Goal: Transaction & Acquisition: Purchase product/service

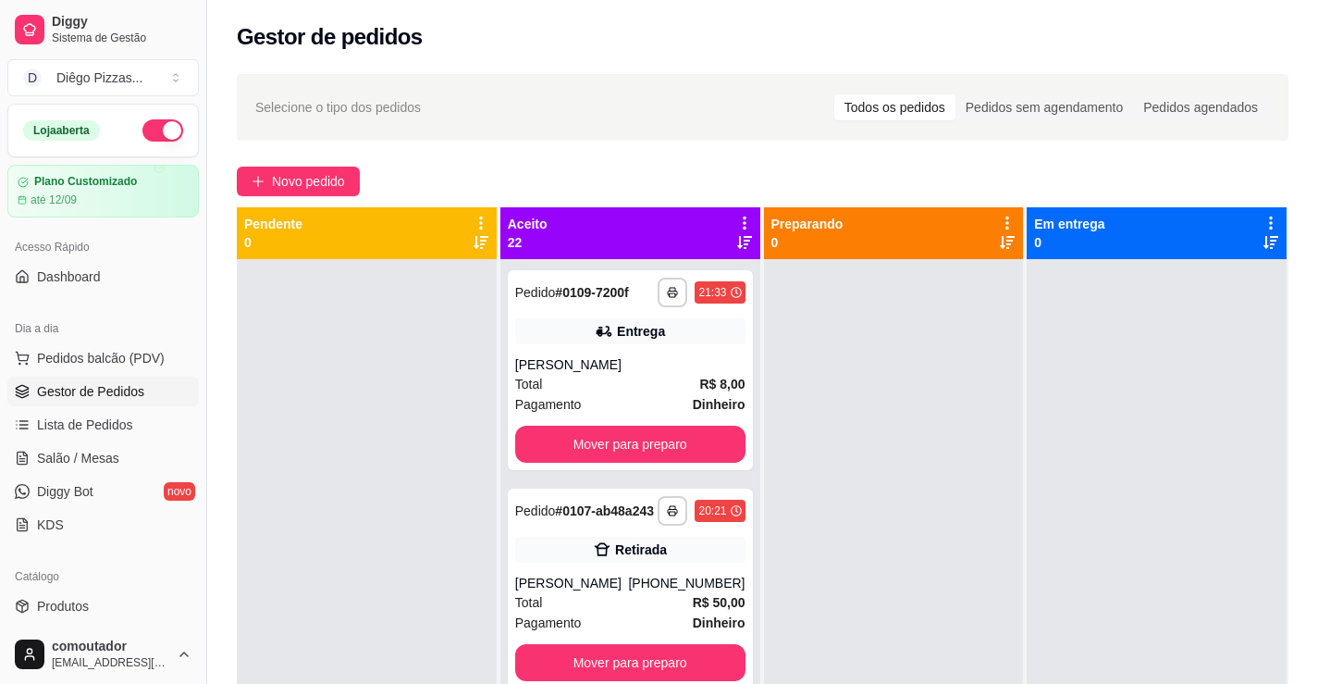
click at [156, 116] on div "Loja aberta" at bounding box center [103, 131] width 190 height 52
click at [156, 131] on button "button" at bounding box center [162, 130] width 41 height 22
click at [154, 372] on button "Pedidos balcão (PDV)" at bounding box center [102, 358] width 191 height 30
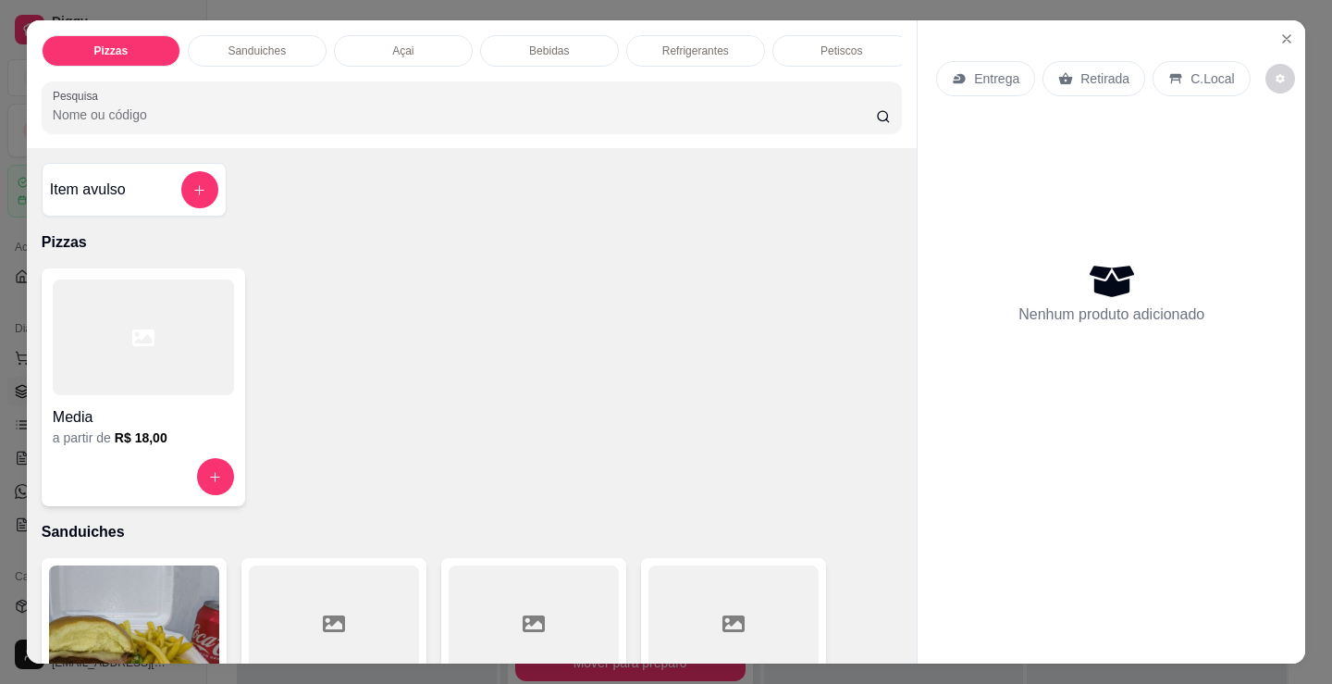
click at [116, 389] on div at bounding box center [143, 337] width 181 height 116
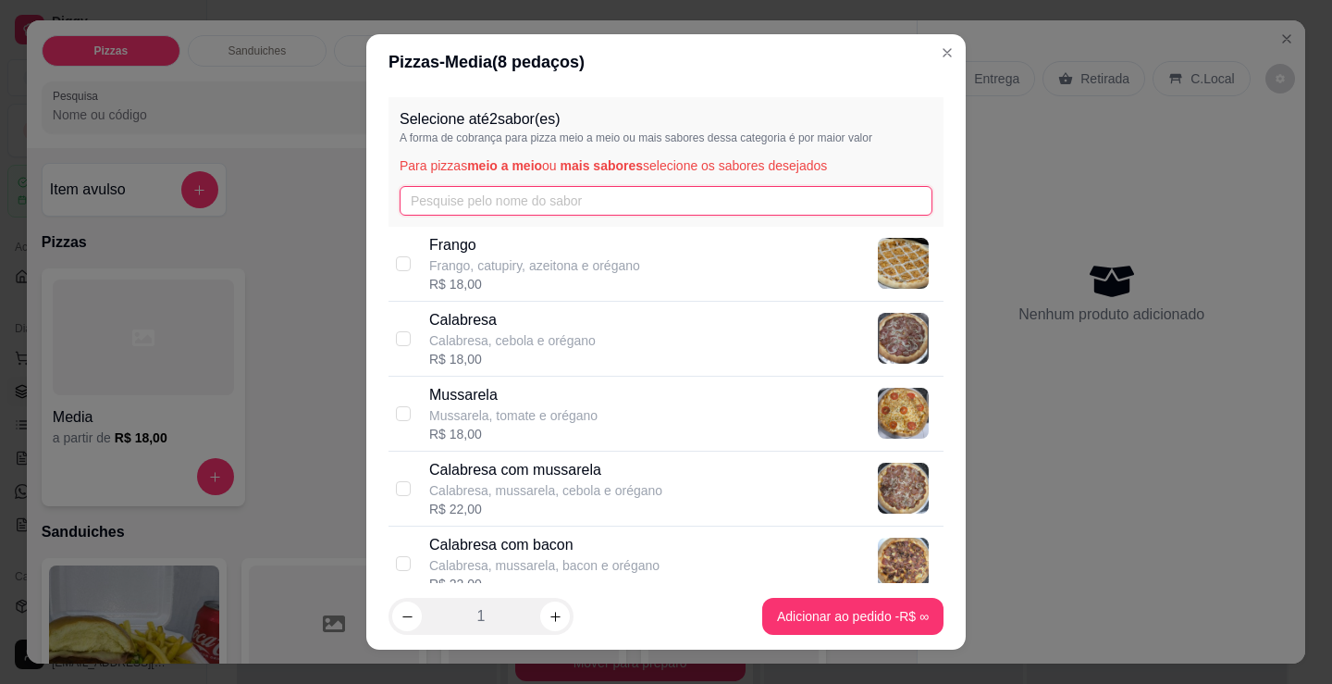
click at [598, 209] on input "text" at bounding box center [666, 201] width 533 height 30
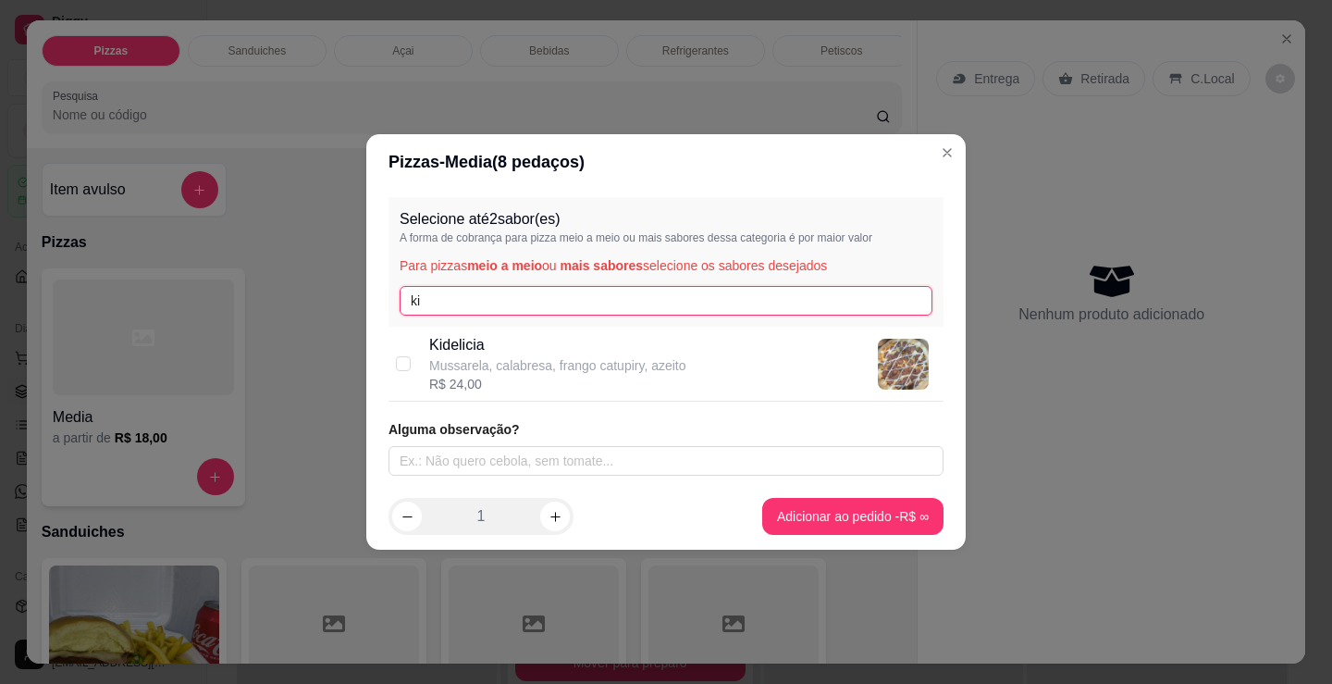
type input "ki"
drag, startPoint x: 524, startPoint y: 337, endPoint x: 518, endPoint y: 296, distance: 41.1
click at [518, 329] on div "Kidelicia Mussarela, calabresa, frango catupiry, azeito R$ 24,00" at bounding box center [666, 364] width 555 height 75
checkbox input "true"
click at [518, 296] on input "ki" at bounding box center [666, 301] width 533 height 30
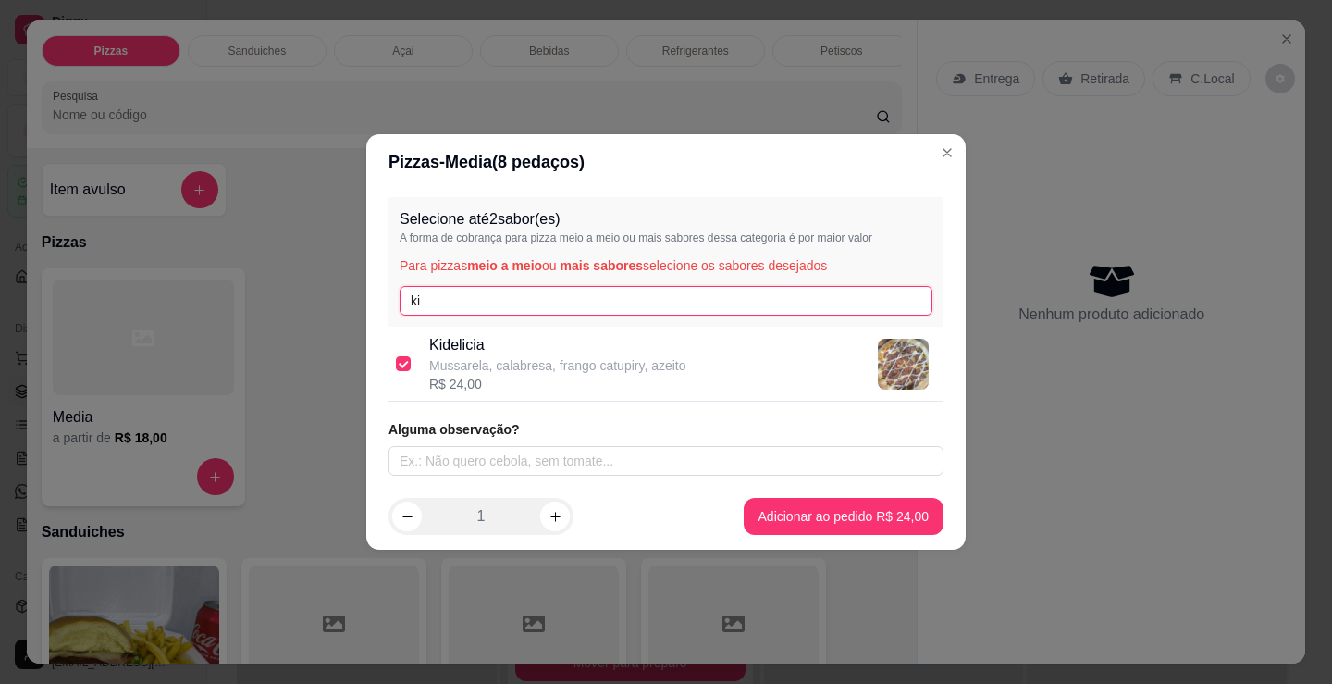
type input "k"
type input "car"
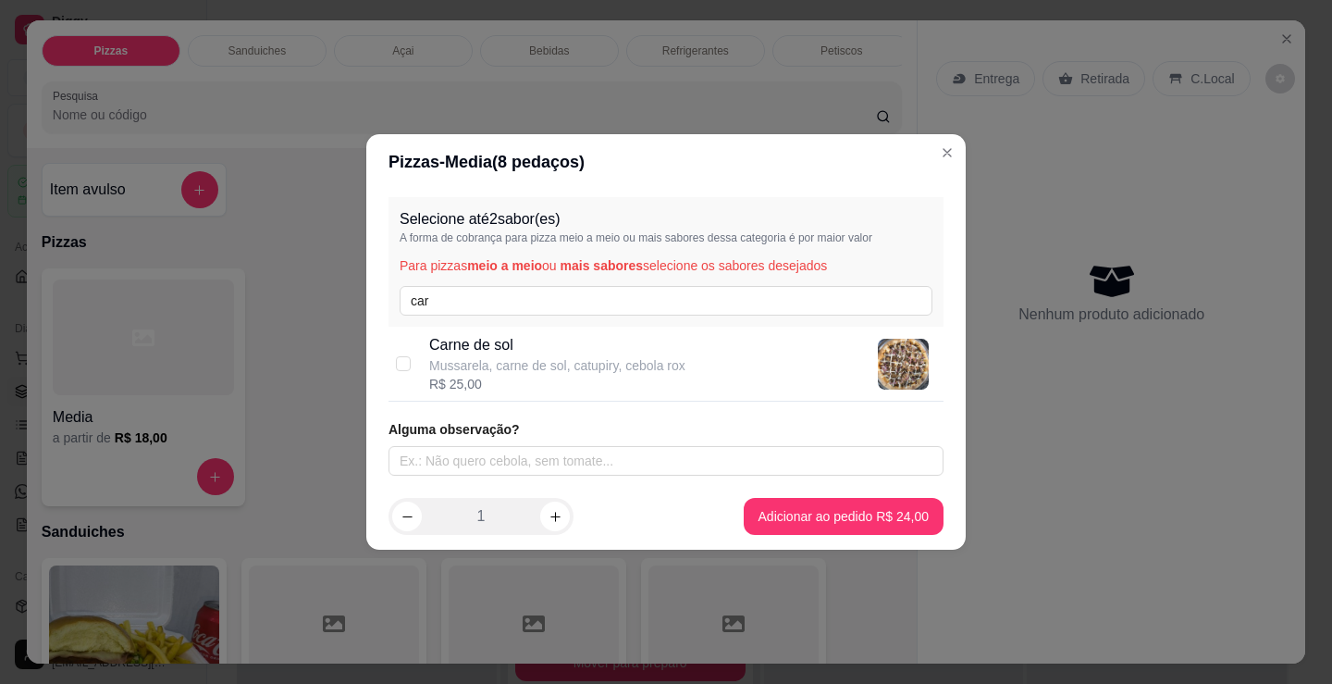
drag, startPoint x: 496, startPoint y: 366, endPoint x: 527, endPoint y: 318, distance: 57.5
click at [503, 352] on div "Carne de sol Mussarela, carne de sol, catupiry, cebola rox" at bounding box center [557, 354] width 256 height 41
checkbox input "true"
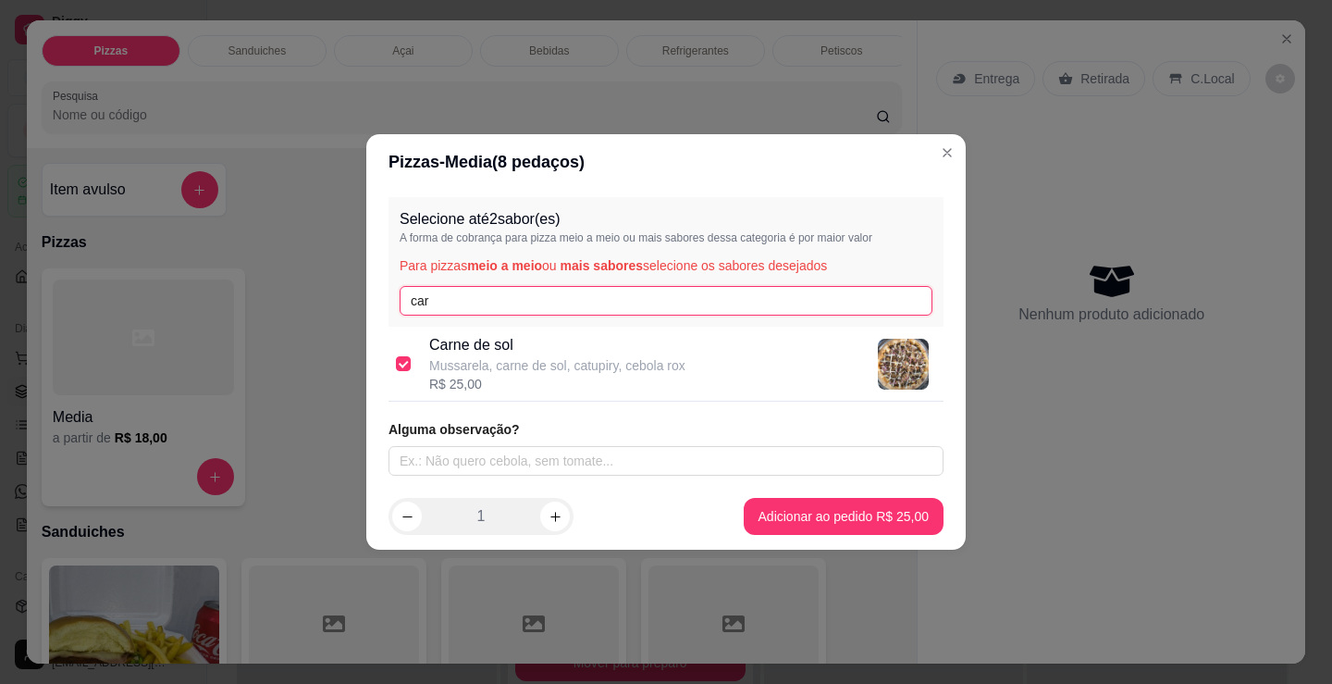
click at [539, 302] on input "car" at bounding box center [666, 301] width 533 height 30
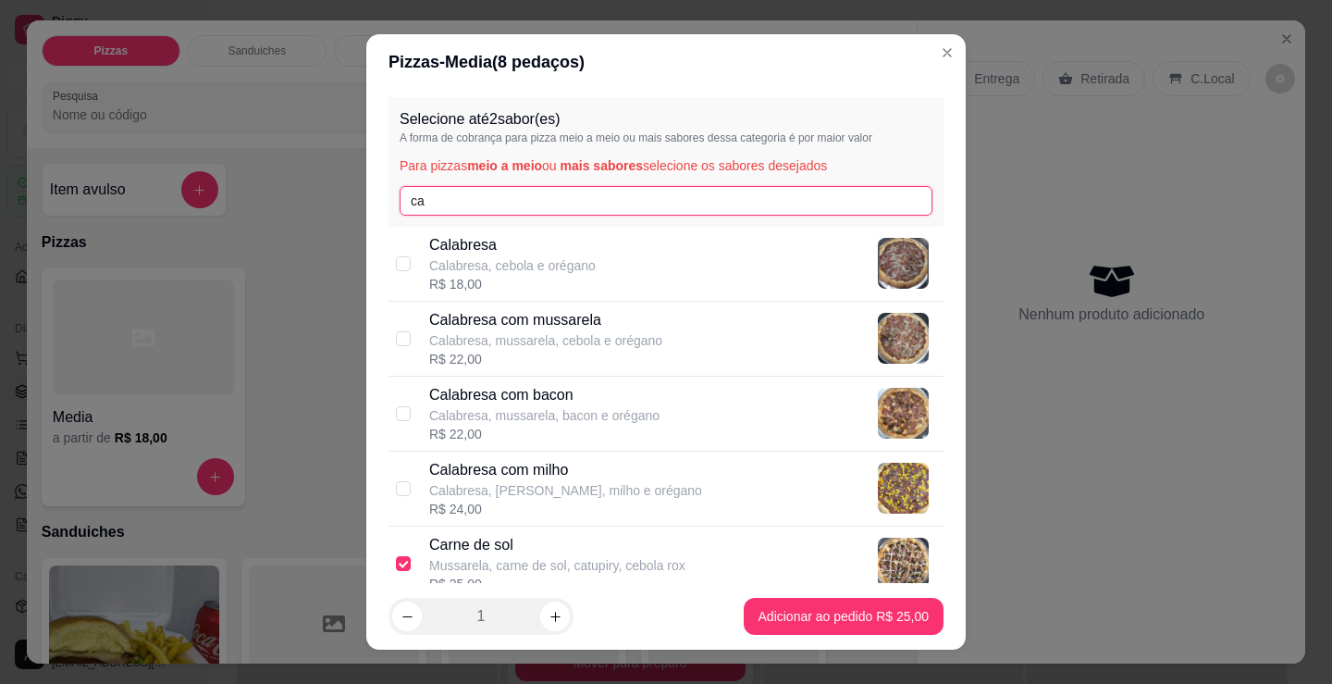
type input "c"
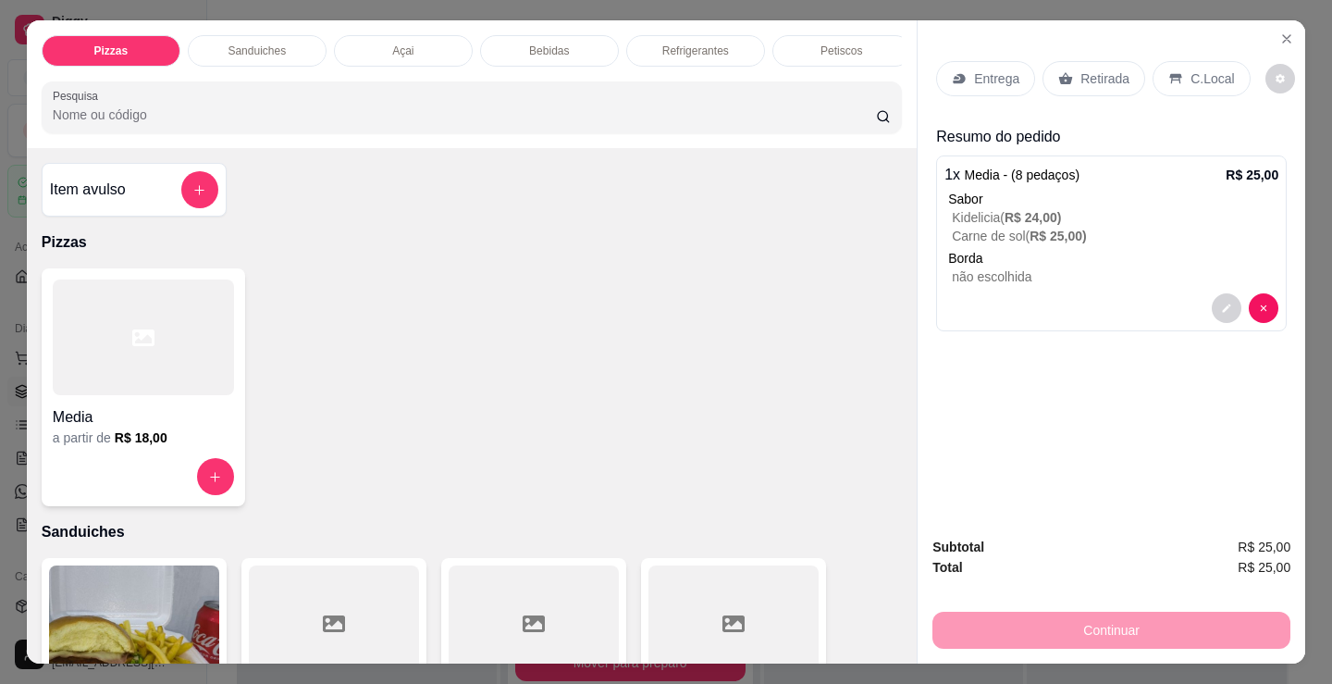
click at [136, 368] on div at bounding box center [143, 337] width 181 height 116
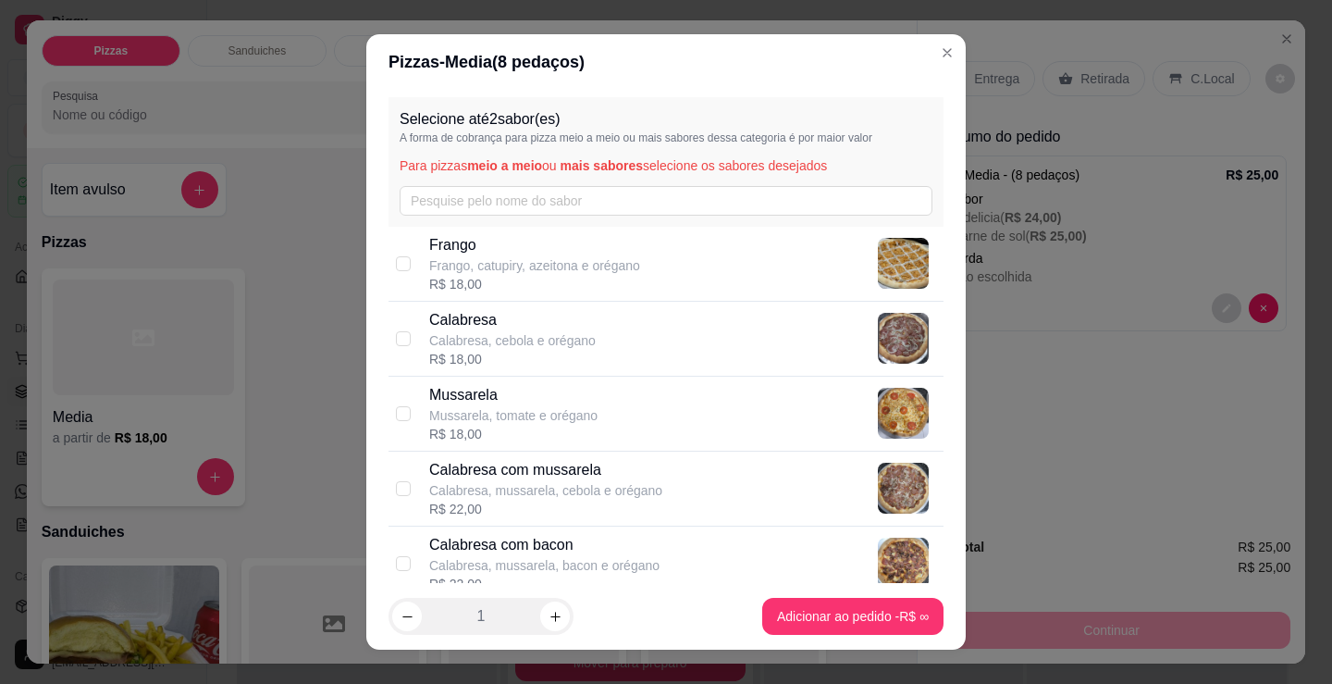
click at [567, 437] on div "R$ 18,00" at bounding box center [513, 434] width 168 height 19
checkbox input "true"
click at [624, 302] on div "Calabresa Calabresa, cebola e orégano R$ 18,00" at bounding box center [666, 339] width 555 height 75
checkbox input "true"
click at [788, 395] on div "Mussarela Mussarela, tomate e orégano R$ 18,00" at bounding box center [682, 413] width 507 height 59
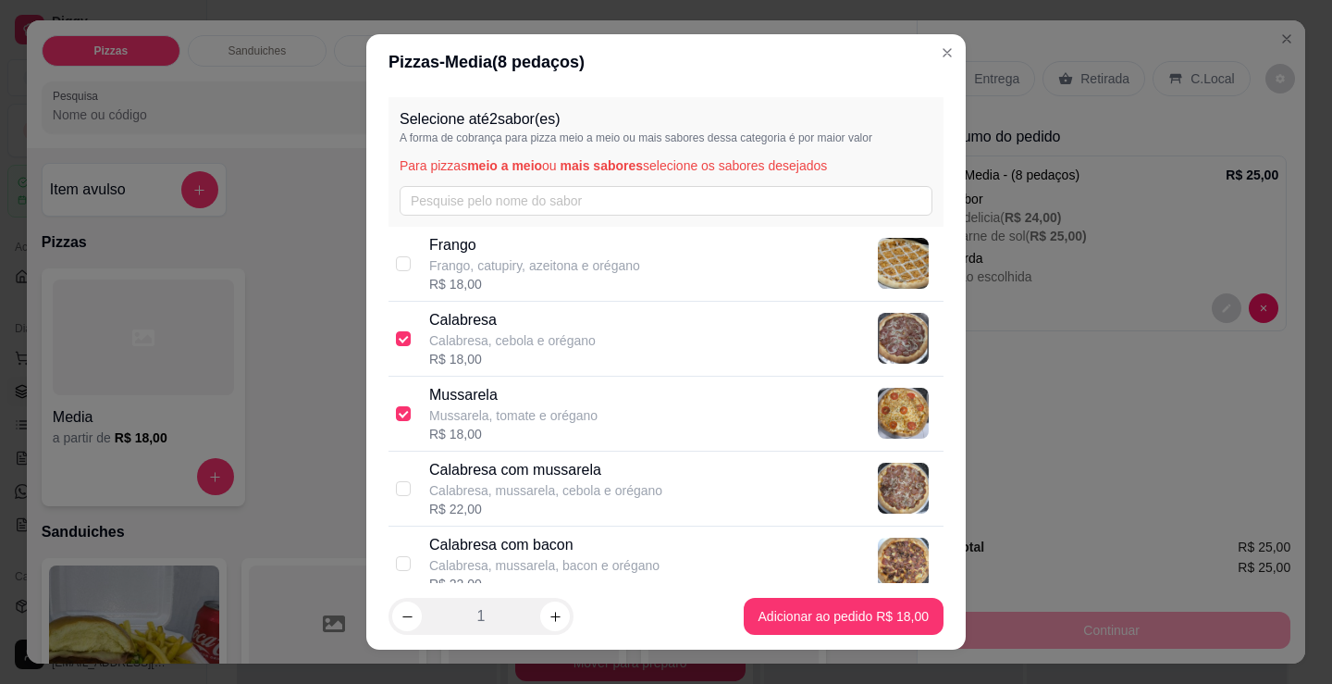
checkbox input "false"
click at [799, 267] on div "[PERSON_NAME], catupiry, azeitona e orégano R$ 18,00" at bounding box center [682, 263] width 507 height 59
click at [561, 242] on p "Frango" at bounding box center [534, 245] width 211 height 22
checkbox input "false"
click at [534, 312] on p "Calabresa" at bounding box center [512, 320] width 167 height 22
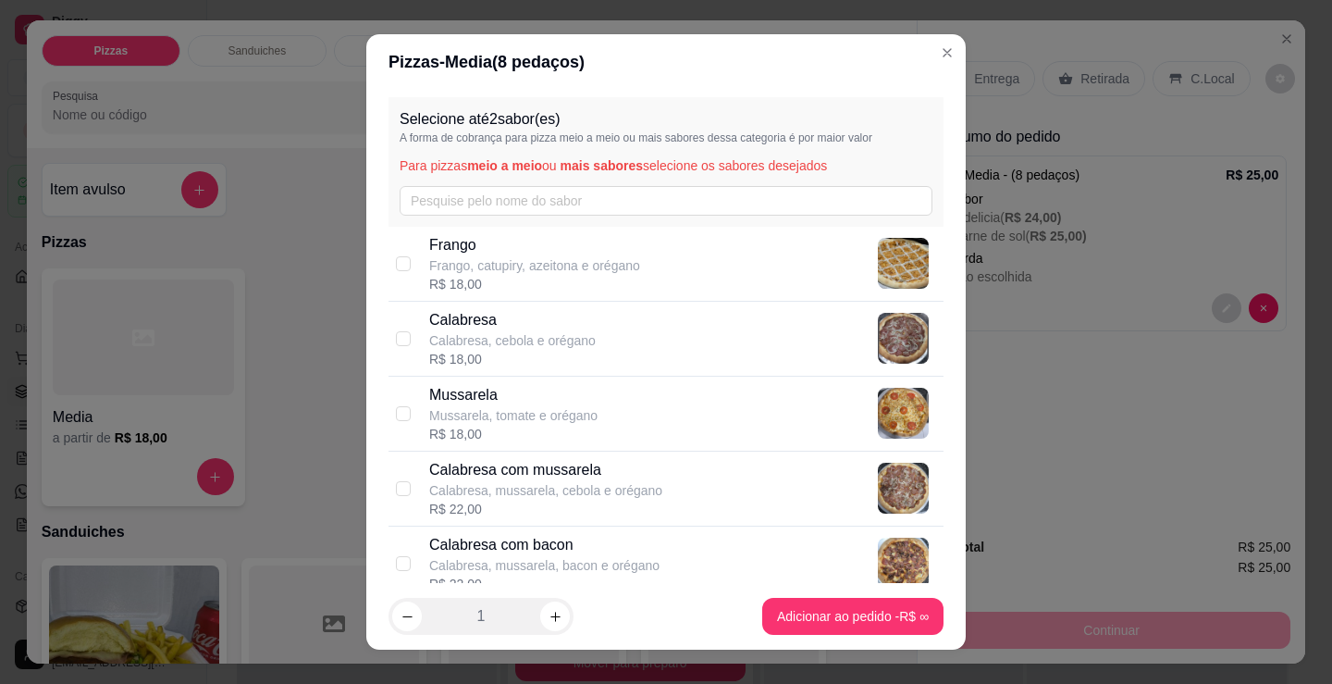
click at [517, 341] on p "Calabresa, cebola e orégano" at bounding box center [512, 340] width 167 height 19
checkbox input "true"
click at [521, 389] on p "Mussarela" at bounding box center [513, 395] width 168 height 22
checkbox input "true"
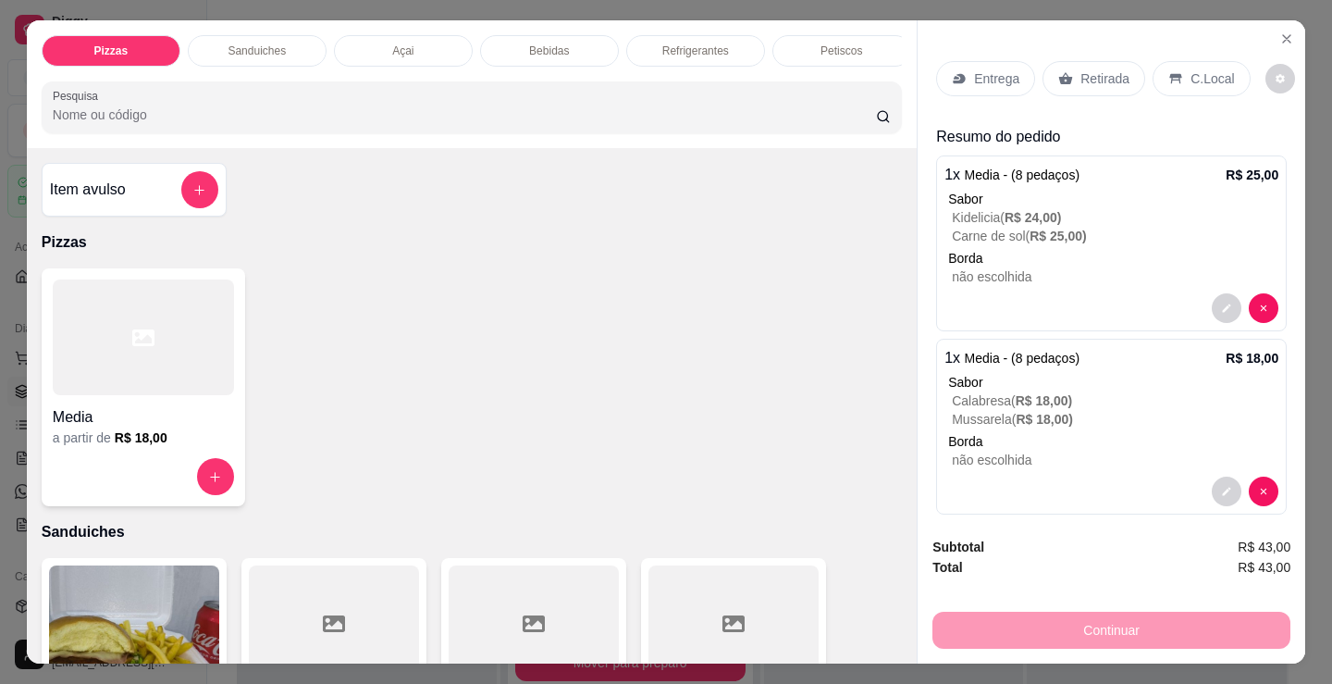
click at [663, 57] on div "Refrigerantes" at bounding box center [695, 50] width 139 height 31
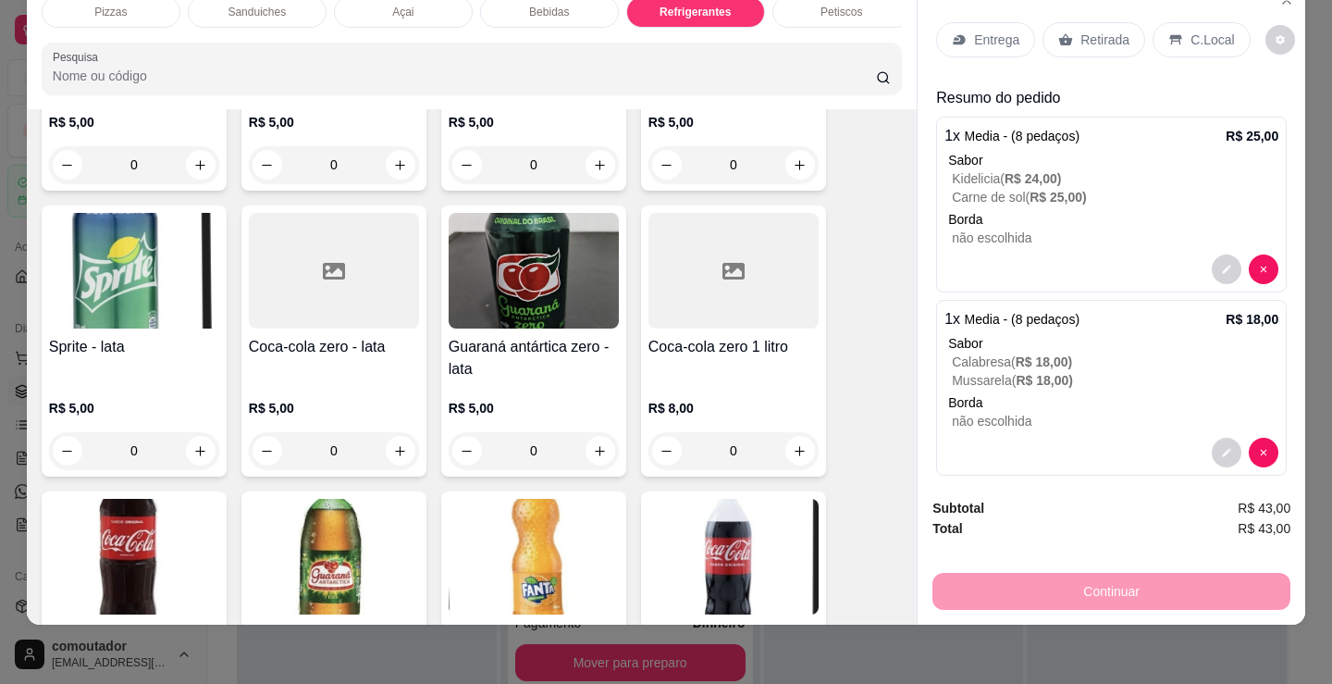
scroll to position [5438, 0]
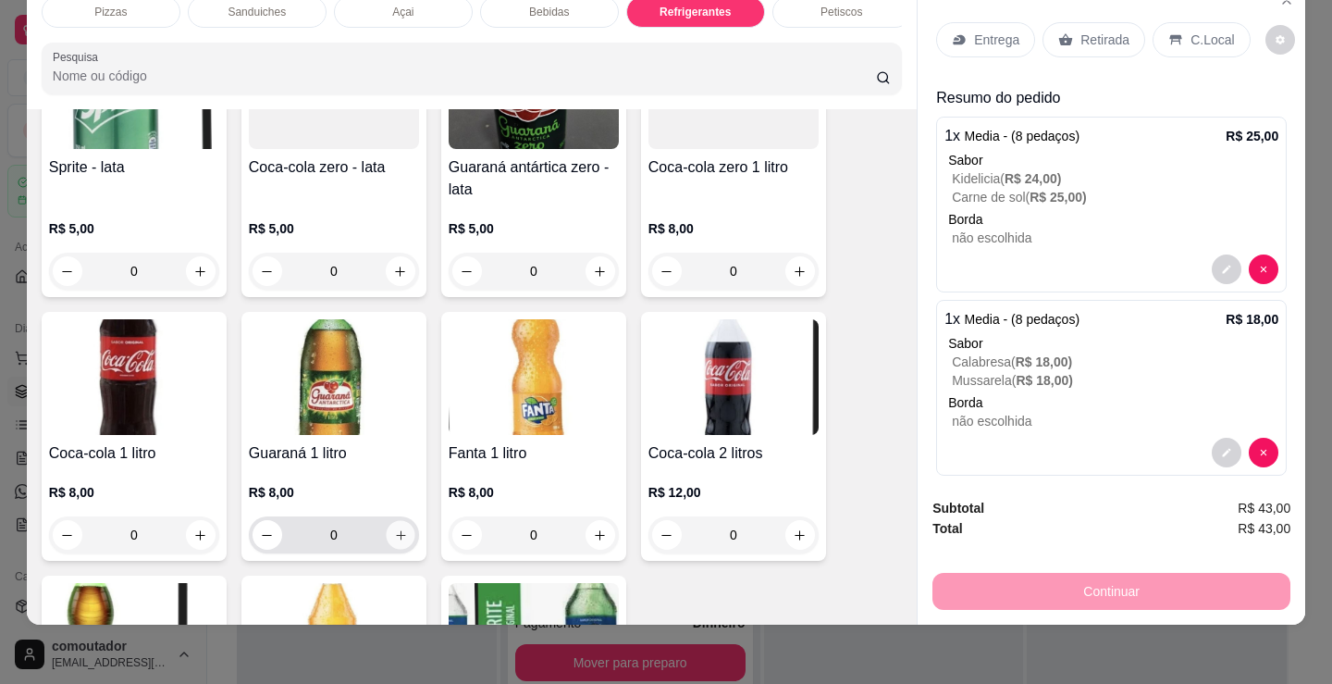
click at [396, 537] on icon "increase-product-quantity" at bounding box center [401, 535] width 14 height 14
type input "1"
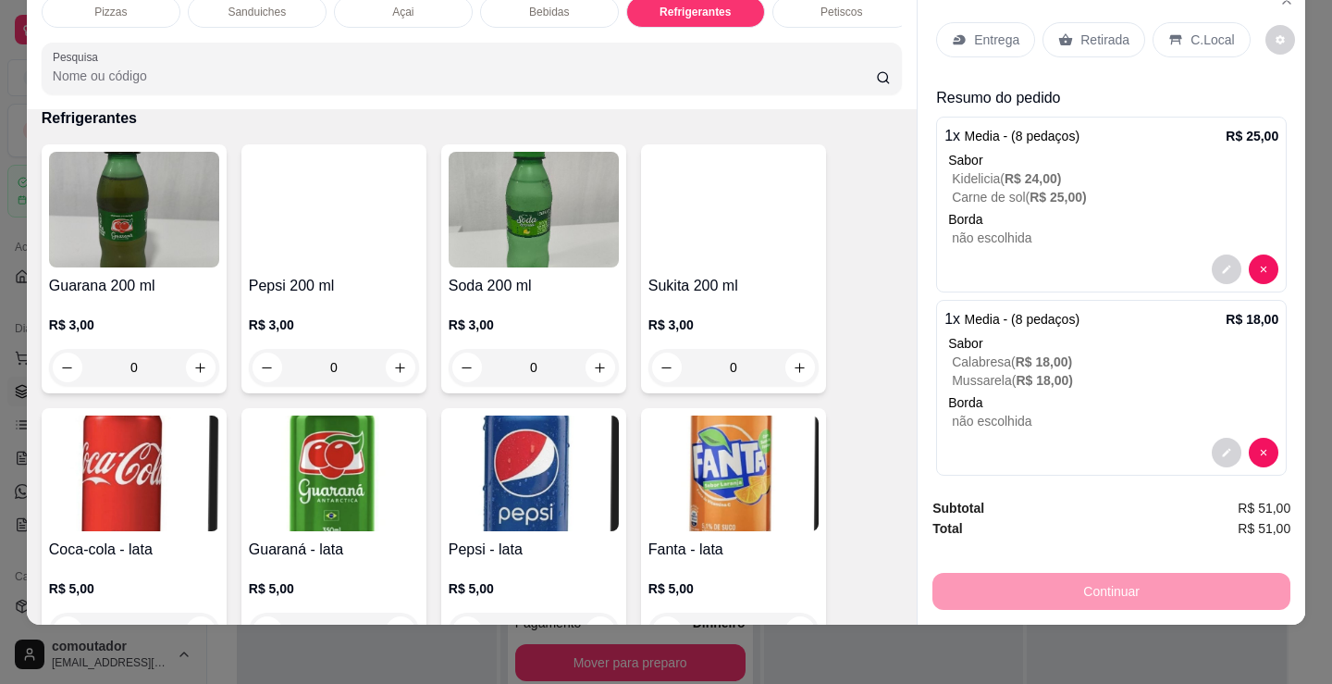
scroll to position [4791, 0]
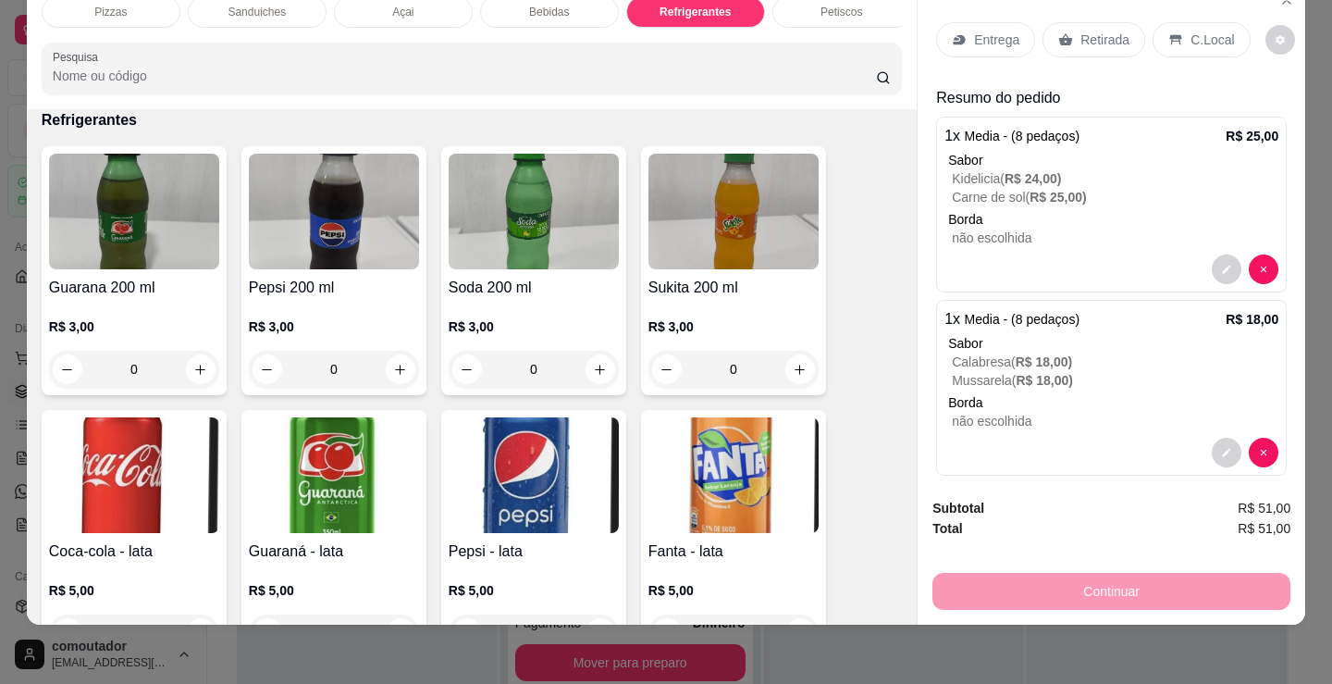
click at [568, 5] on div "Bebidas" at bounding box center [549, 11] width 139 height 31
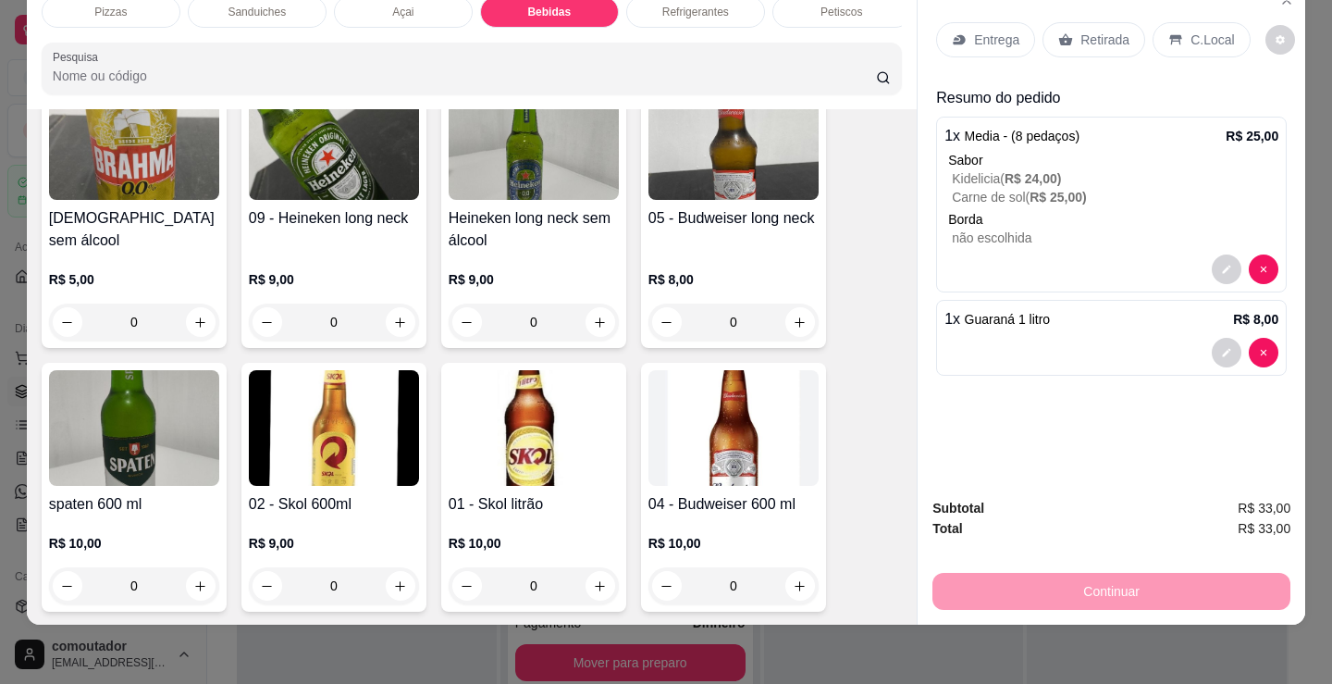
scroll to position [2570, 0]
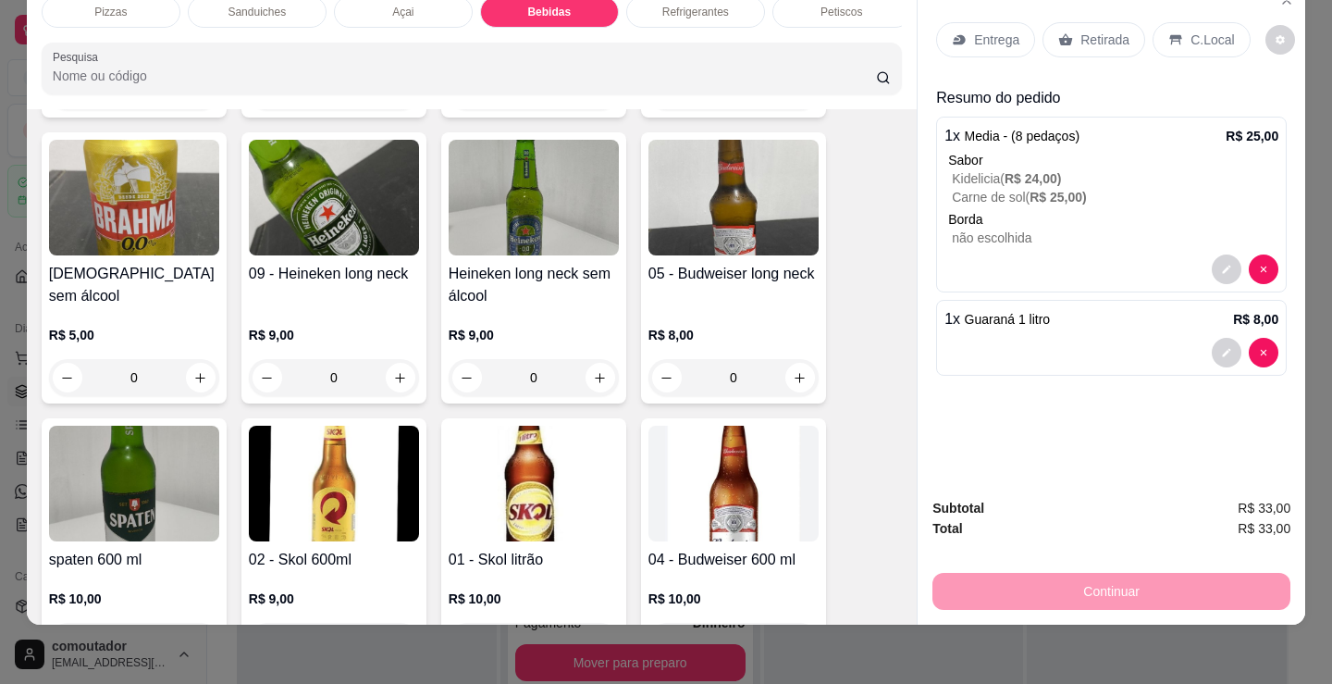
click at [671, 6] on div "Refrigerantes" at bounding box center [695, 11] width 139 height 31
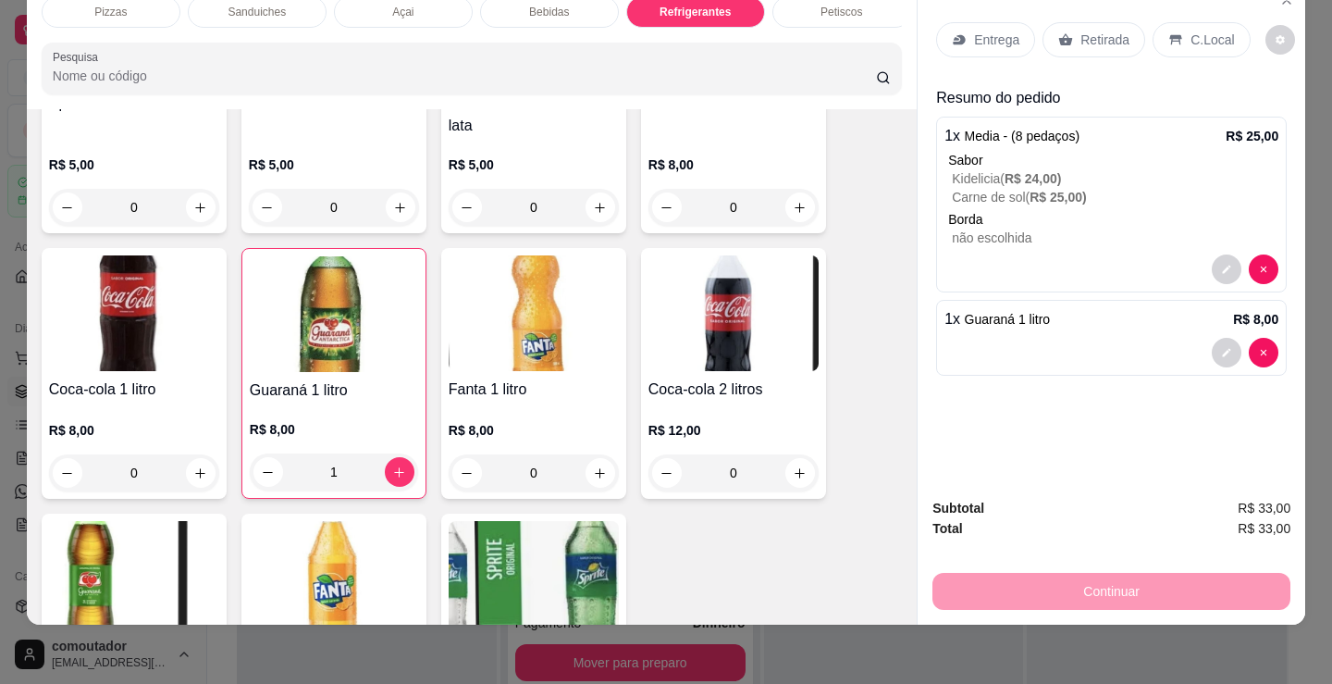
scroll to position [5531, 0]
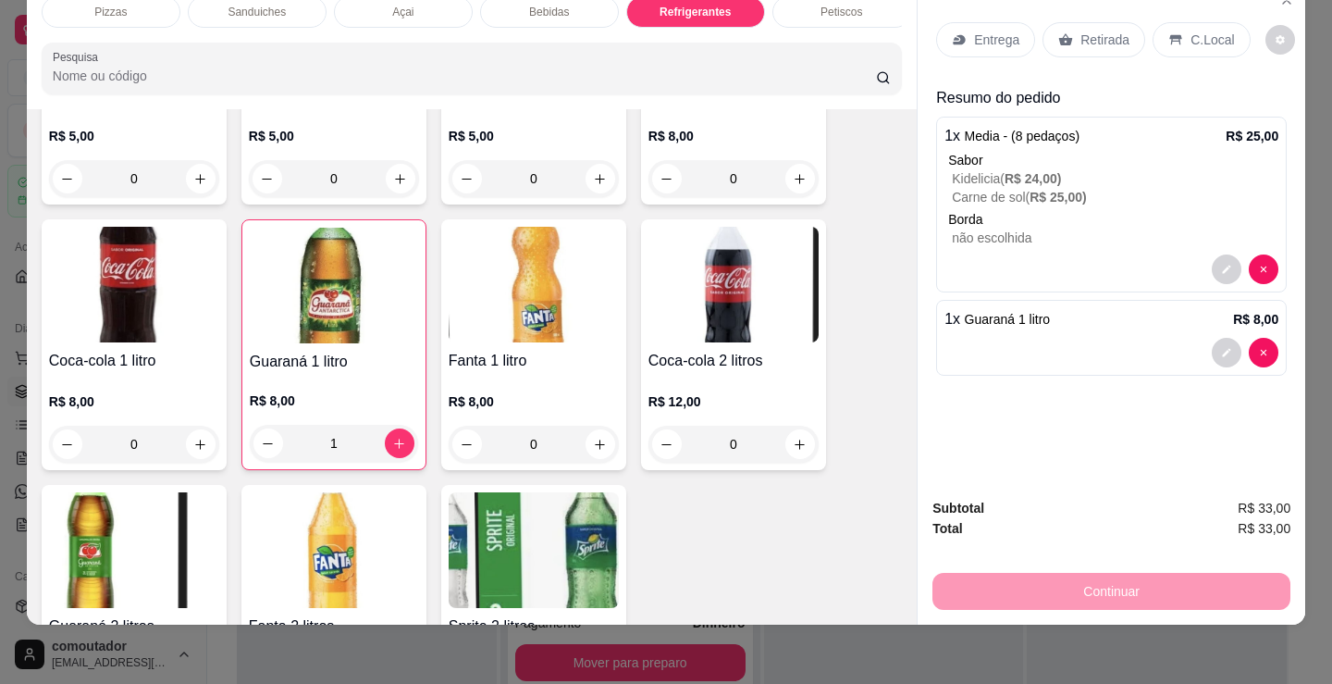
click at [805, 3] on div "Petiscos" at bounding box center [841, 11] width 139 height 31
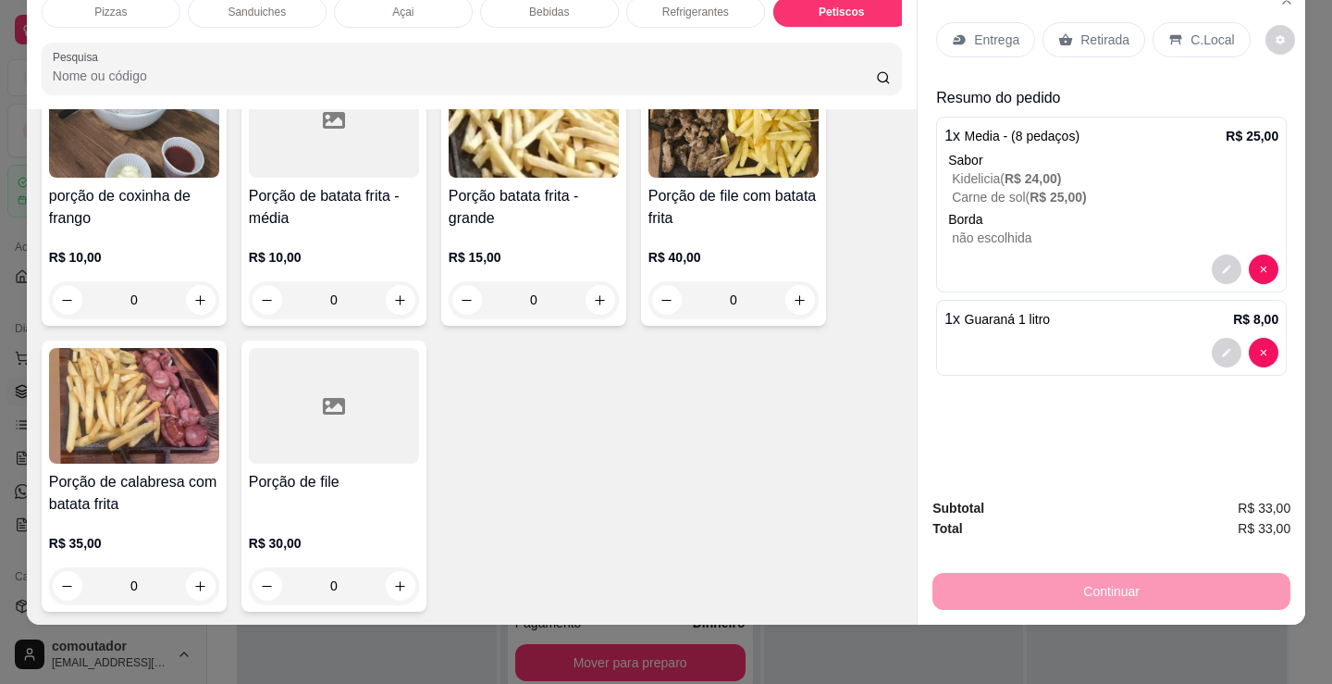
scroll to position [6262, 0]
click at [196, 300] on icon "increase-product-quantity" at bounding box center [201, 299] width 10 height 10
type input "1"
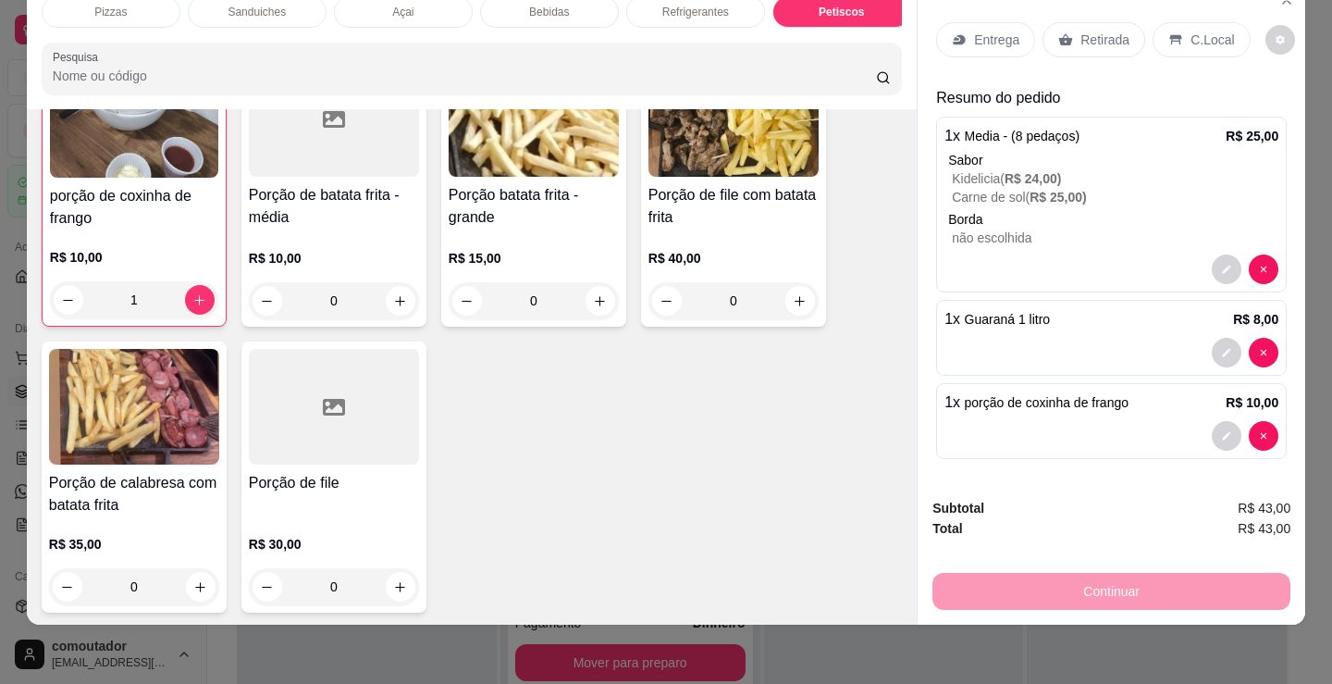
scroll to position [6263, 0]
click at [104, 5] on p "Pizzas" at bounding box center [110, 12] width 32 height 15
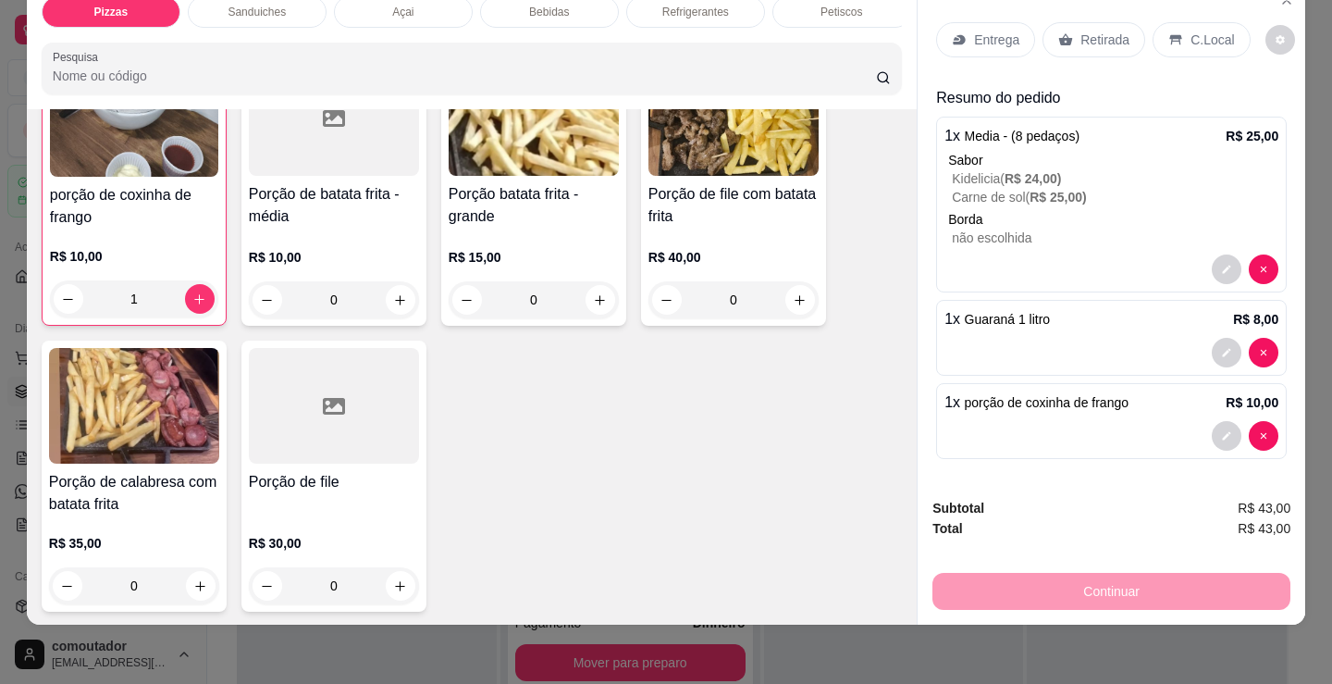
scroll to position [83, 0]
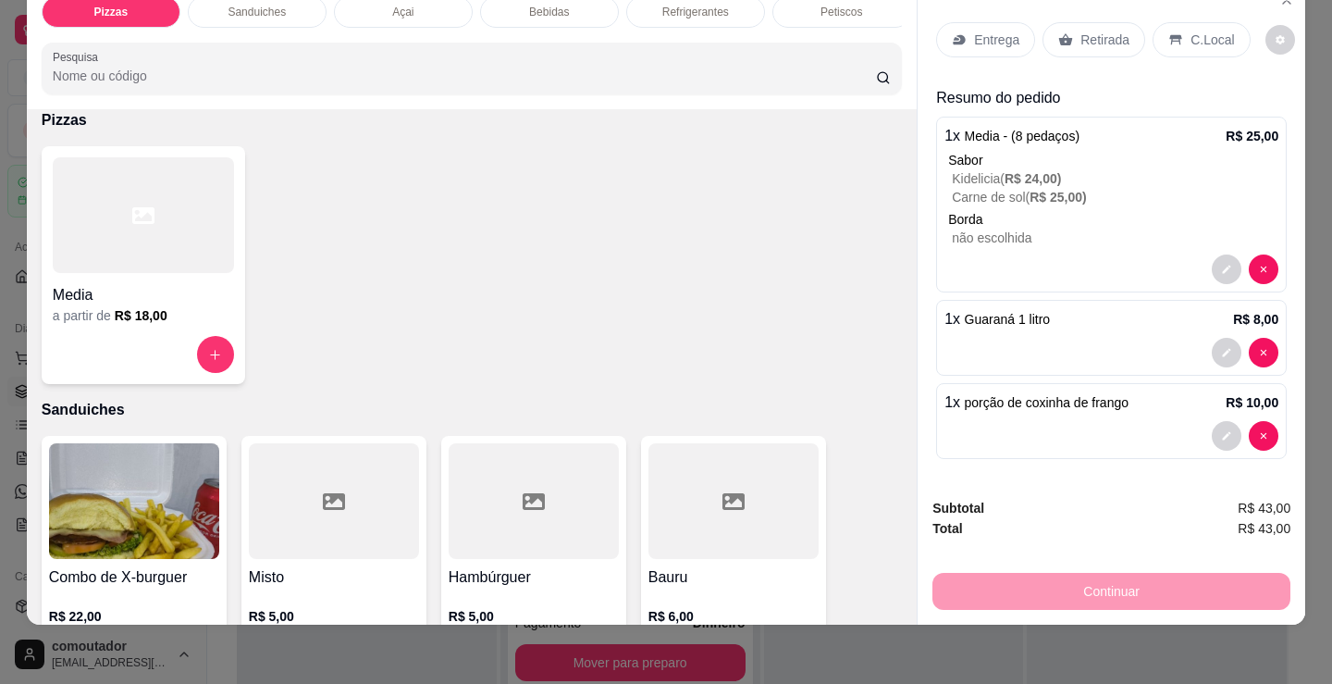
click at [179, 265] on div at bounding box center [143, 215] width 181 height 116
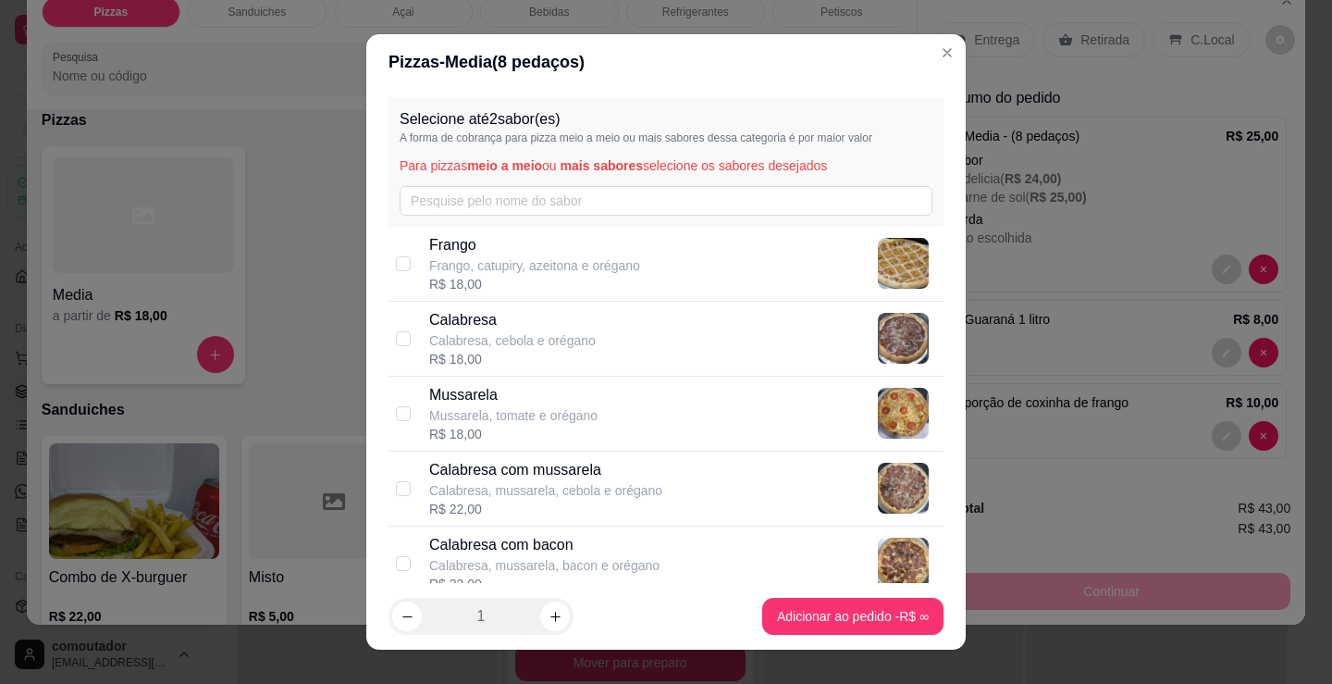
click at [707, 358] on div "Calabresa Calabresa, cebola e orégano R$ 18,00" at bounding box center [682, 338] width 507 height 59
click at [645, 347] on div "Calabresa Calabresa, cebola e orégano R$ 18,00" at bounding box center [682, 338] width 507 height 59
checkbox input "false"
click at [661, 465] on div "Calabresa com mussarela Calabresa, mussarela, cebola e orégano R$ 22,00" at bounding box center [682, 488] width 507 height 59
checkbox input "true"
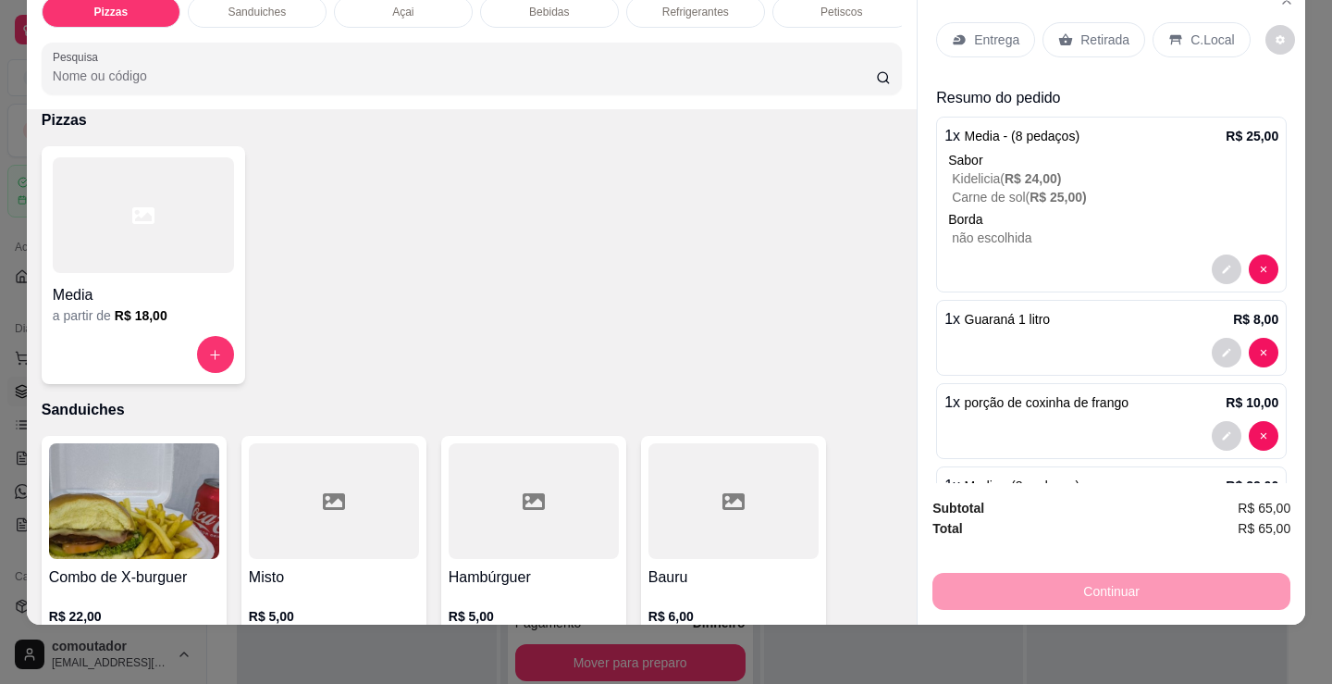
click at [1105, 37] on div "Retirada" at bounding box center [1094, 39] width 103 height 35
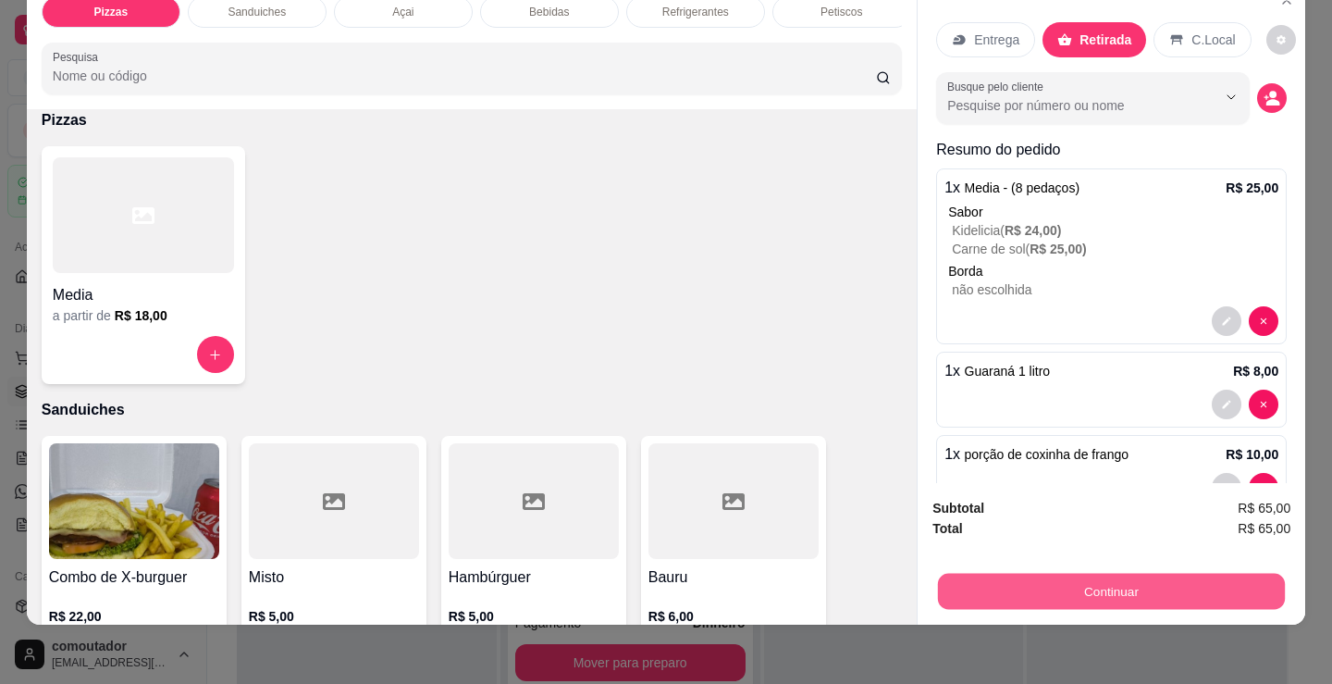
click at [1095, 574] on button "Continuar" at bounding box center [1111, 591] width 347 height 36
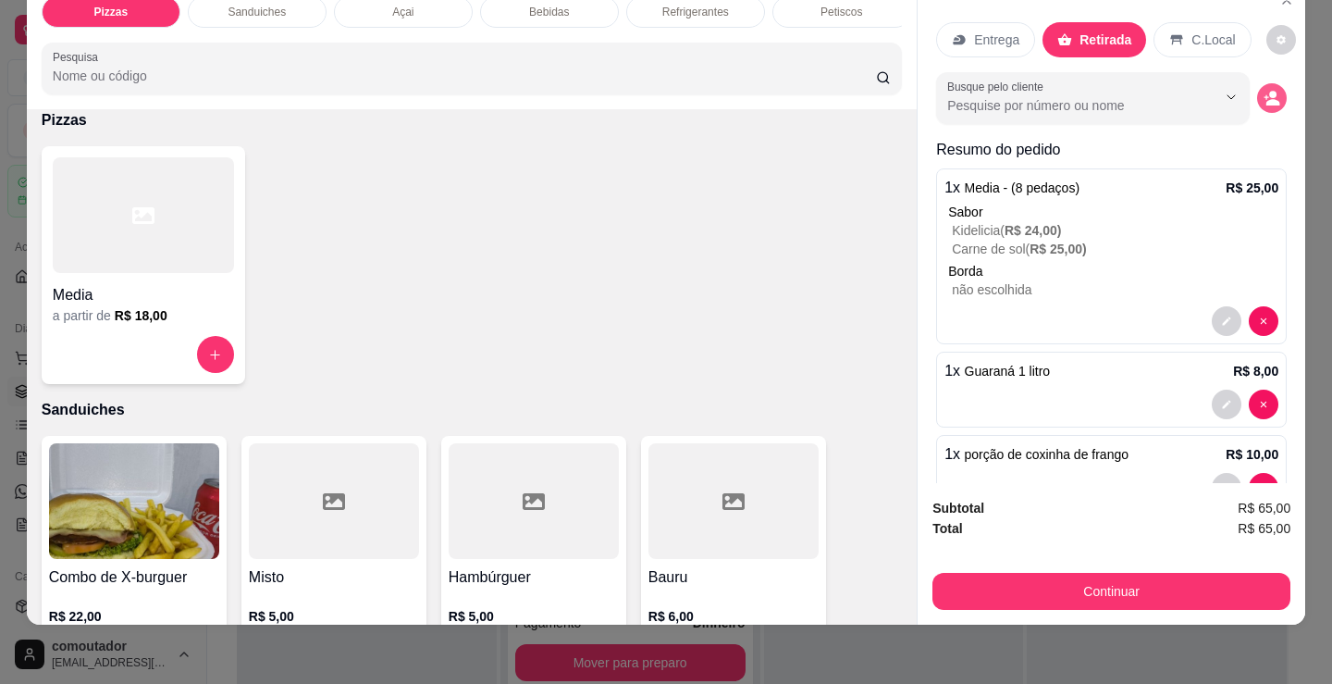
click at [1269, 91] on circle "decrease-product-quantity" at bounding box center [1272, 94] width 7 height 7
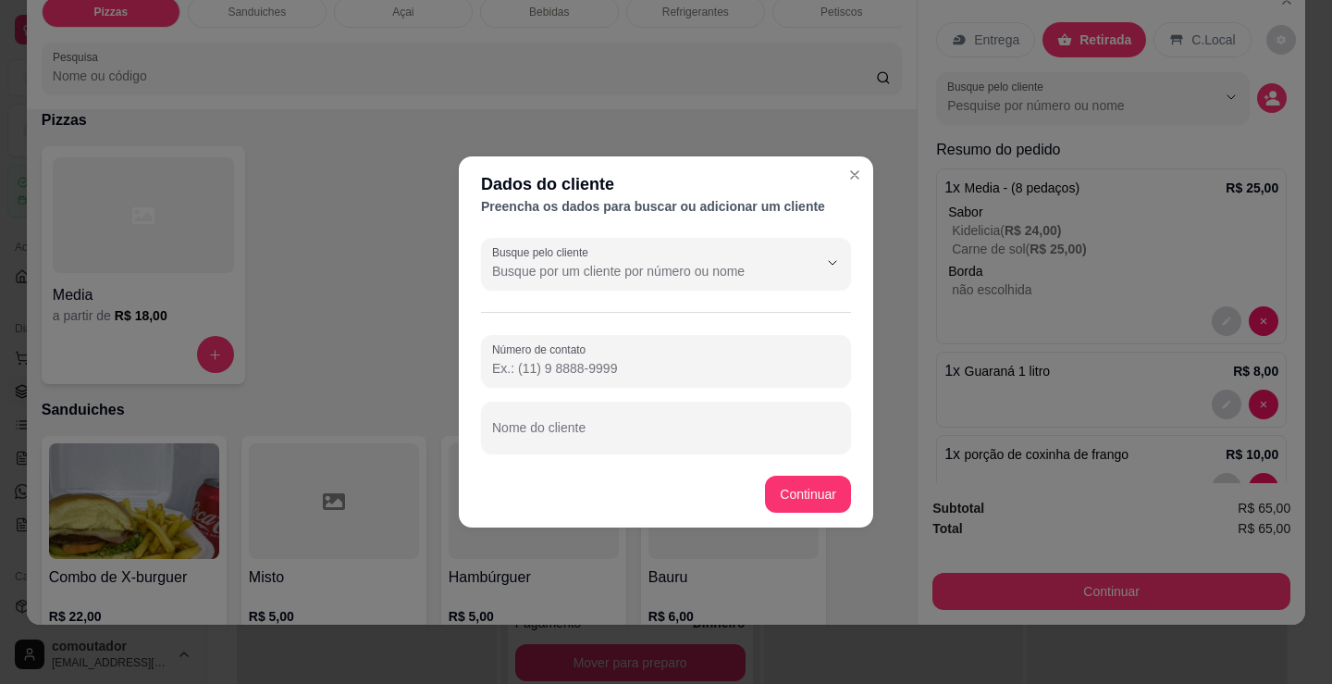
click at [689, 460] on div "Busque pelo cliente Número de contato Nome do cliente" at bounding box center [666, 345] width 414 height 230
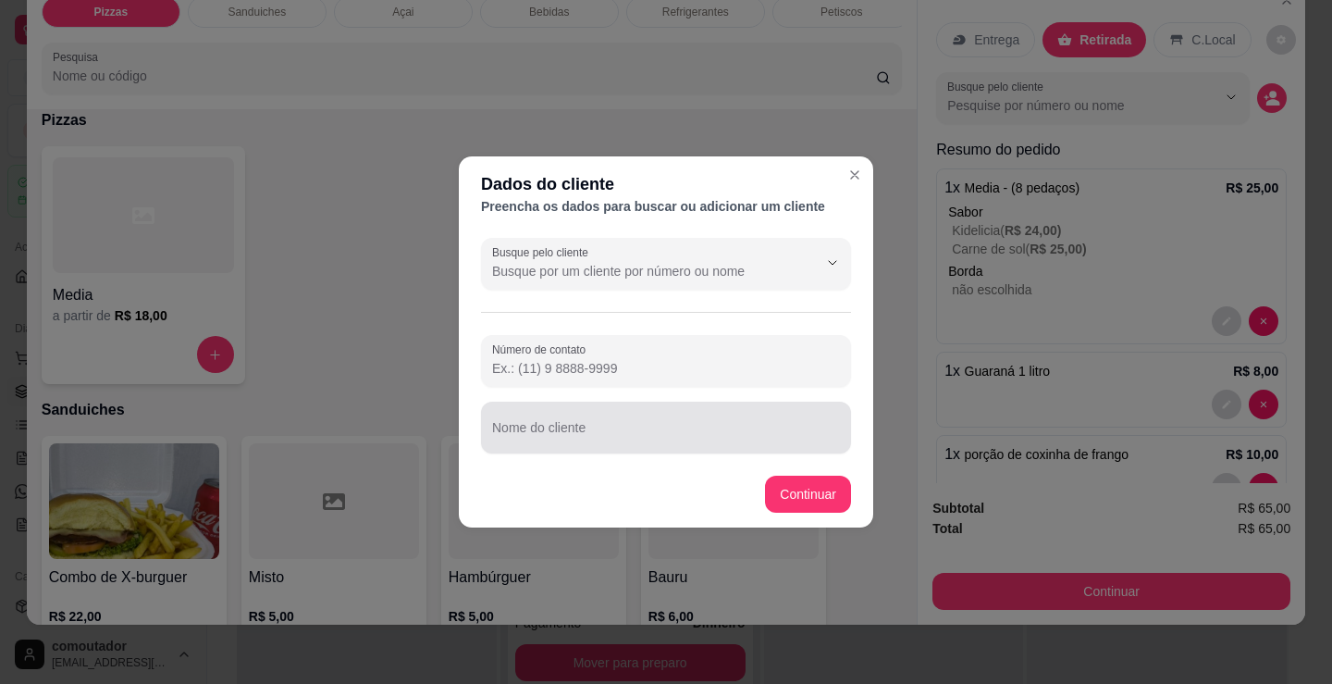
click at [706, 426] on input "Nome do cliente" at bounding box center [666, 435] width 348 height 19
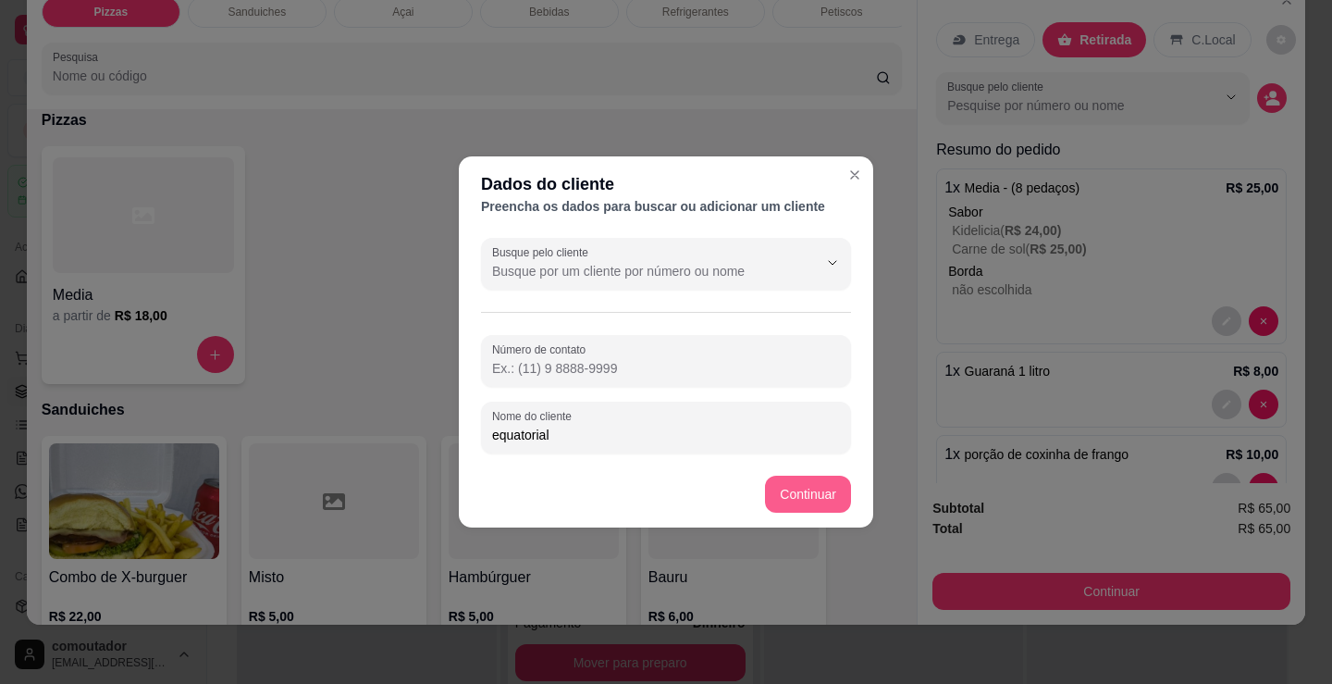
type input "equatorial"
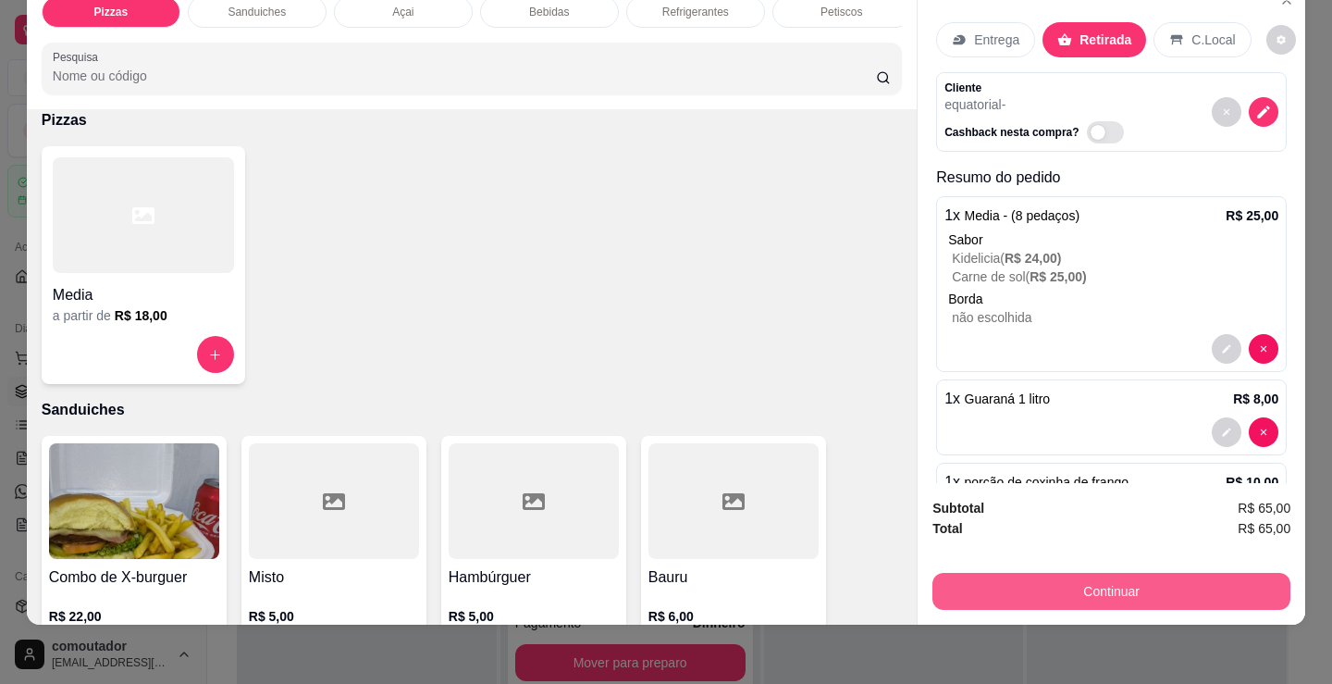
click at [1117, 588] on button "Continuar" at bounding box center [1111, 591] width 358 height 37
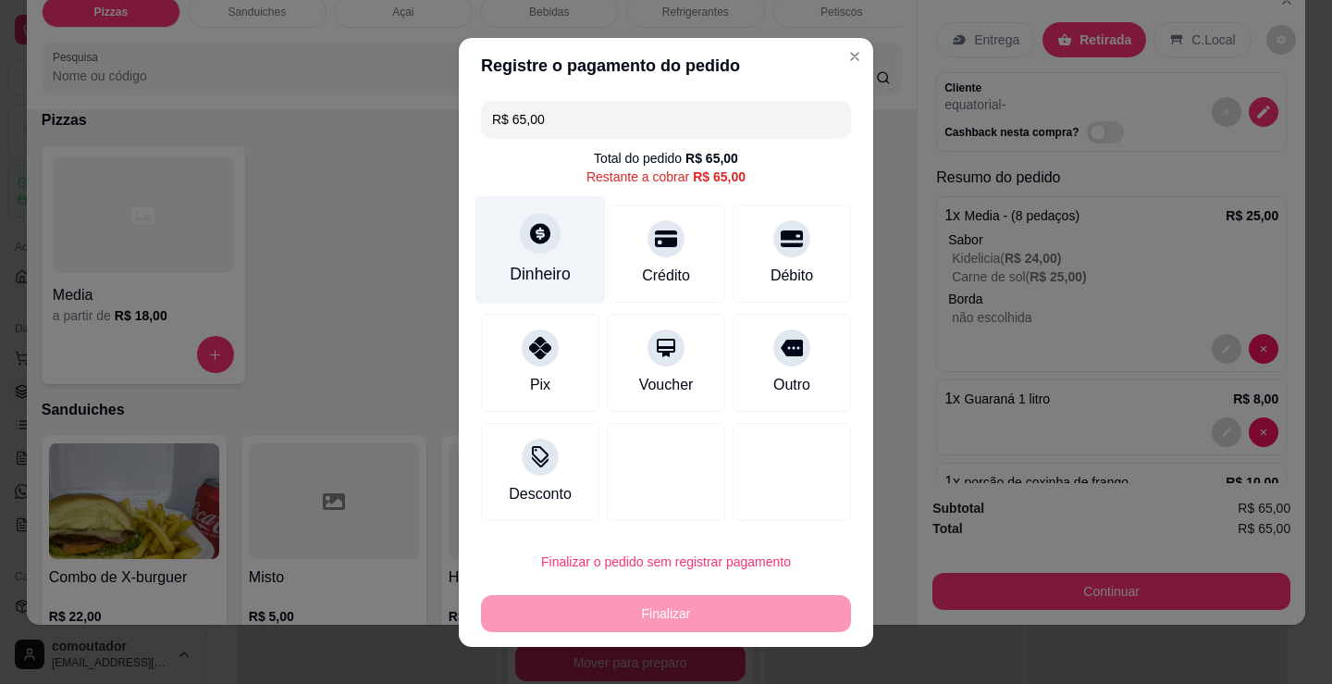
click at [543, 260] on div "Dinheiro" at bounding box center [540, 249] width 130 height 108
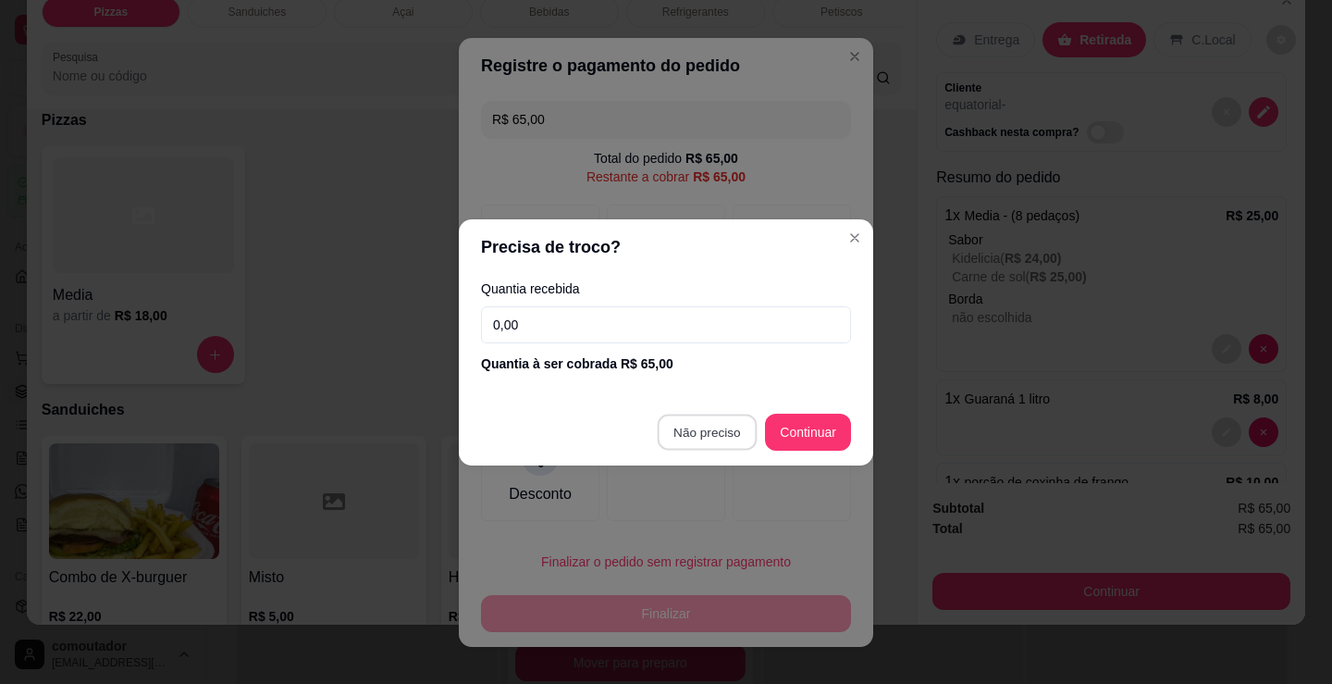
type input "R$ 0,00"
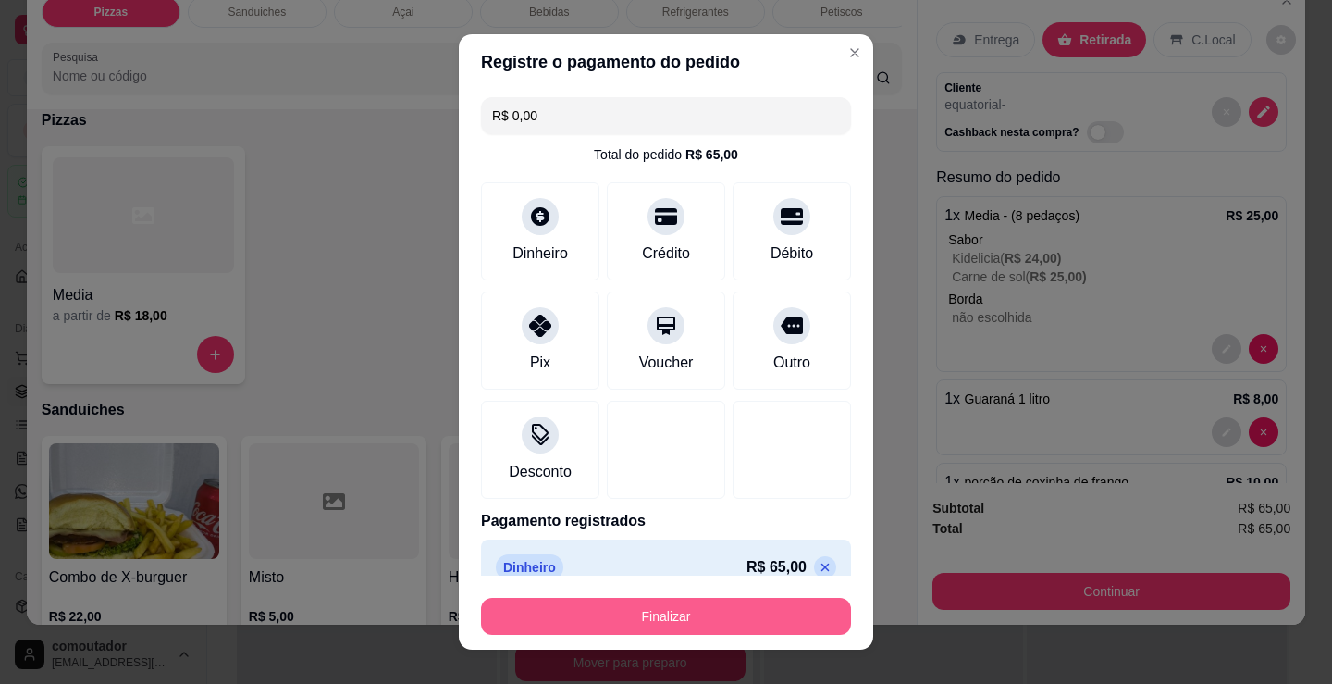
click at [768, 604] on button "Finalizar" at bounding box center [666, 616] width 370 height 37
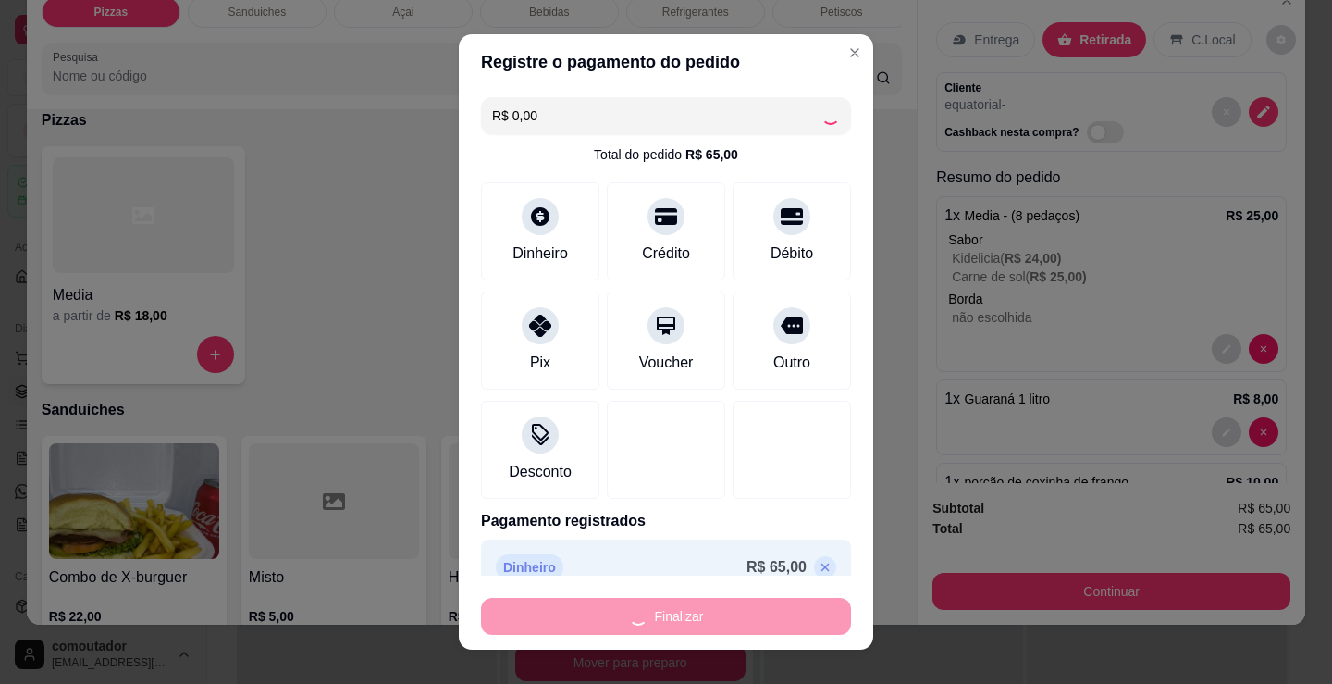
type input "0"
type input "-R$ 65,00"
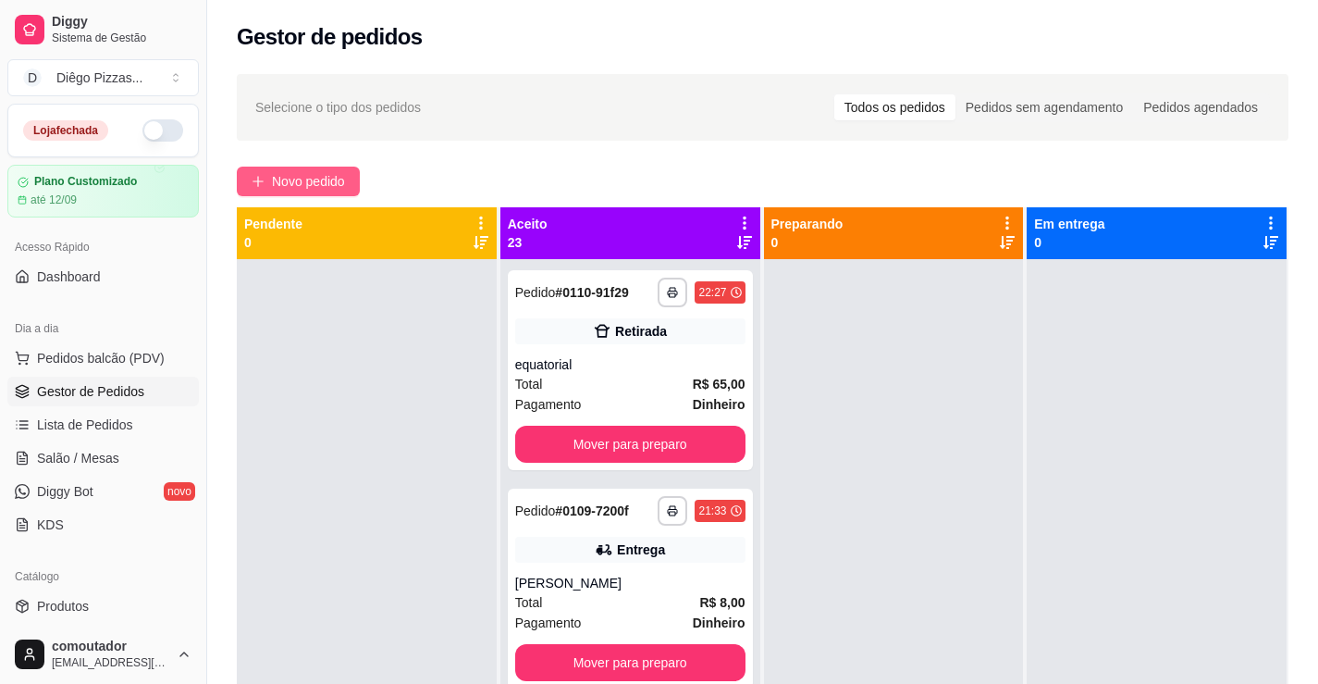
click at [339, 179] on span "Novo pedido" at bounding box center [308, 181] width 73 height 20
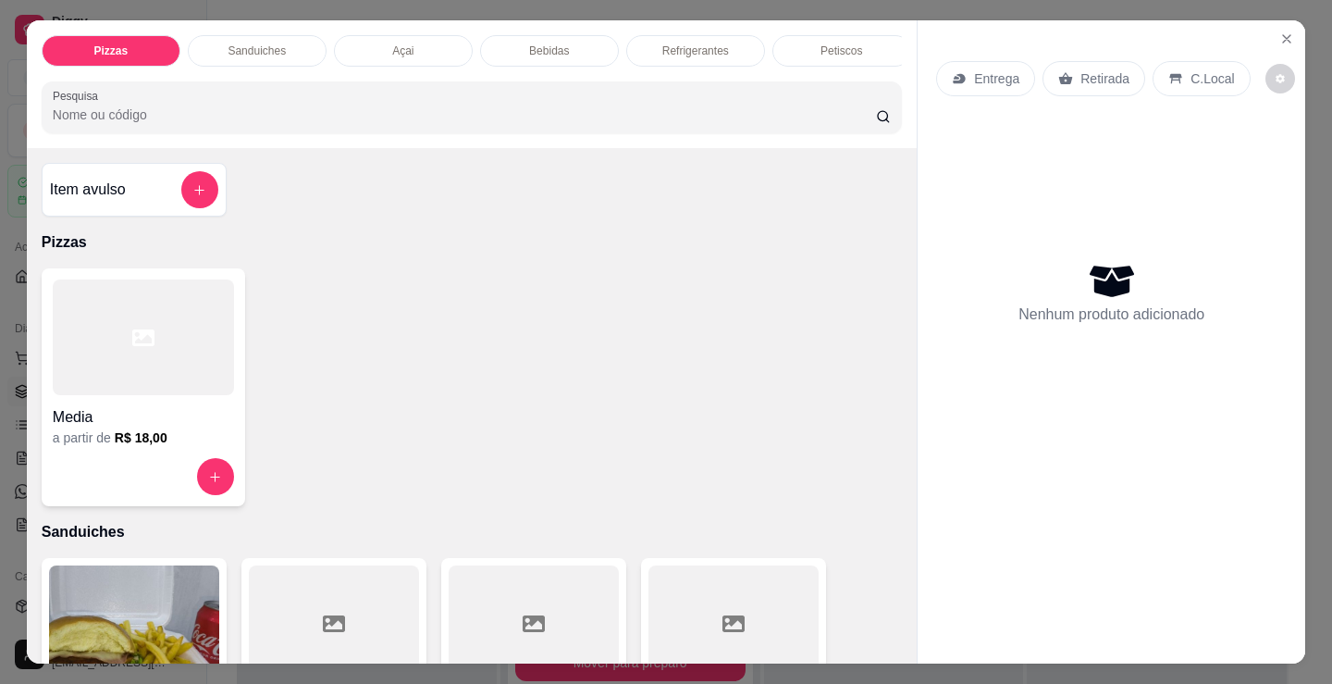
click at [156, 368] on div at bounding box center [143, 337] width 181 height 116
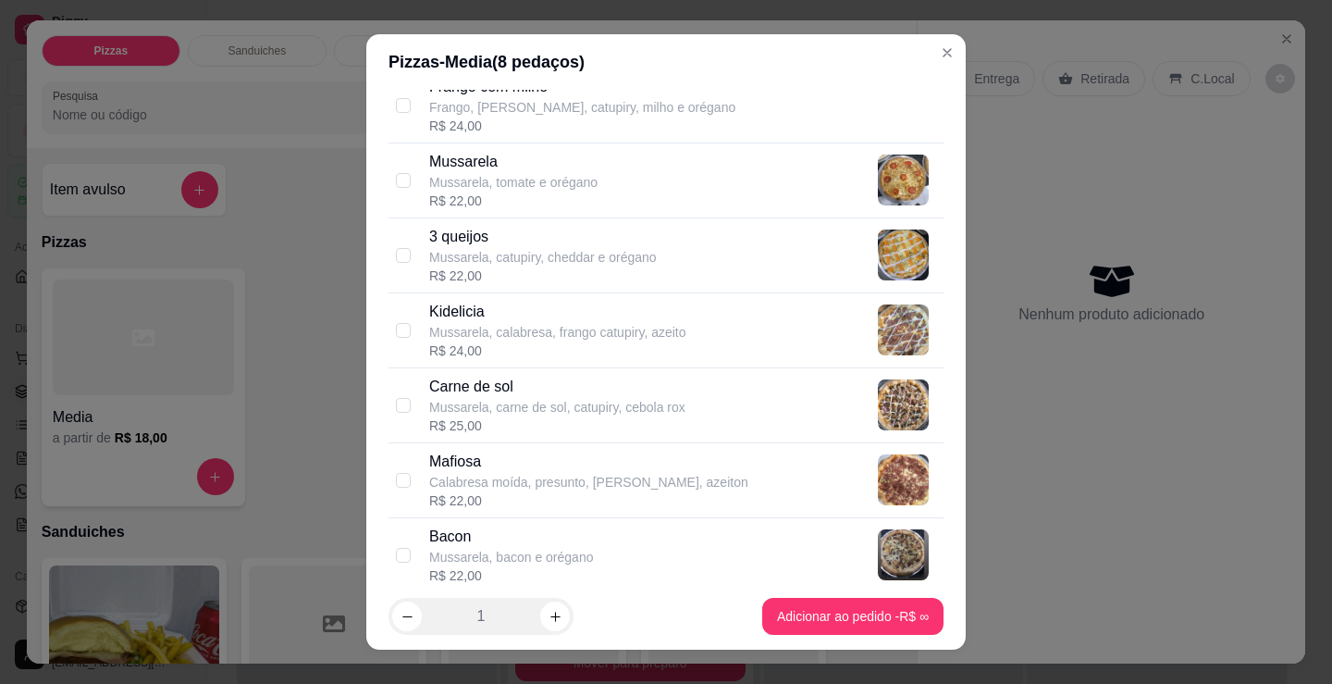
click at [559, 345] on div "R$ 24,00" at bounding box center [557, 350] width 257 height 19
checkbox input "true"
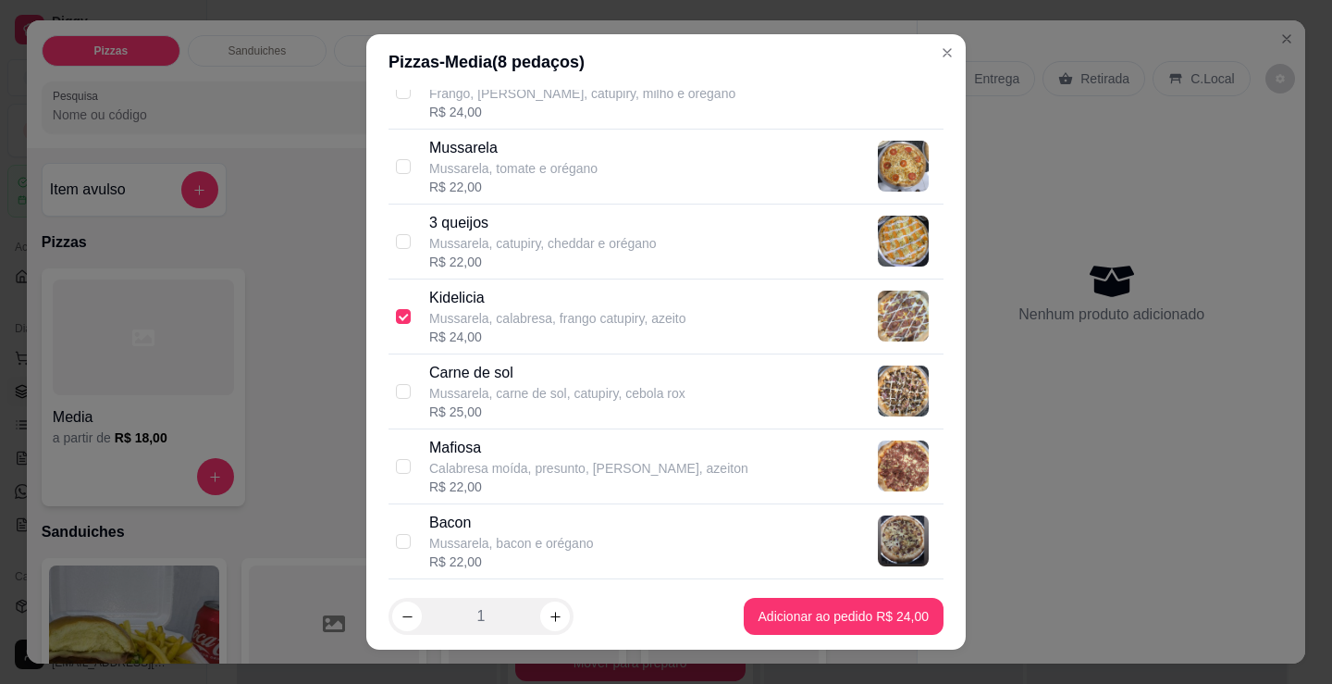
scroll to position [833, 0]
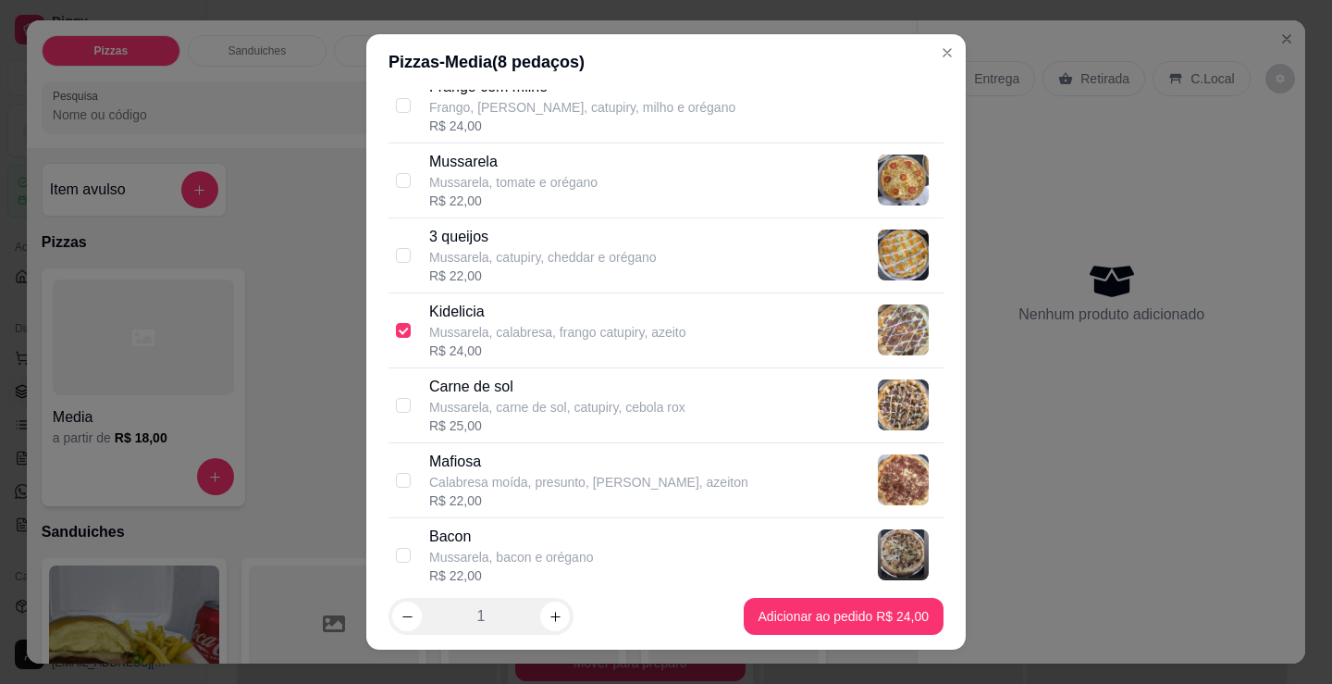
click at [630, 405] on p "Mussarela, carne de sol, catupiry, cebola rox" at bounding box center [557, 407] width 256 height 19
checkbox input "true"
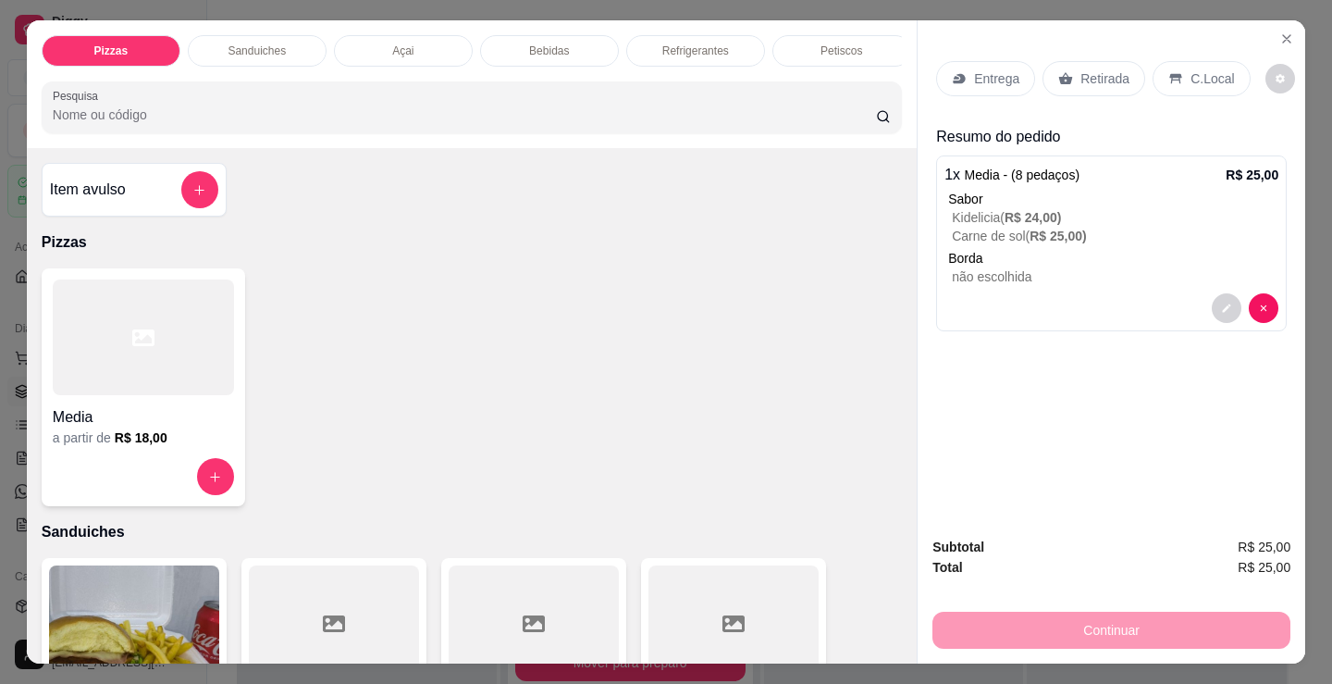
click at [662, 43] on p "Refrigerantes" at bounding box center [695, 50] width 67 height 15
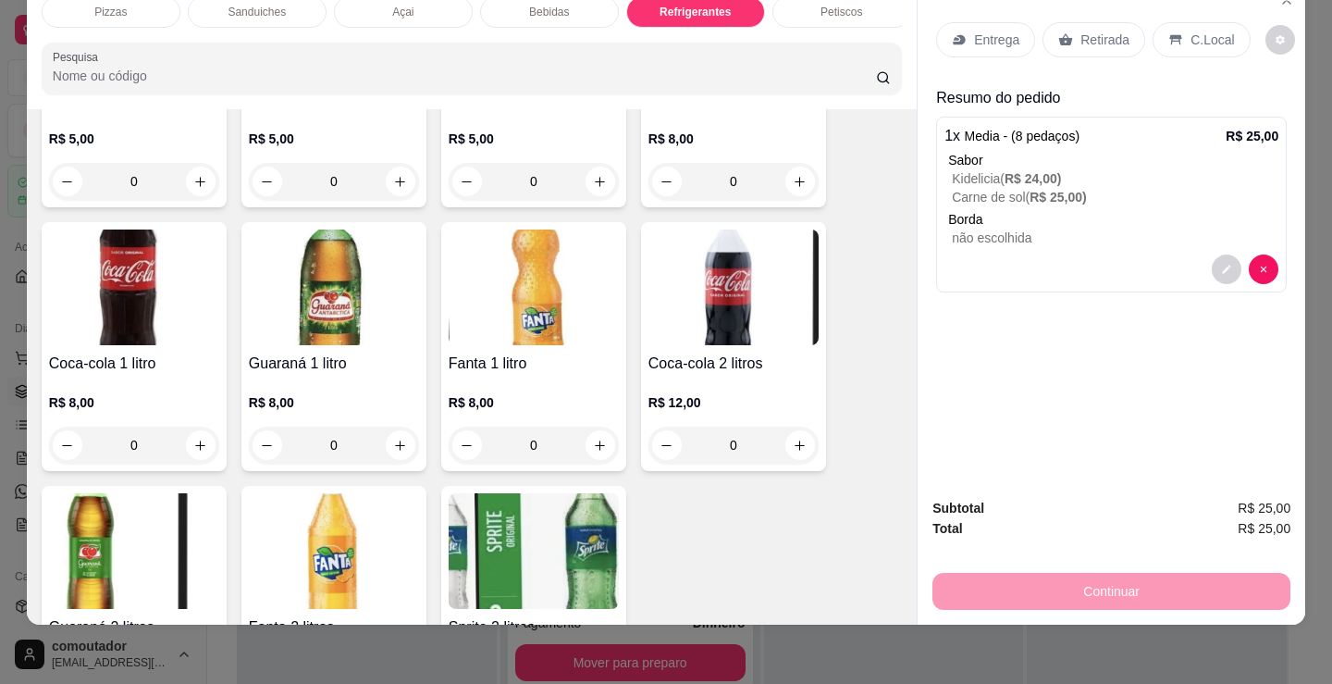
scroll to position [5531, 0]
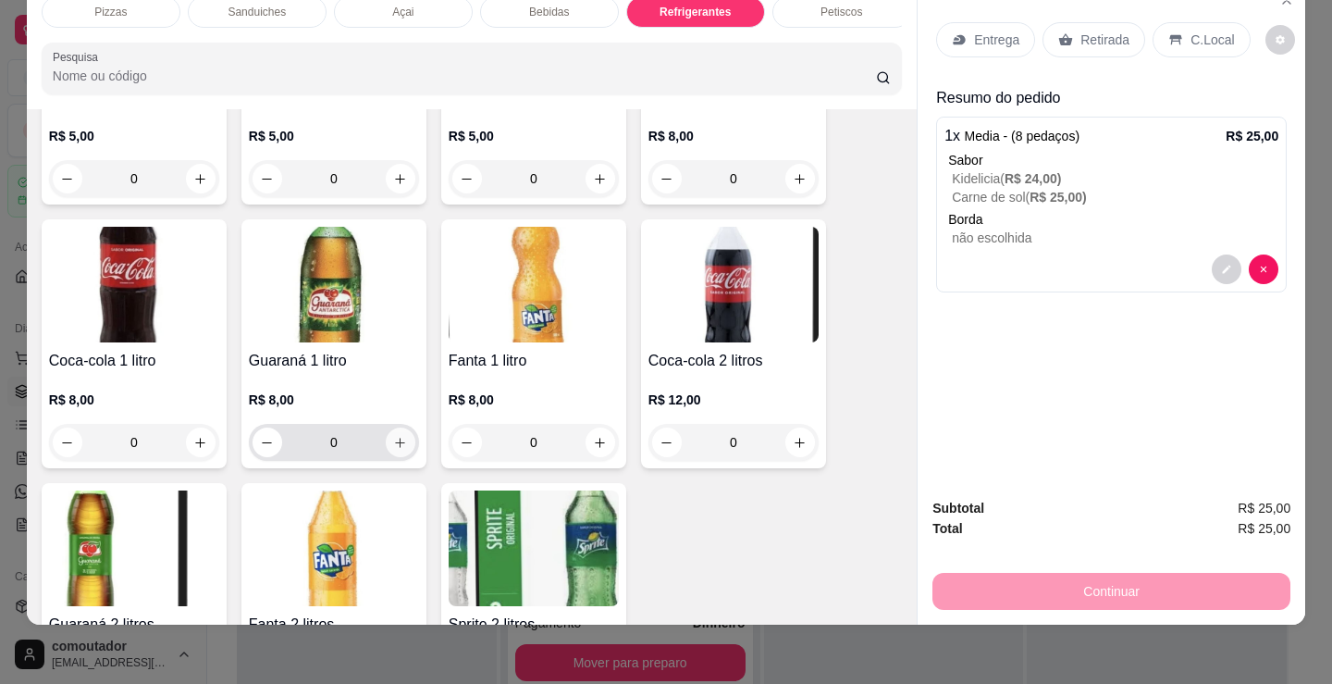
click at [401, 443] on button "increase-product-quantity" at bounding box center [401, 442] width 30 height 30
type input "1"
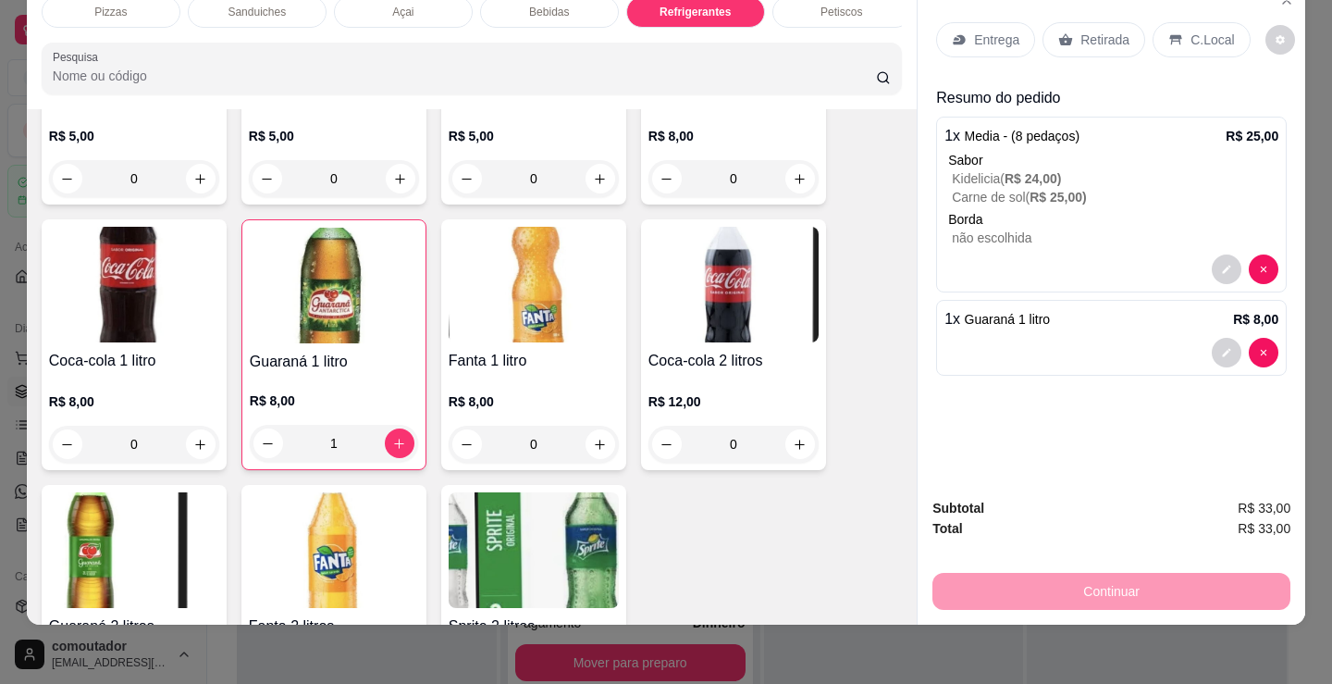
click at [1219, 31] on p "C.Local" at bounding box center [1212, 40] width 43 height 19
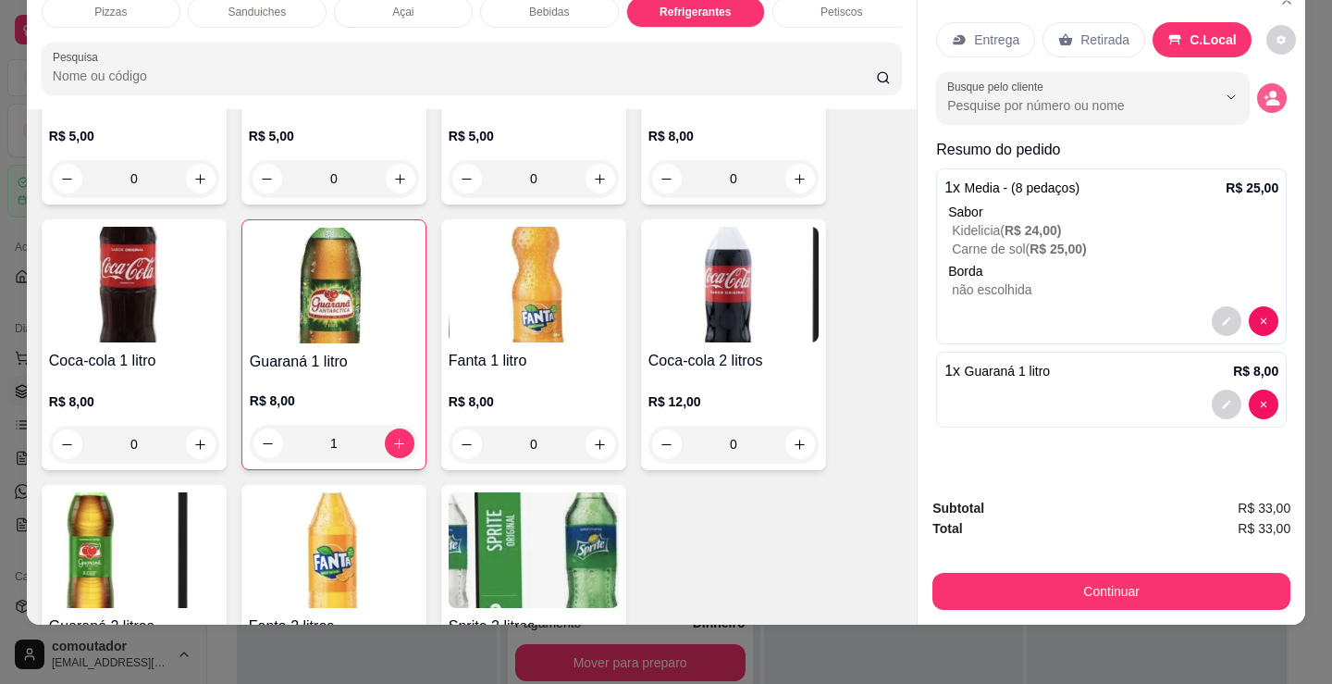
click at [1265, 97] on button "decrease-product-quantity" at bounding box center [1272, 98] width 30 height 30
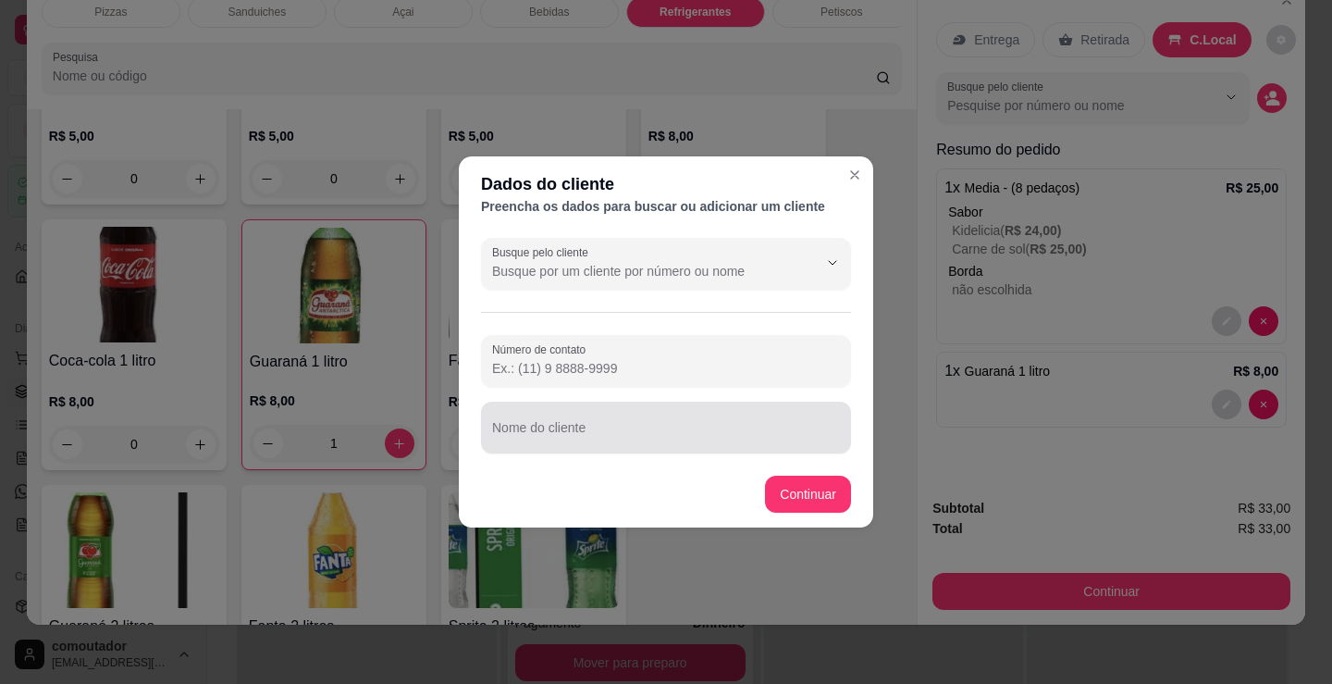
click at [745, 423] on div at bounding box center [666, 427] width 348 height 37
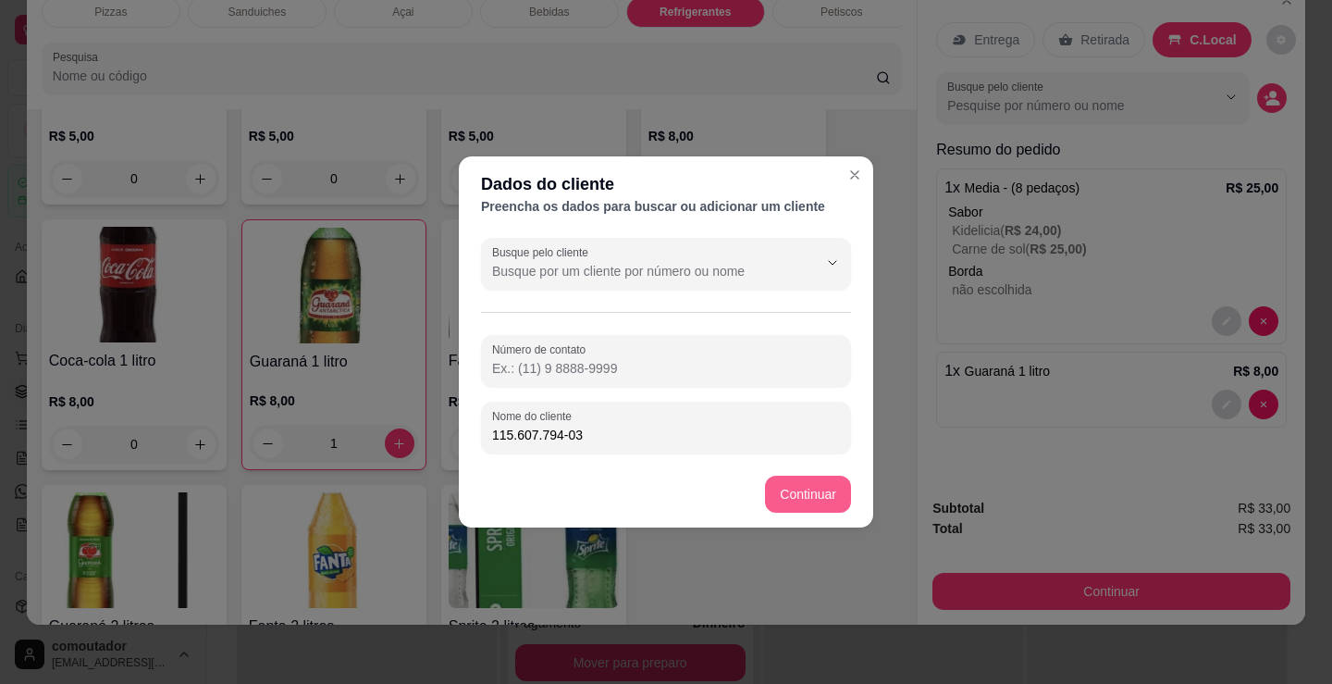
type input "115.607.794-03"
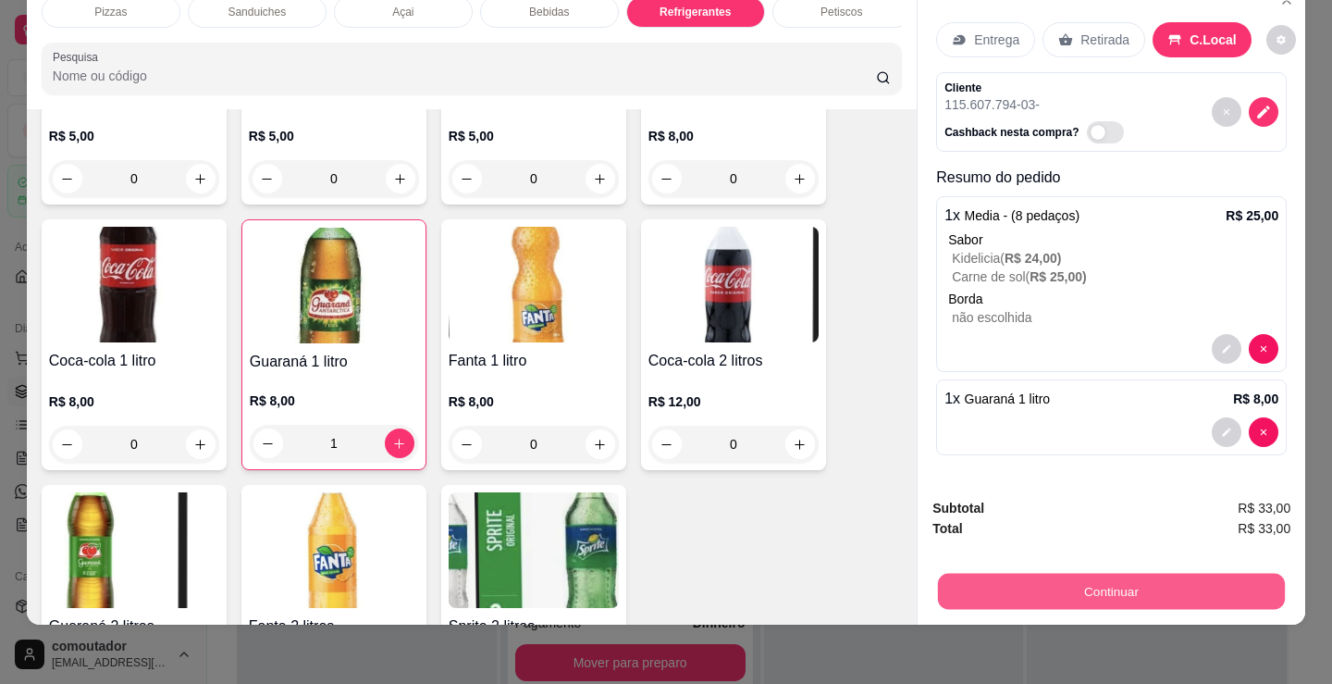
click at [1026, 586] on button "Continuar" at bounding box center [1111, 591] width 347 height 36
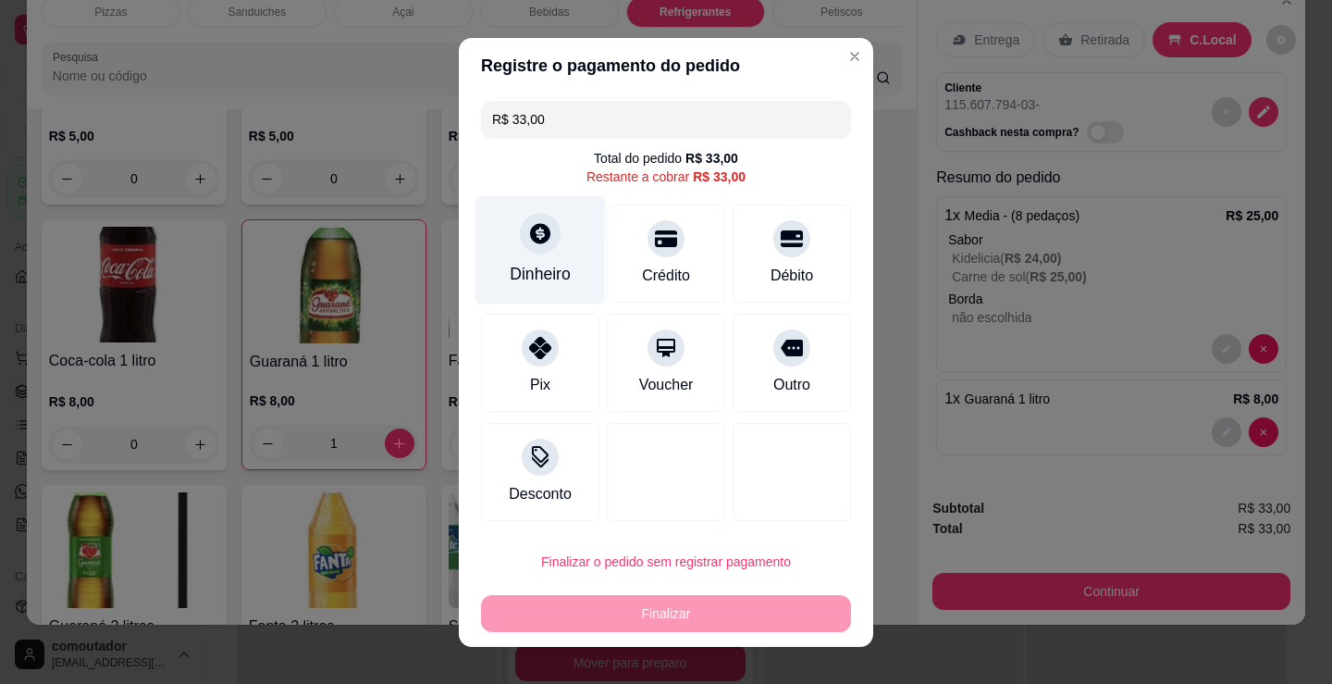
click at [524, 251] on div at bounding box center [540, 233] width 41 height 41
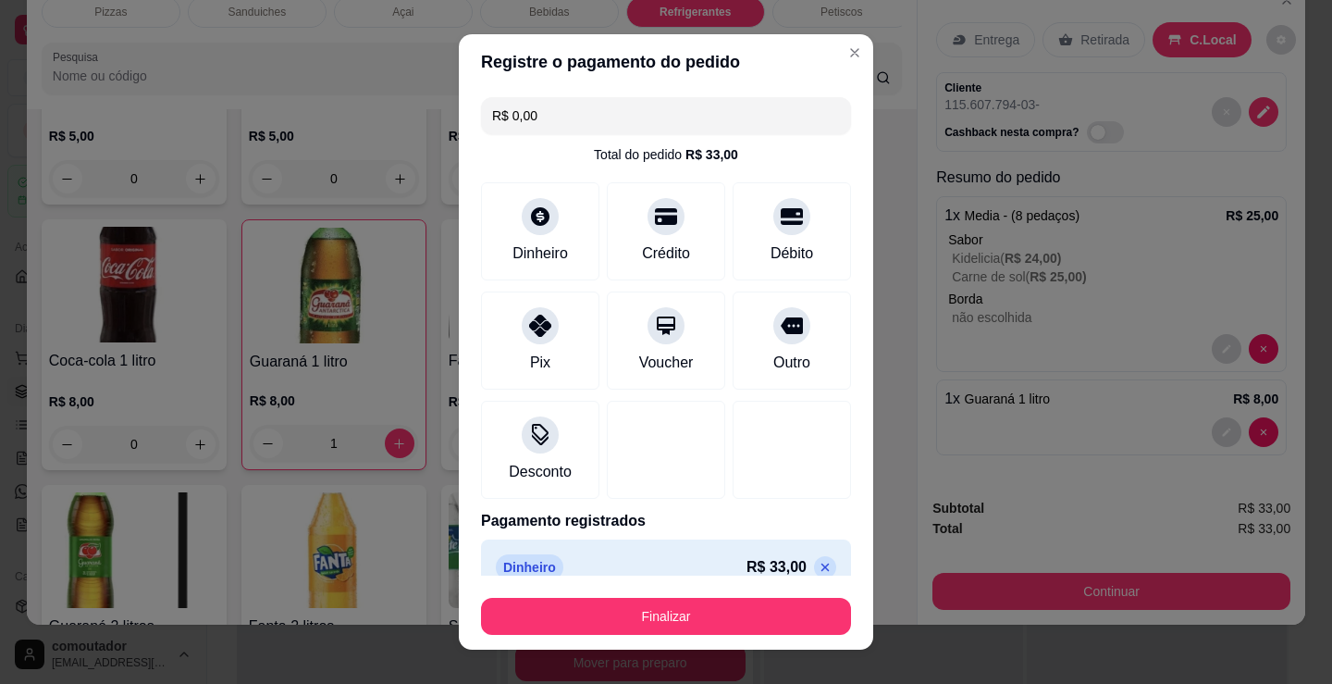
type input "R$ 0,00"
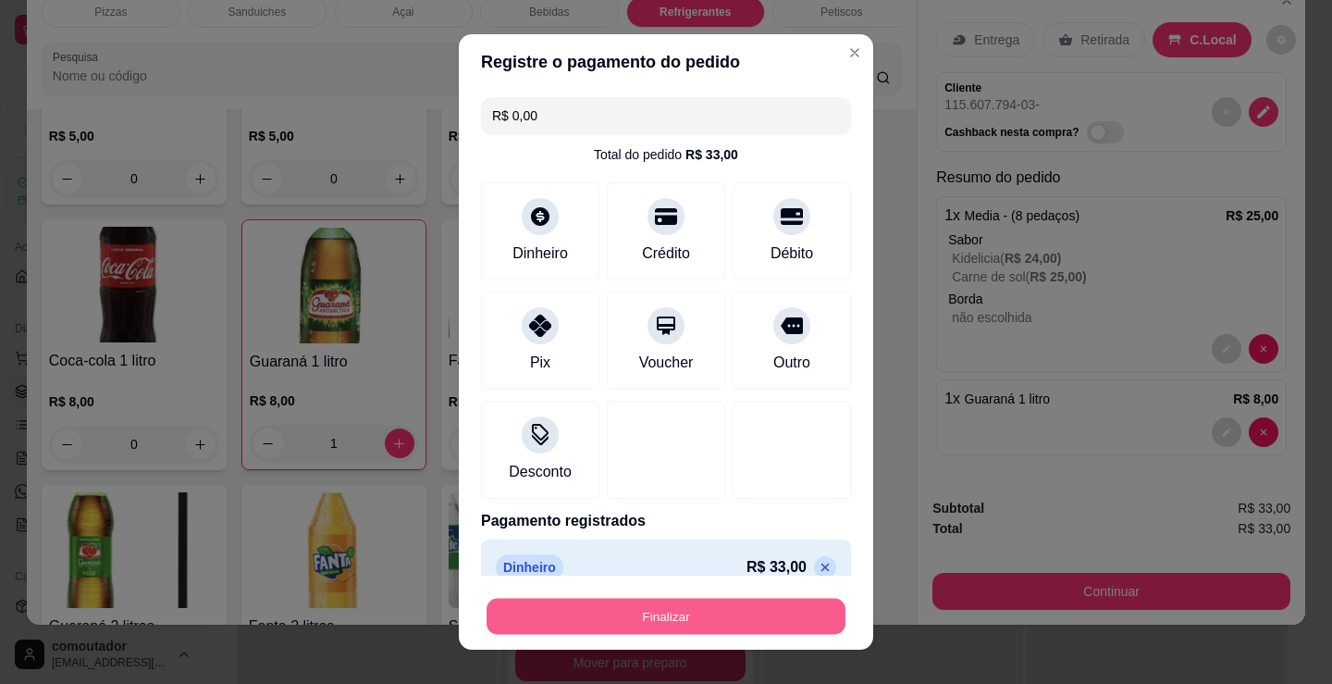
click at [708, 610] on button "Finalizar" at bounding box center [666, 616] width 359 height 36
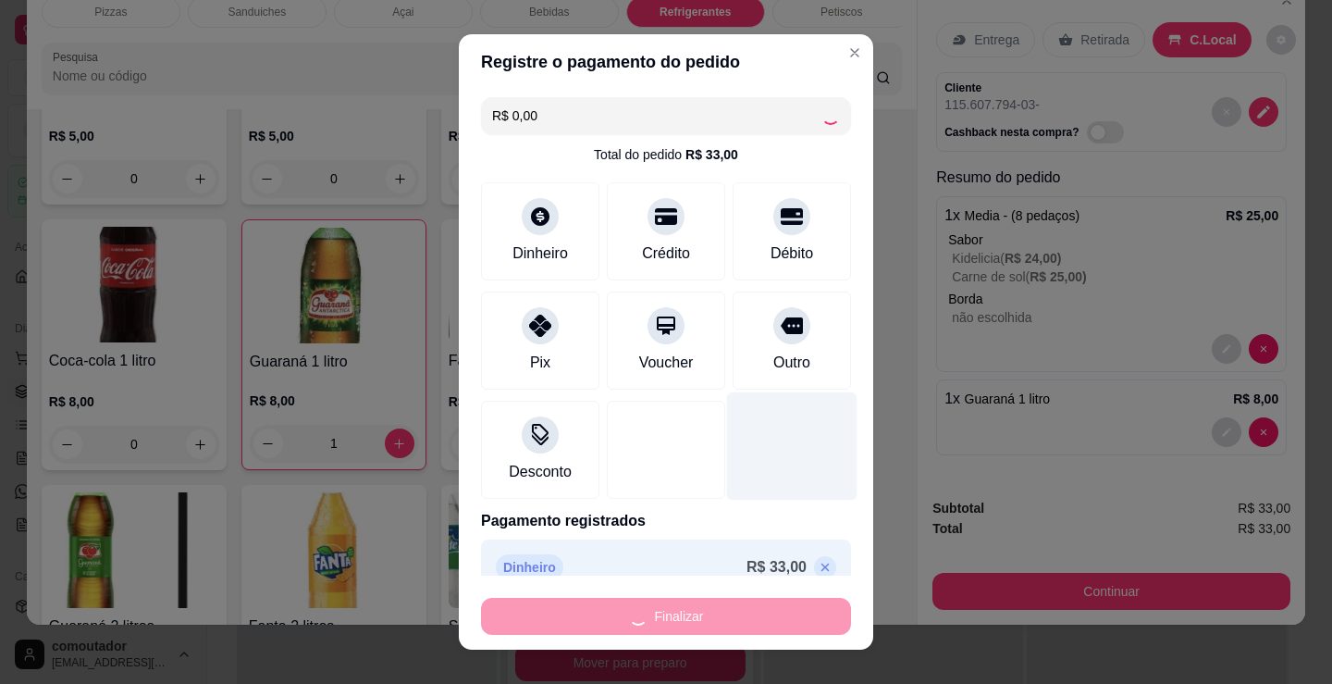
type input "0"
type input "-R$ 33,00"
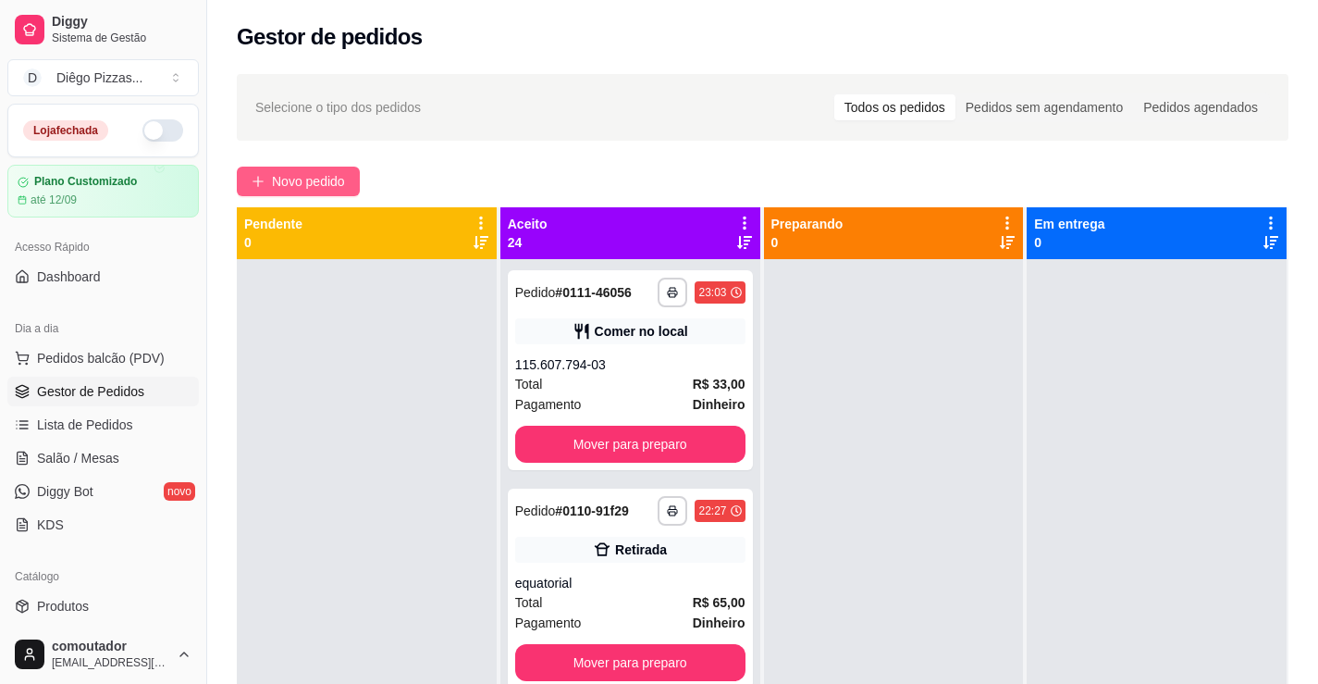
click at [321, 171] on span "Novo pedido" at bounding box center [308, 181] width 73 height 20
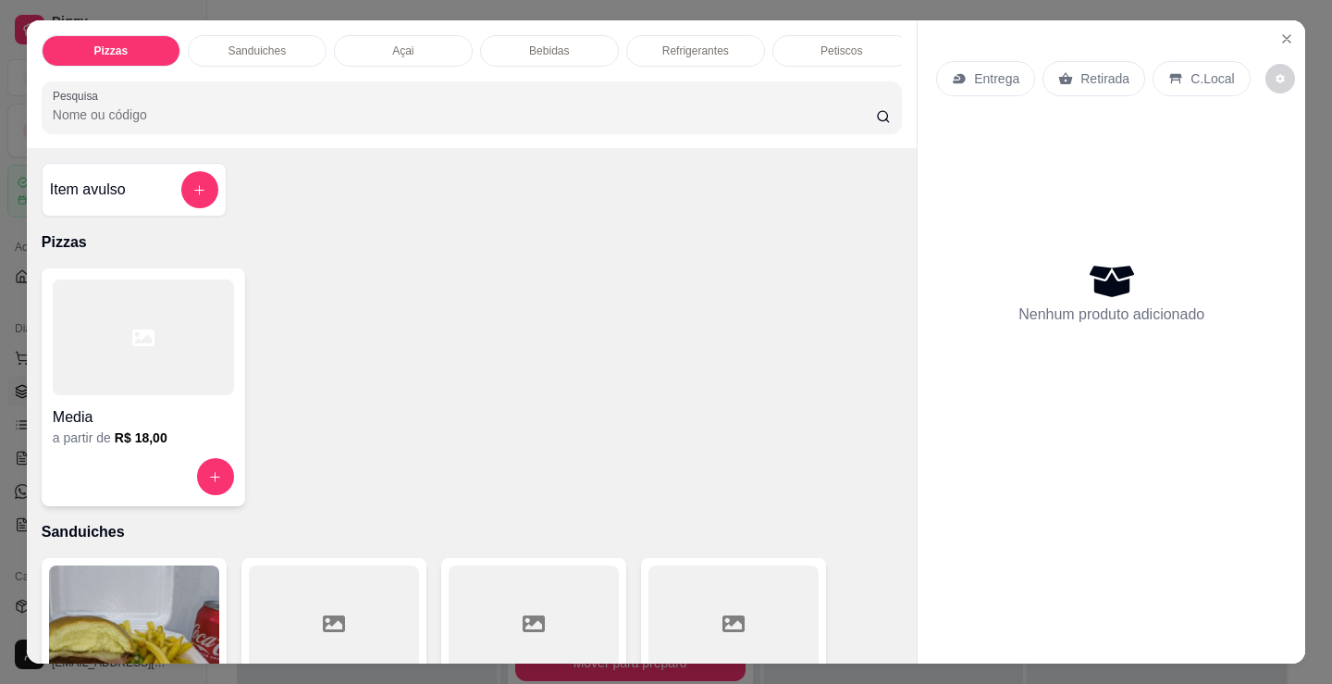
click at [176, 408] on div "Media" at bounding box center [143, 411] width 181 height 33
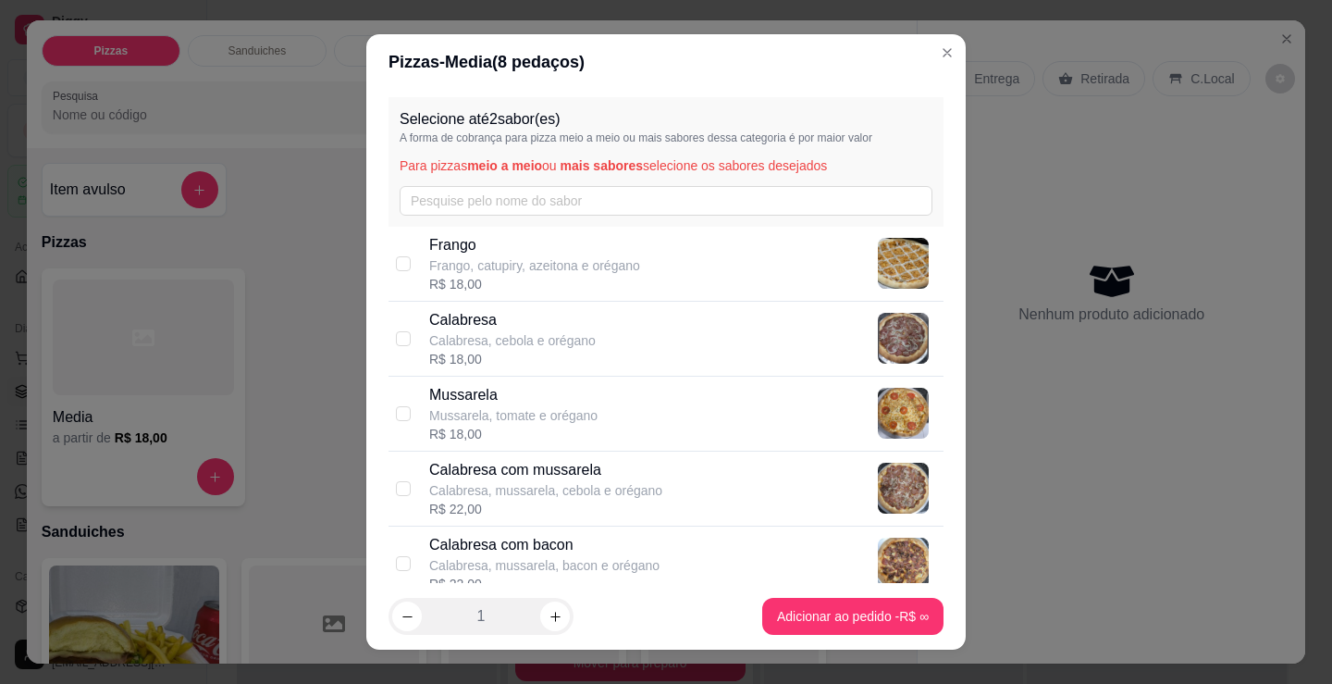
click at [570, 476] on p "Calabresa com mussarela" at bounding box center [545, 470] width 233 height 22
checkbox input "true"
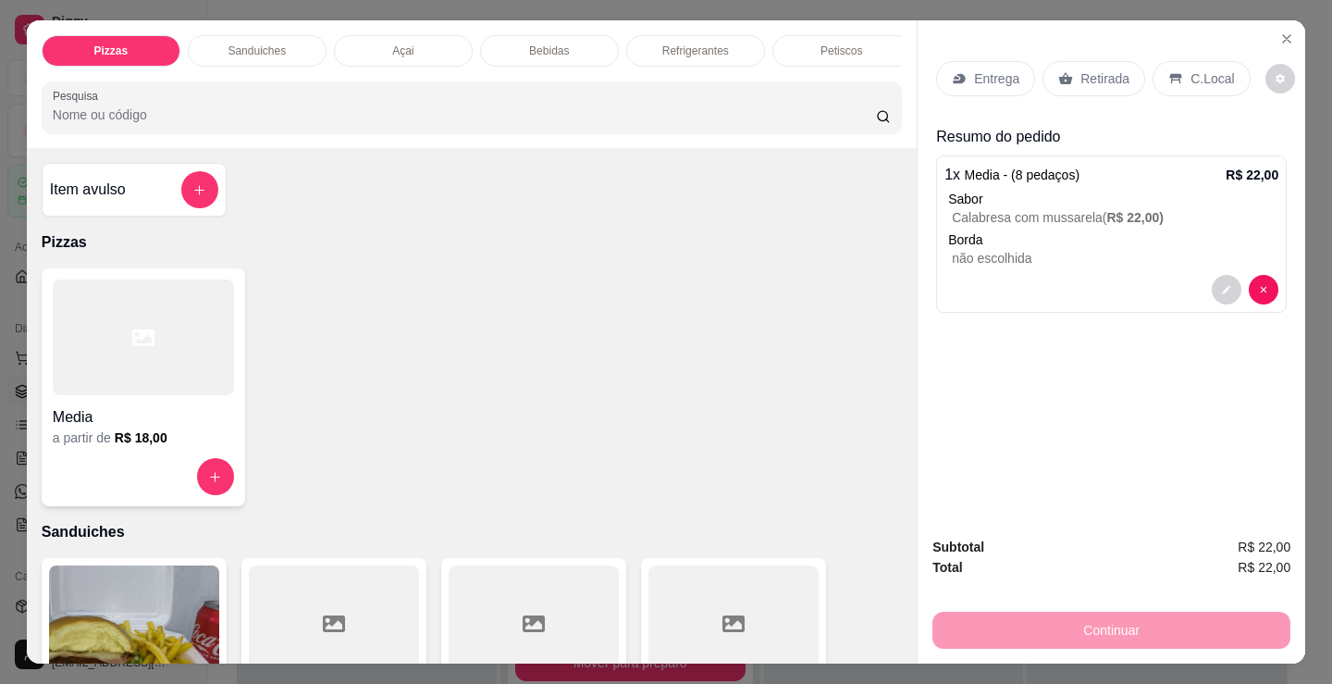
click at [832, 43] on p "Petiscos" at bounding box center [842, 50] width 42 height 15
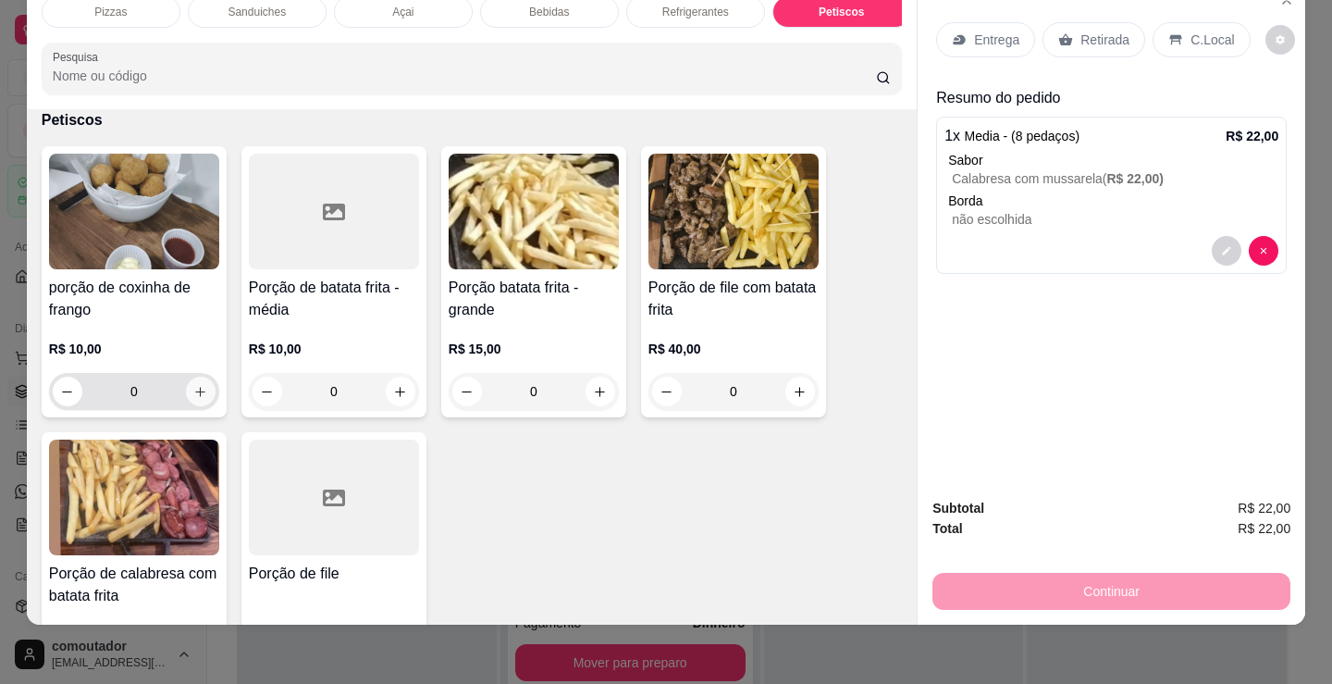
click at [193, 398] on icon "increase-product-quantity" at bounding box center [200, 392] width 14 height 14
type input "1"
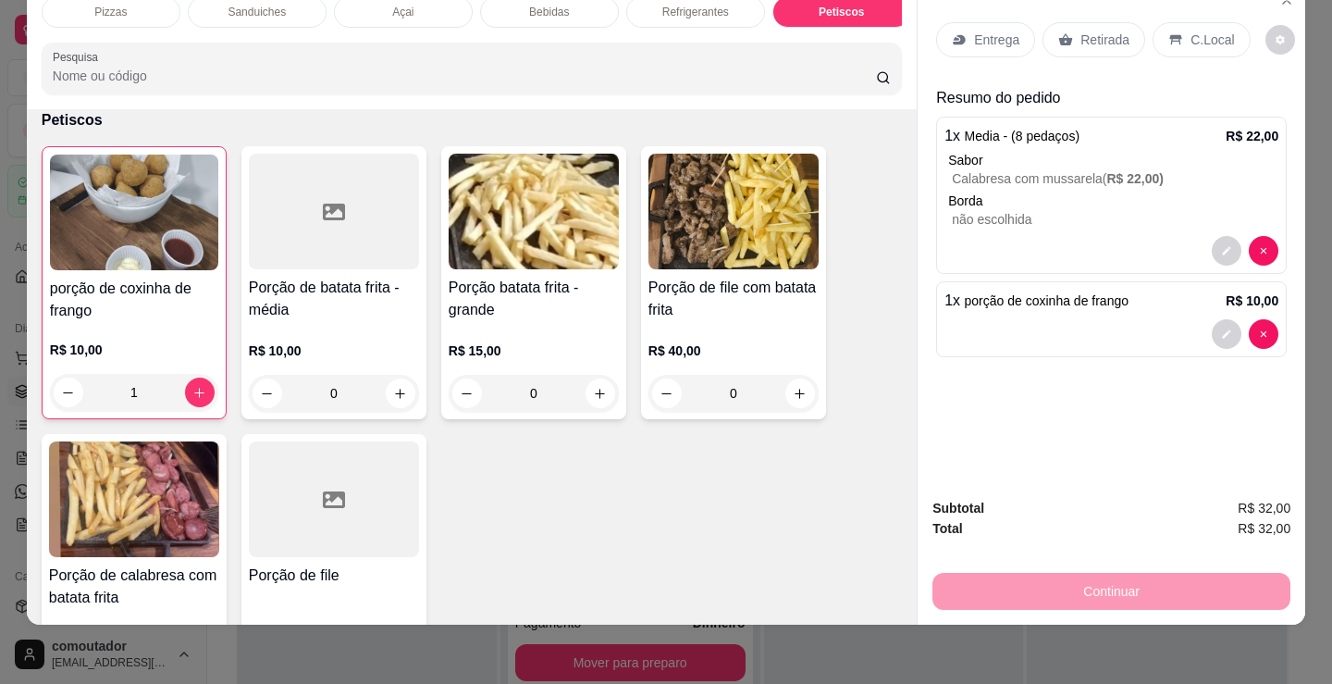
click at [1209, 37] on div "C.Local" at bounding box center [1201, 39] width 97 height 35
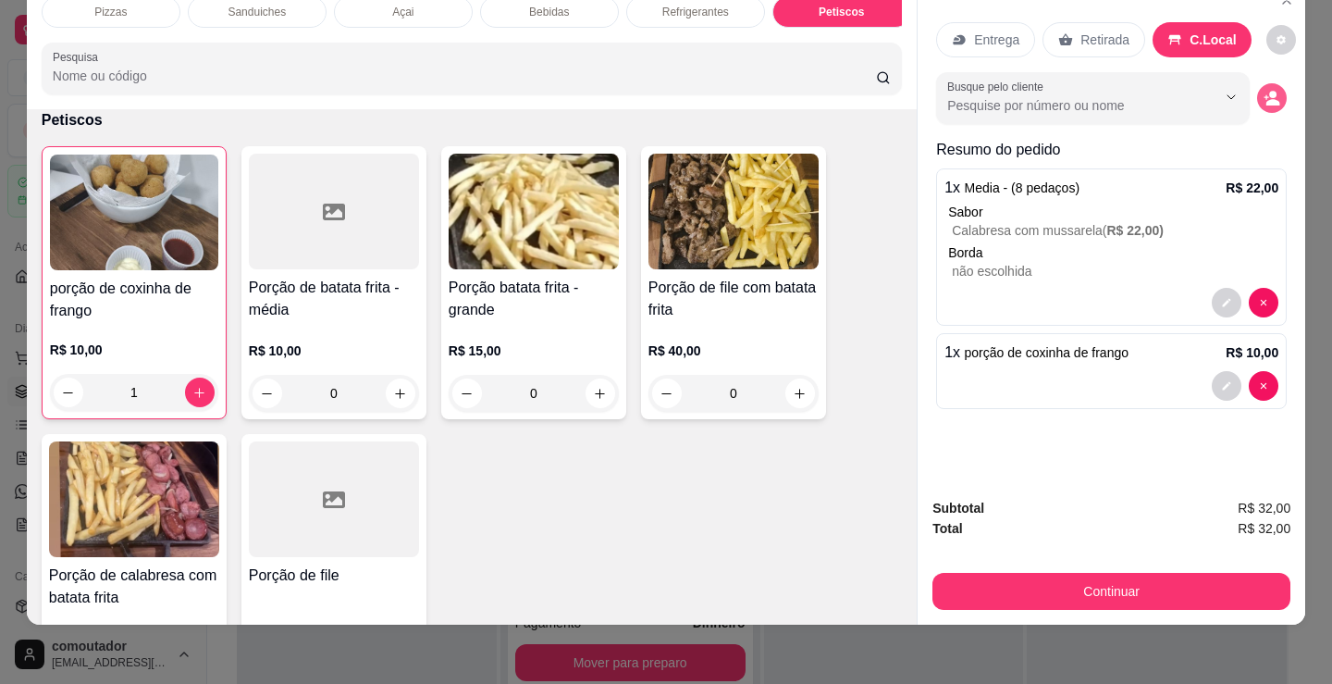
click at [1276, 88] on button "decrease-product-quantity" at bounding box center [1272, 98] width 30 height 30
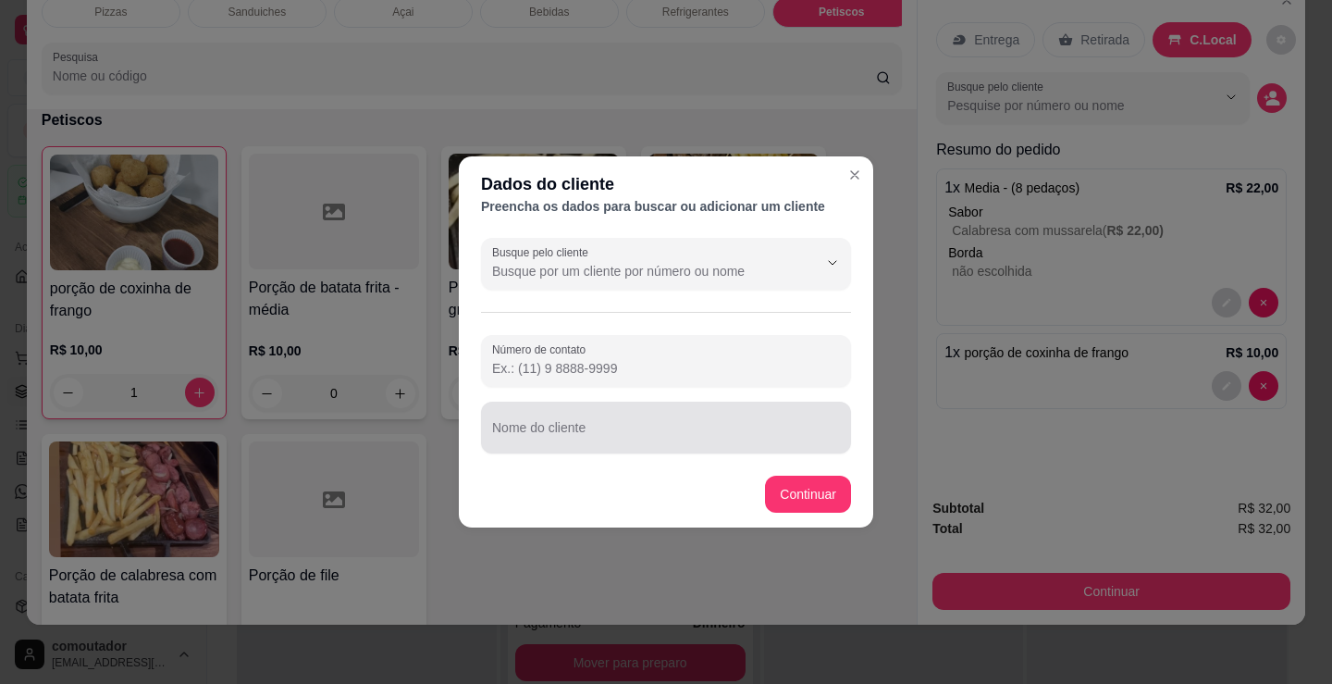
click at [692, 431] on input "Nome do cliente" at bounding box center [666, 435] width 348 height 19
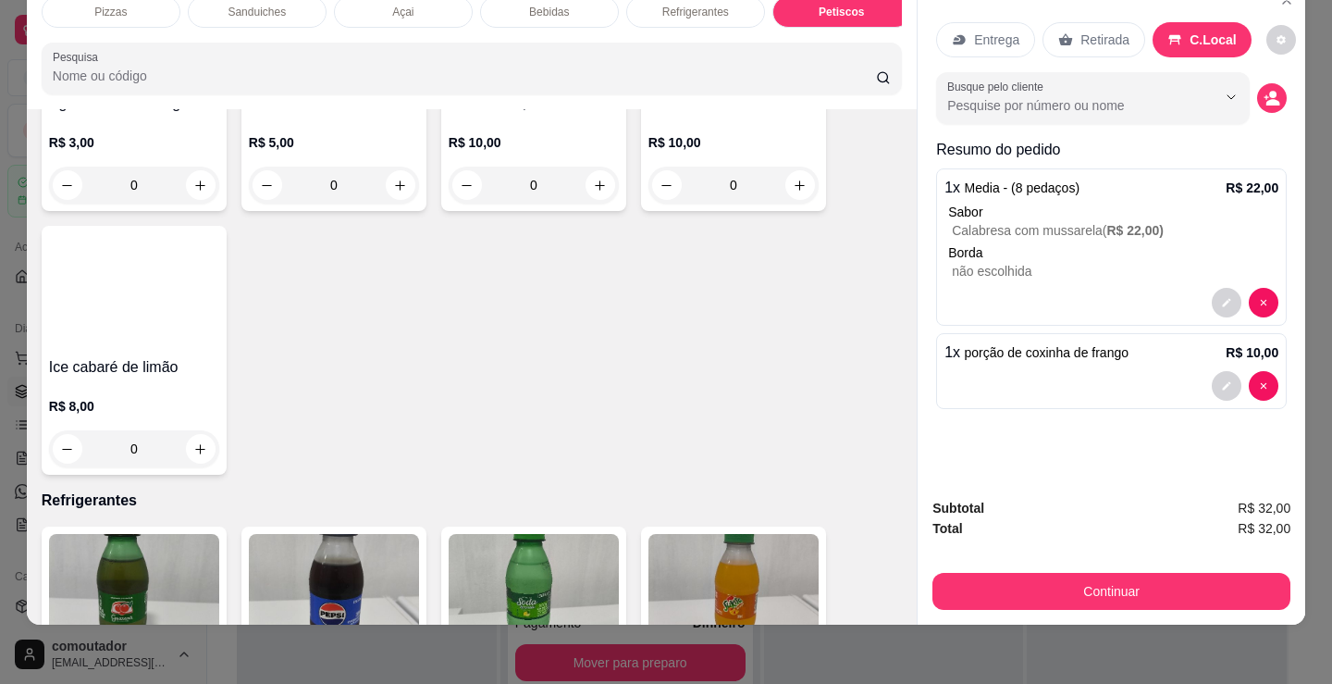
scroll to position [0, 0]
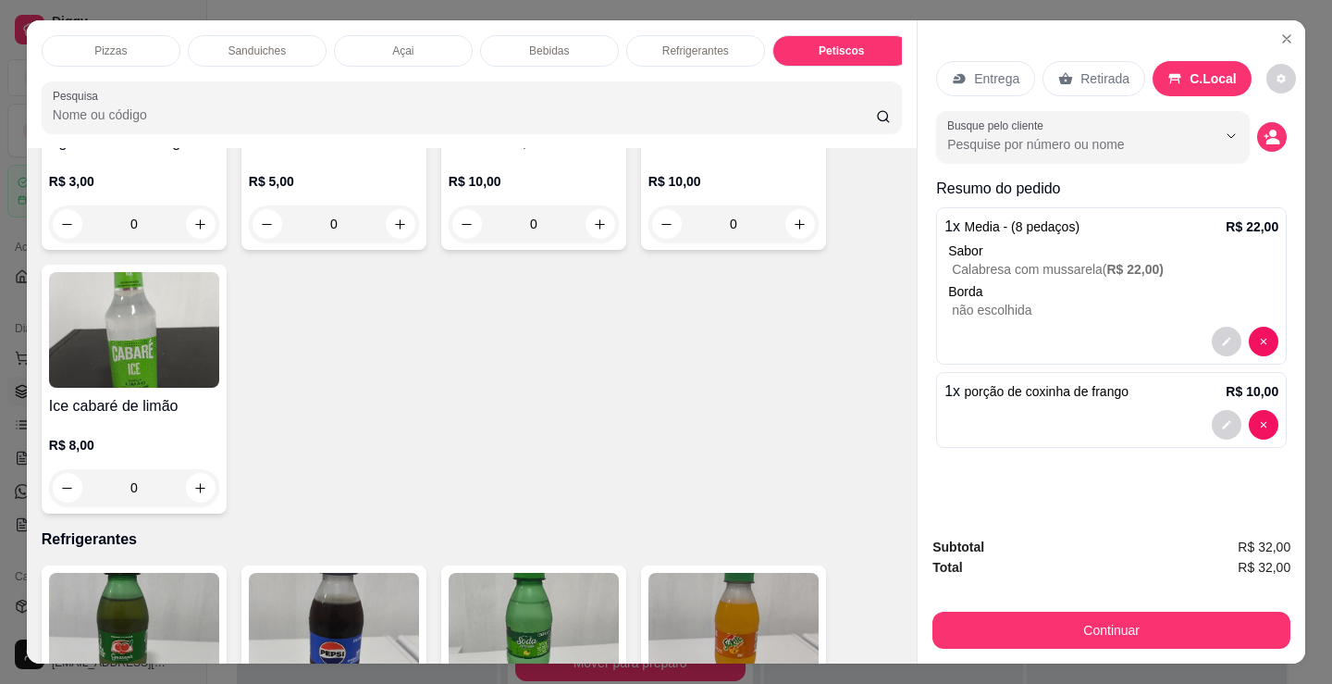
click at [82, 39] on div "Pizzas" at bounding box center [111, 50] width 139 height 31
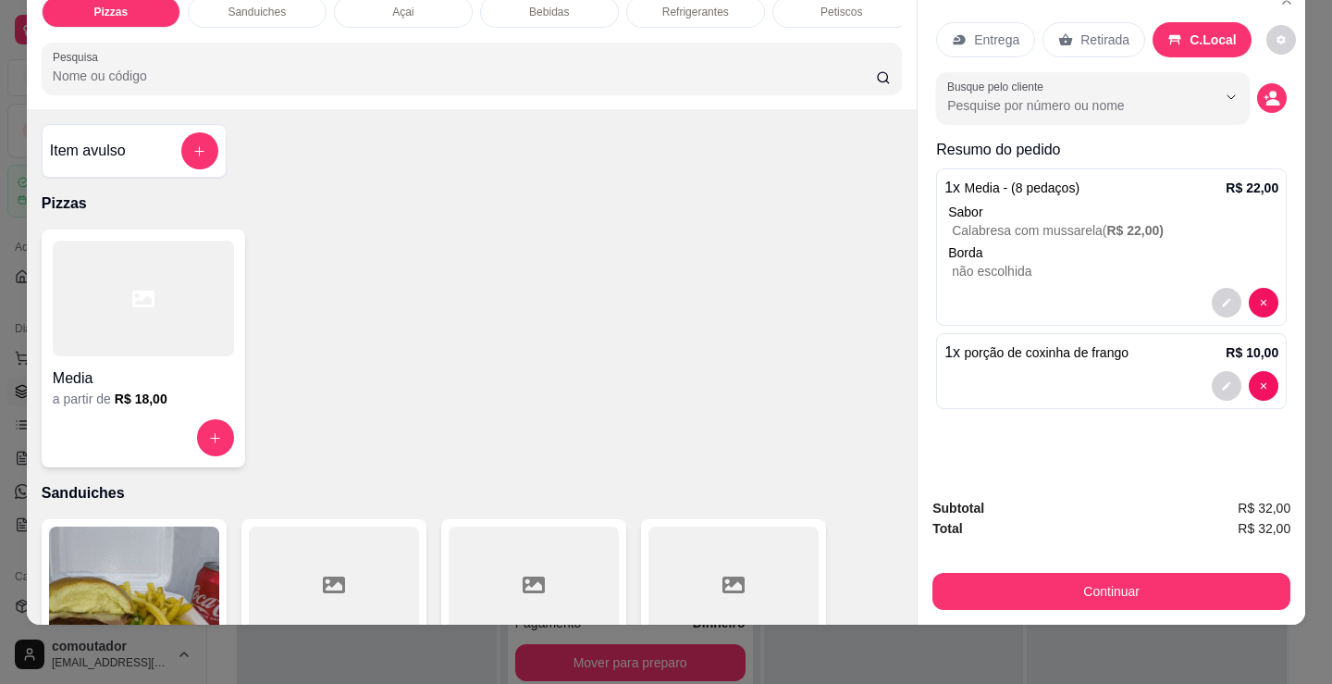
click at [159, 142] on div "Item avulso" at bounding box center [134, 150] width 168 height 37
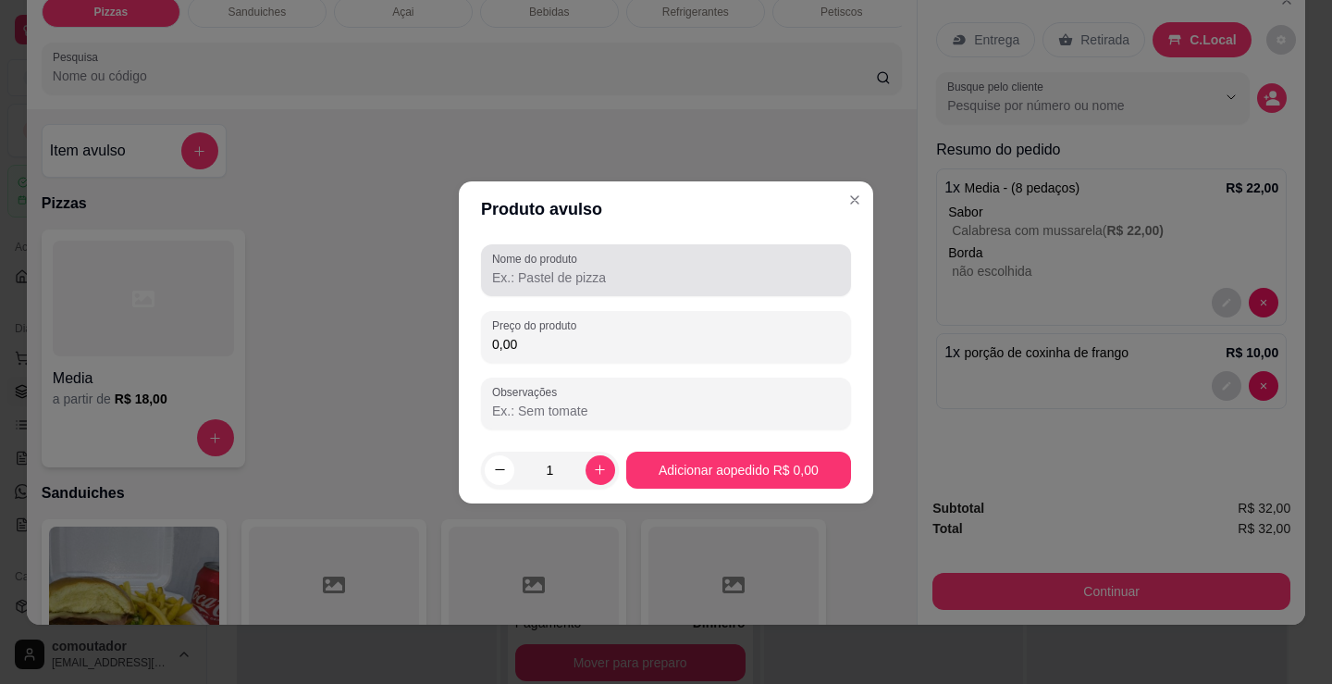
click at [698, 294] on div "Nome do produto" at bounding box center [666, 270] width 370 height 52
type input "café com leite"
click at [762, 348] on input "0,00" at bounding box center [666, 344] width 348 height 19
type input "8,00"
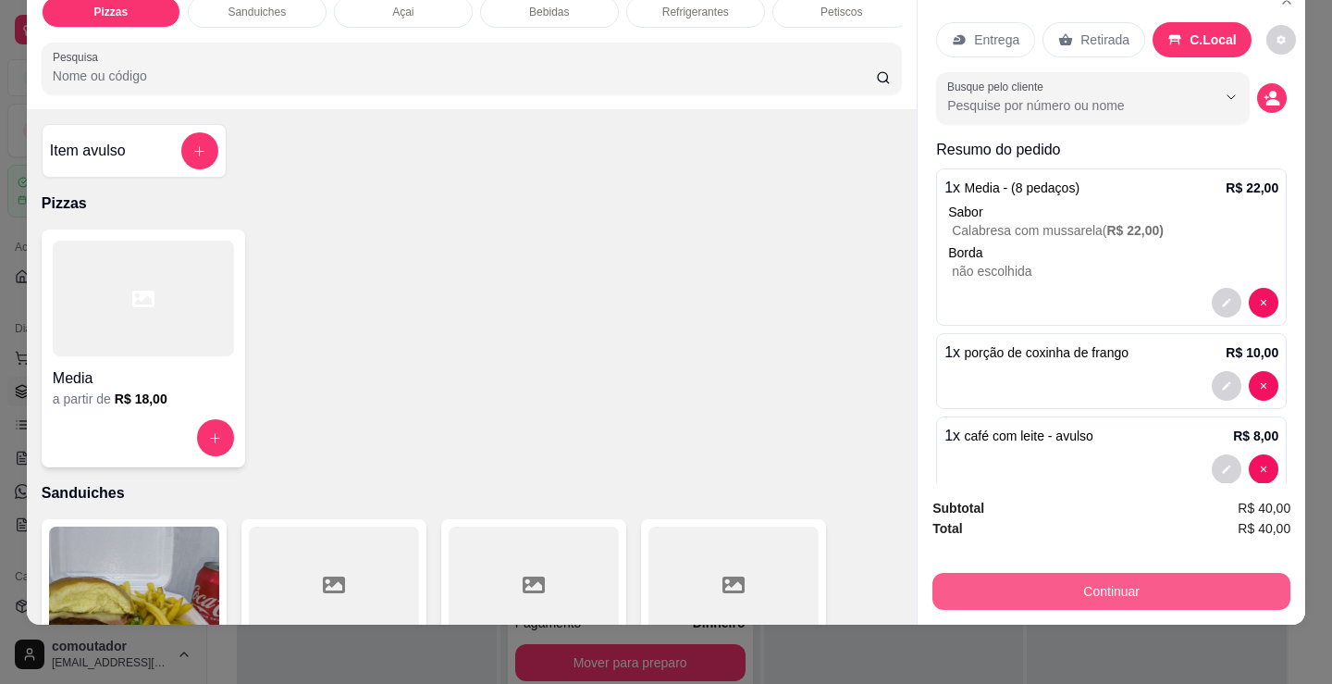
click at [1050, 587] on button "Continuar" at bounding box center [1111, 591] width 358 height 37
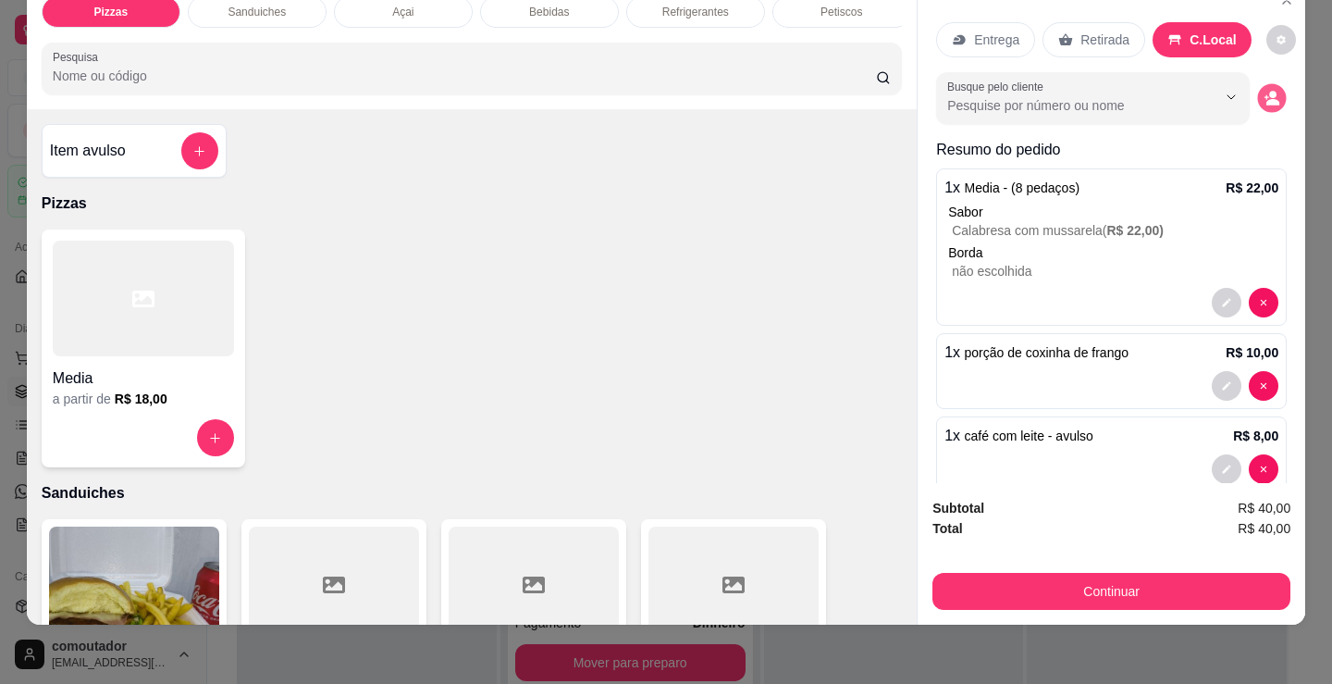
click at [1269, 92] on circle "decrease-product-quantity" at bounding box center [1272, 95] width 7 height 7
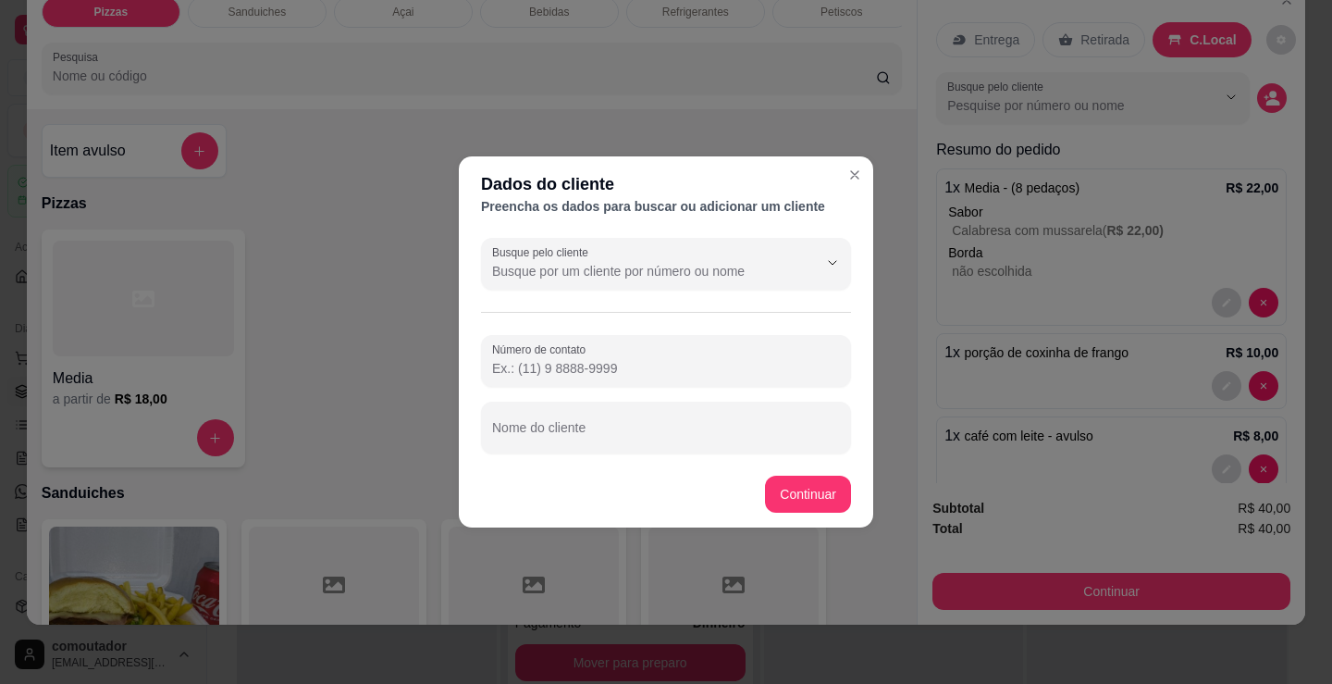
click at [665, 391] on div "Número de contato Nome do cliente" at bounding box center [666, 394] width 370 height 118
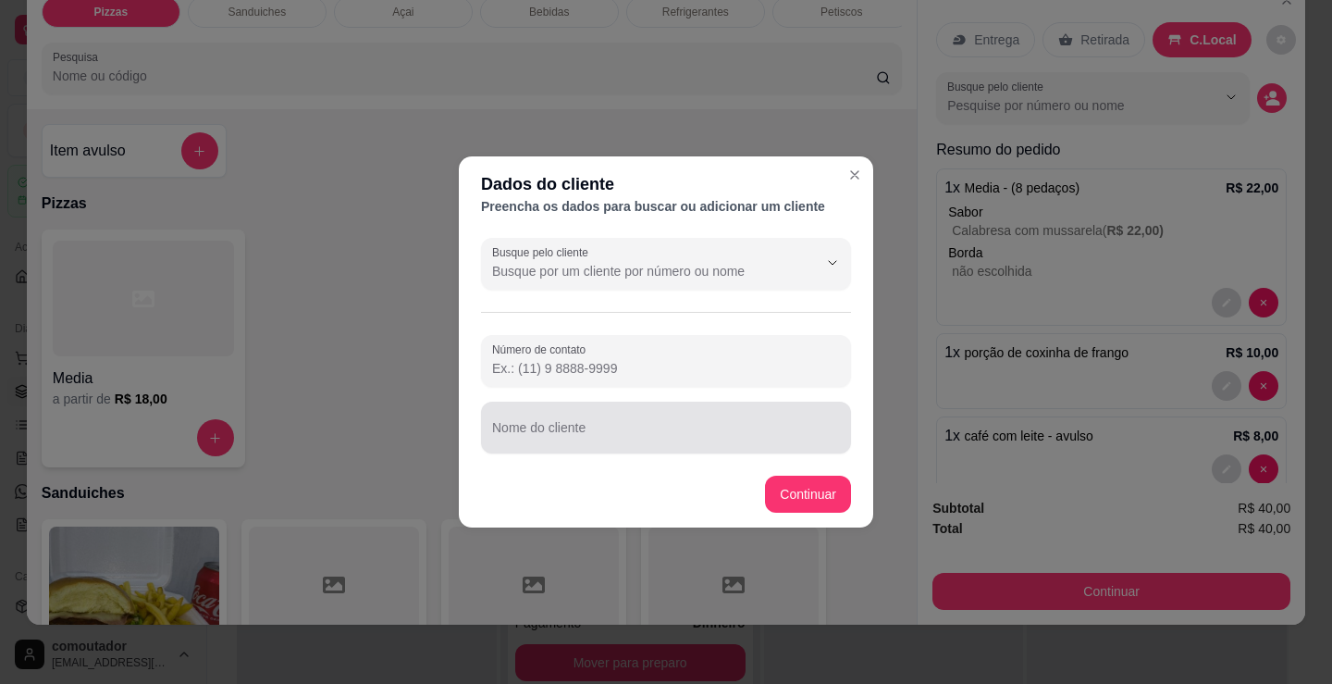
click at [684, 426] on input "Nome do cliente" at bounding box center [666, 435] width 348 height 19
type input "071.929.524-60"
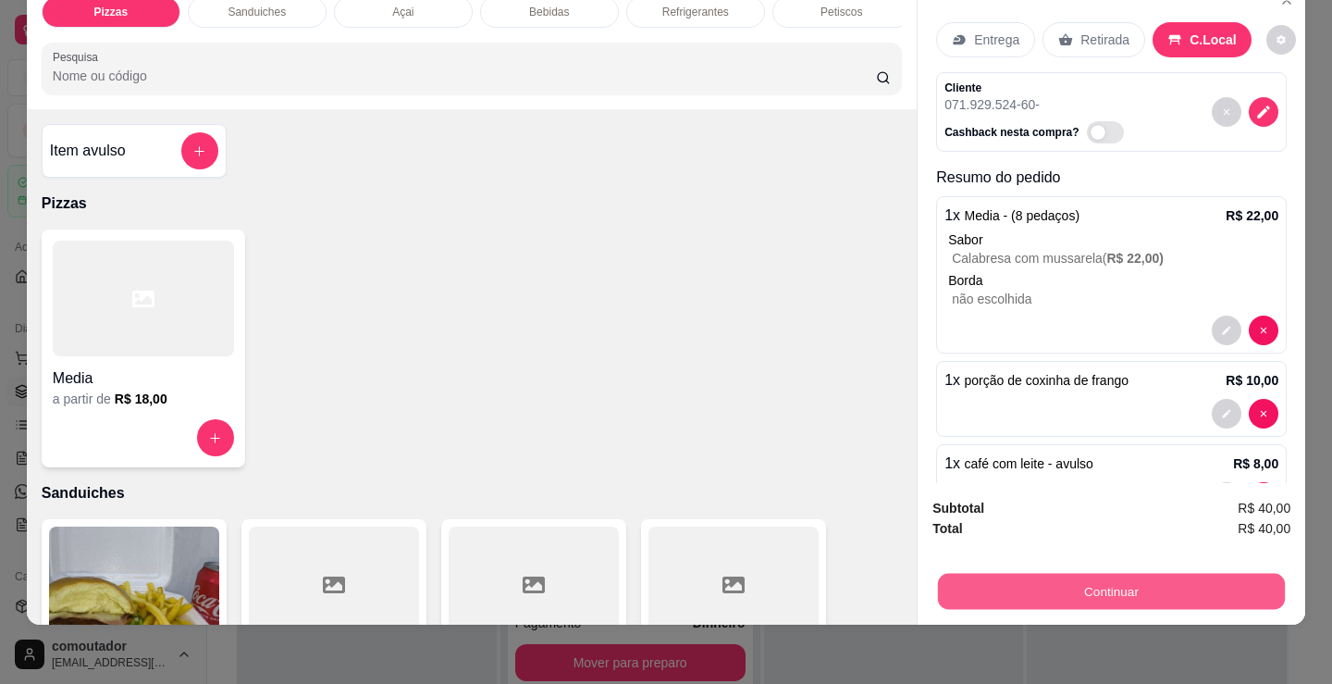
click at [1034, 573] on button "Continuar" at bounding box center [1111, 591] width 347 height 36
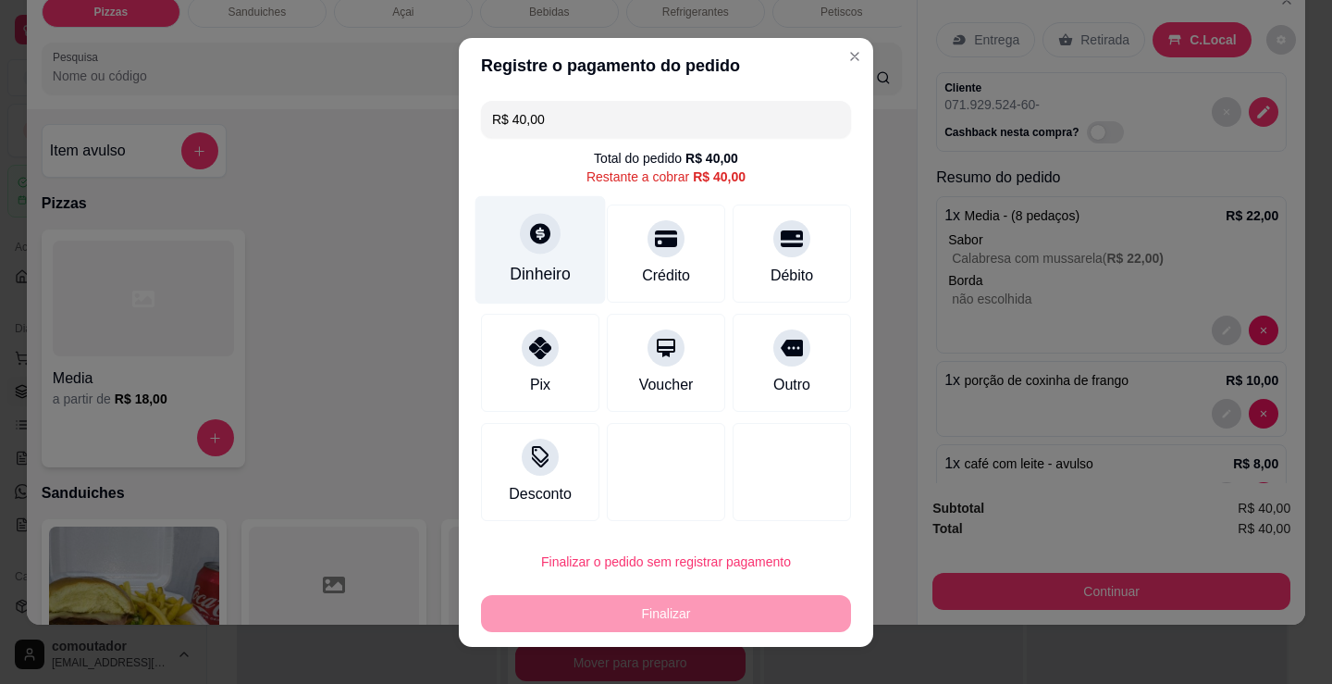
click at [530, 237] on icon at bounding box center [540, 233] width 20 height 20
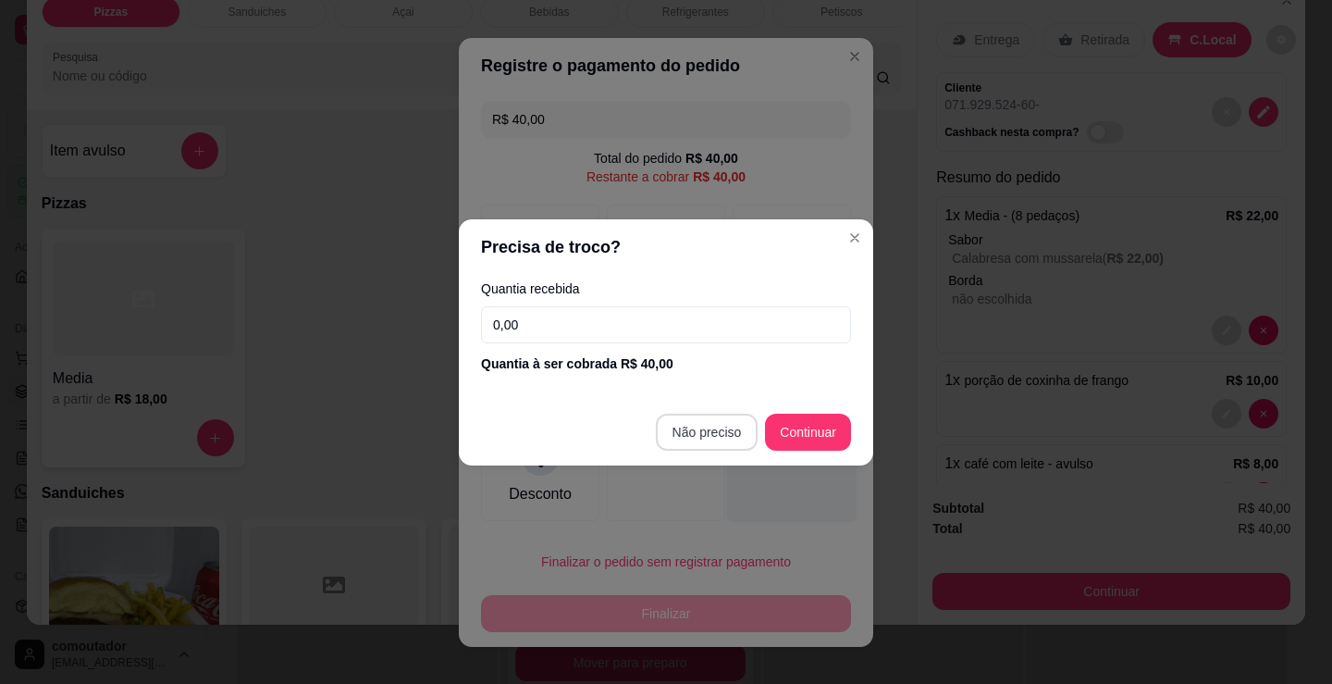
type input "R$ 0,00"
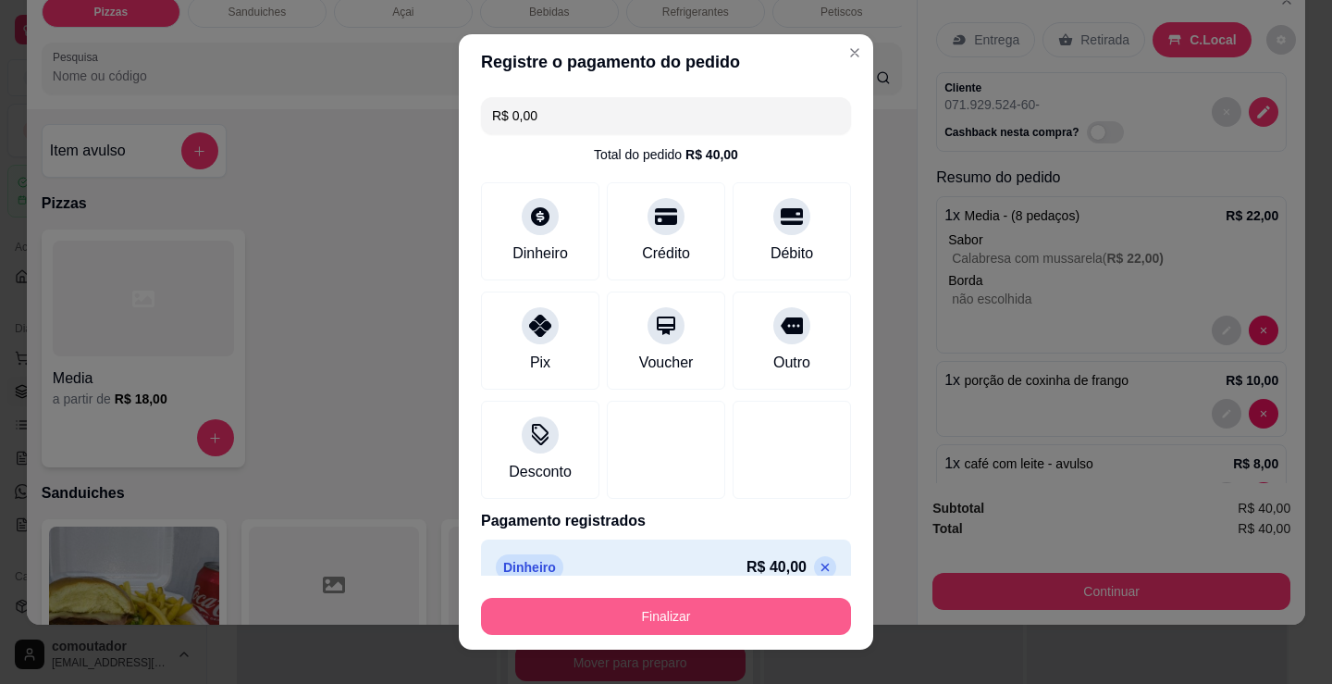
click at [743, 611] on button "Finalizar" at bounding box center [666, 616] width 370 height 37
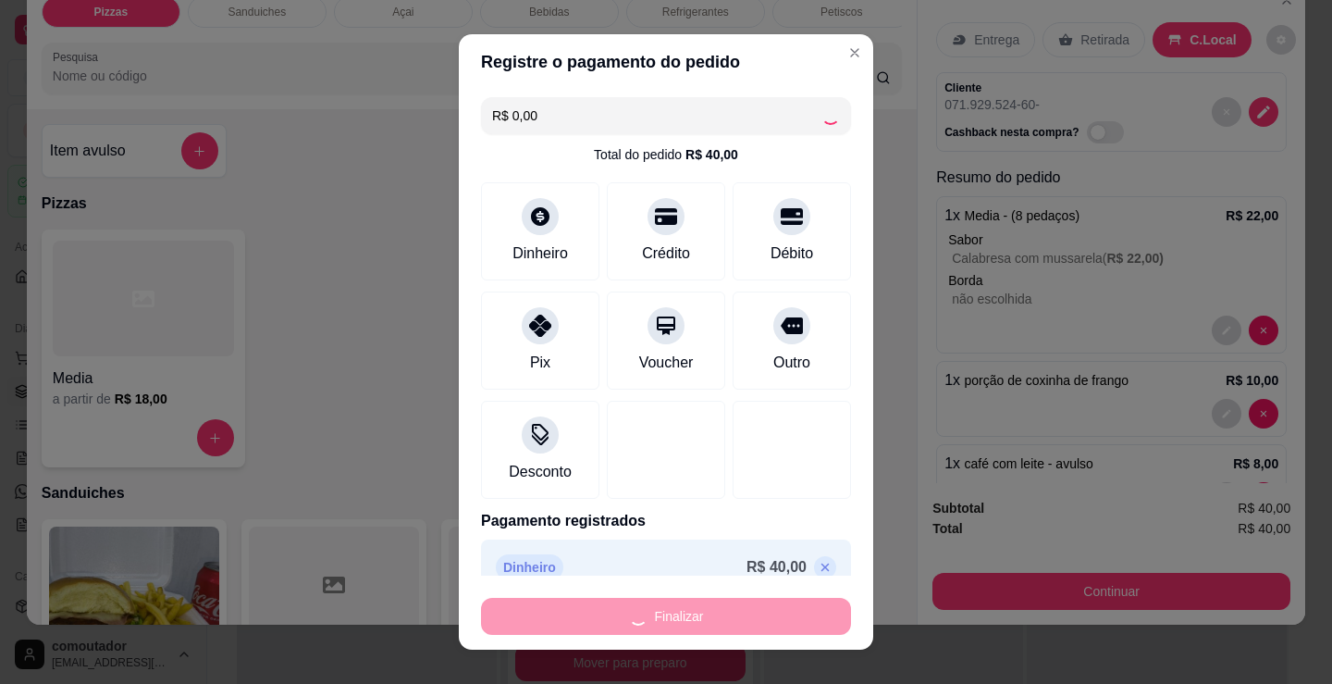
type input "0"
type input "-R$ 40,00"
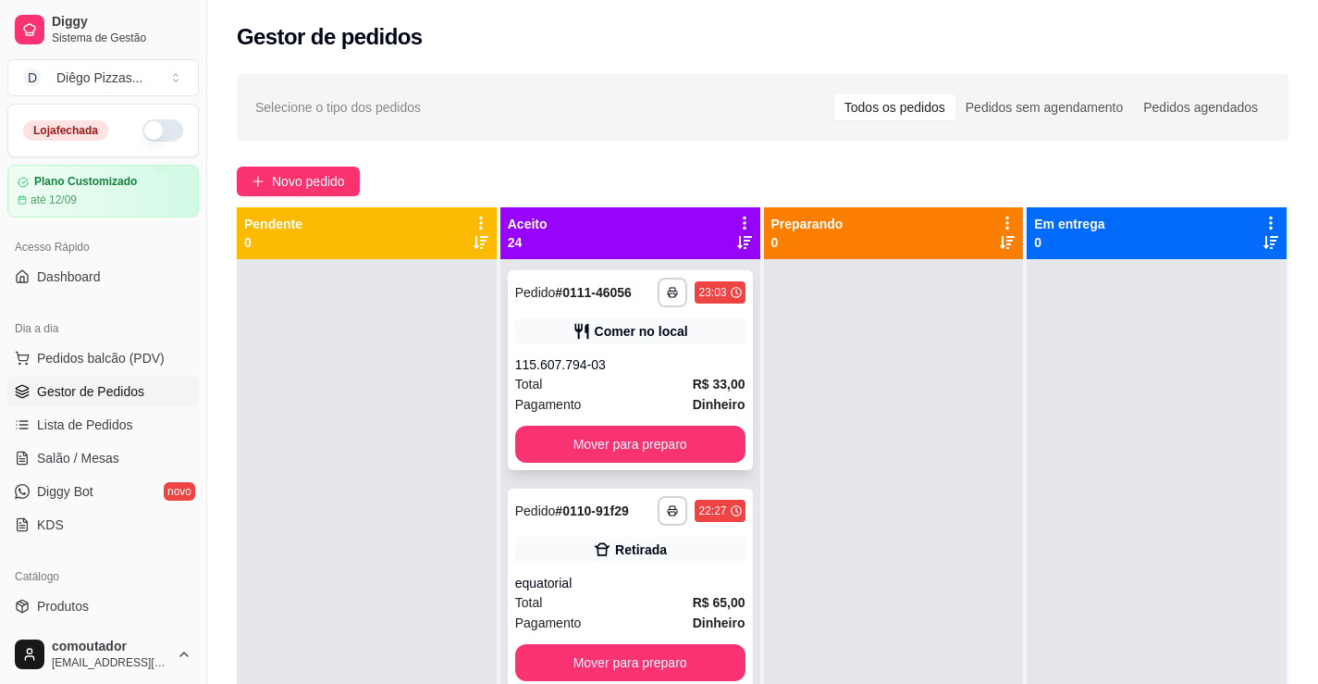
click at [598, 376] on div "Total R$ 33,00" at bounding box center [630, 384] width 230 height 20
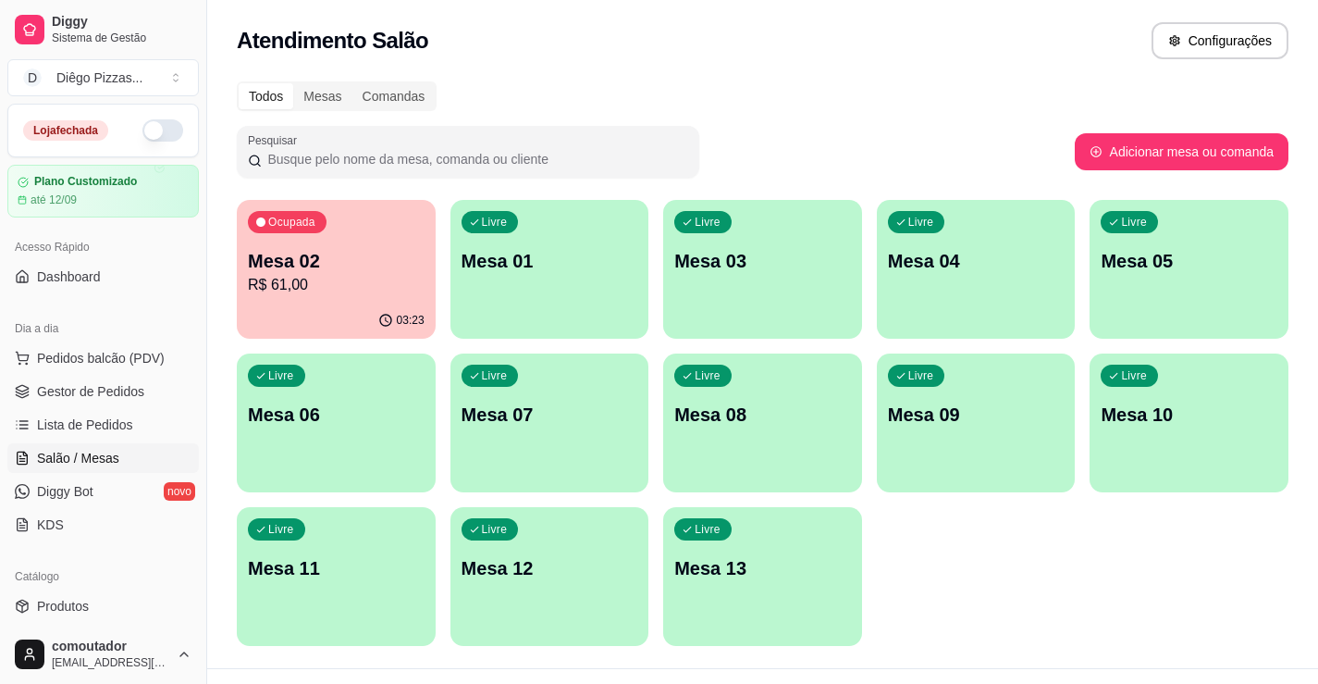
click at [329, 300] on button "Ocupada Mesa 02 R$ 61,00 03:23" at bounding box center [336, 269] width 199 height 139
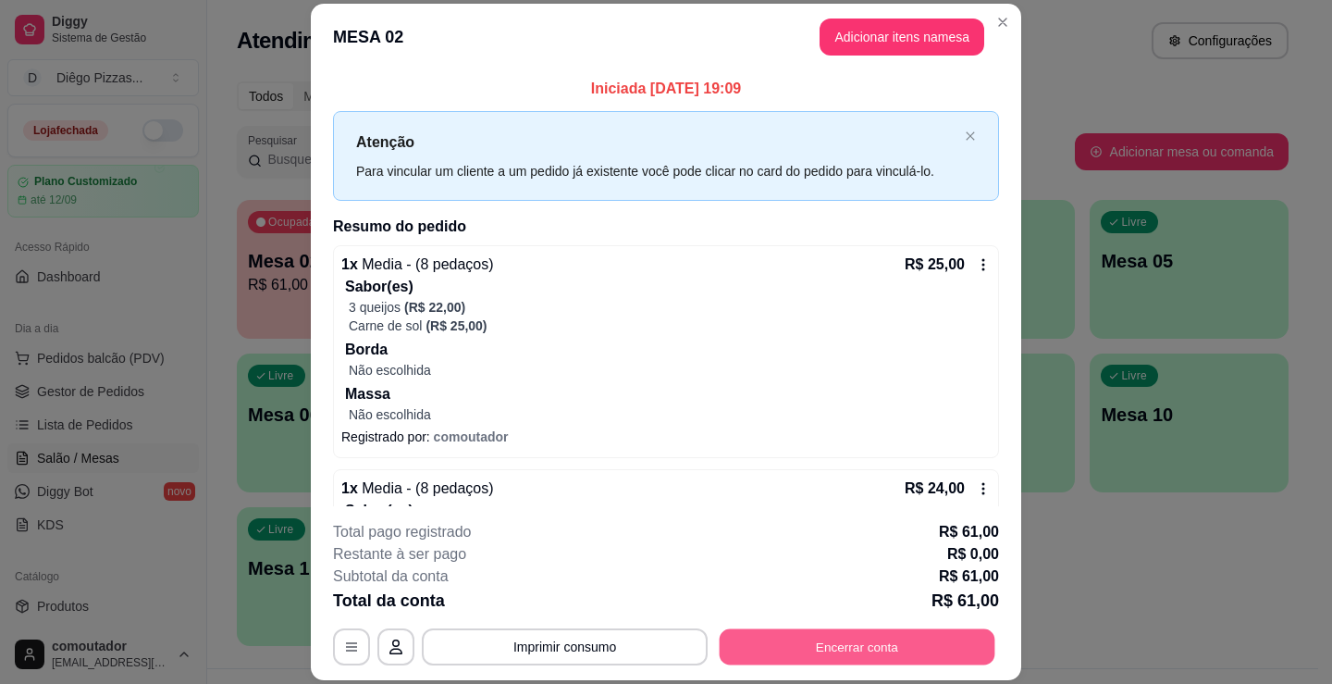
click at [940, 661] on button "Encerrar conta" at bounding box center [858, 647] width 276 height 36
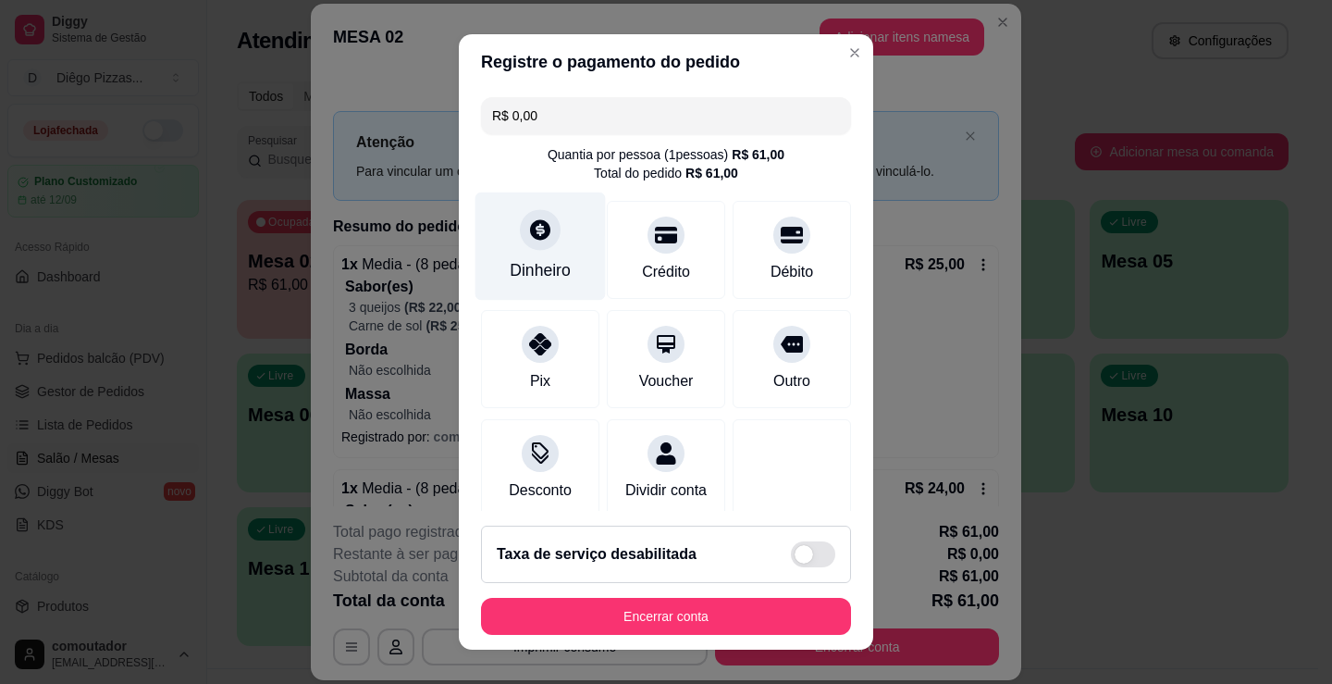
click at [524, 251] on div "Dinheiro" at bounding box center [540, 246] width 130 height 108
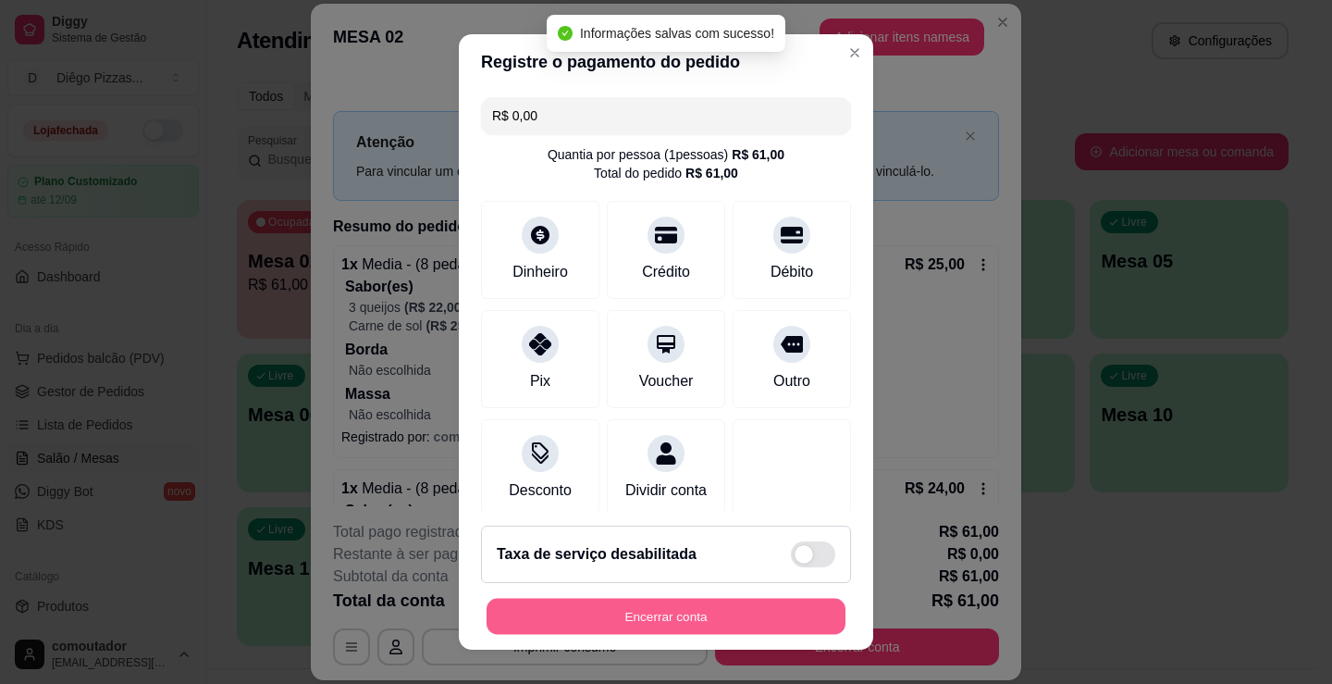
click at [731, 604] on button "Encerrar conta" at bounding box center [666, 616] width 359 height 36
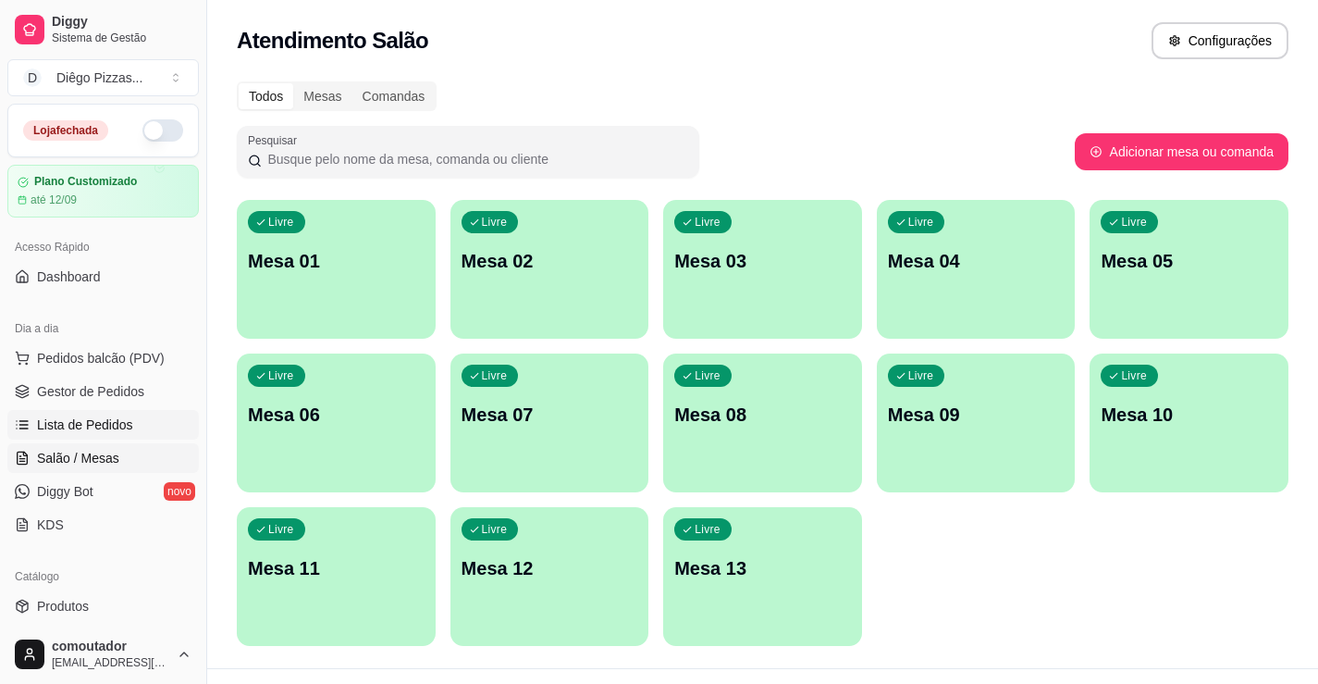
click at [56, 432] on span "Lista de Pedidos" at bounding box center [85, 424] width 96 height 19
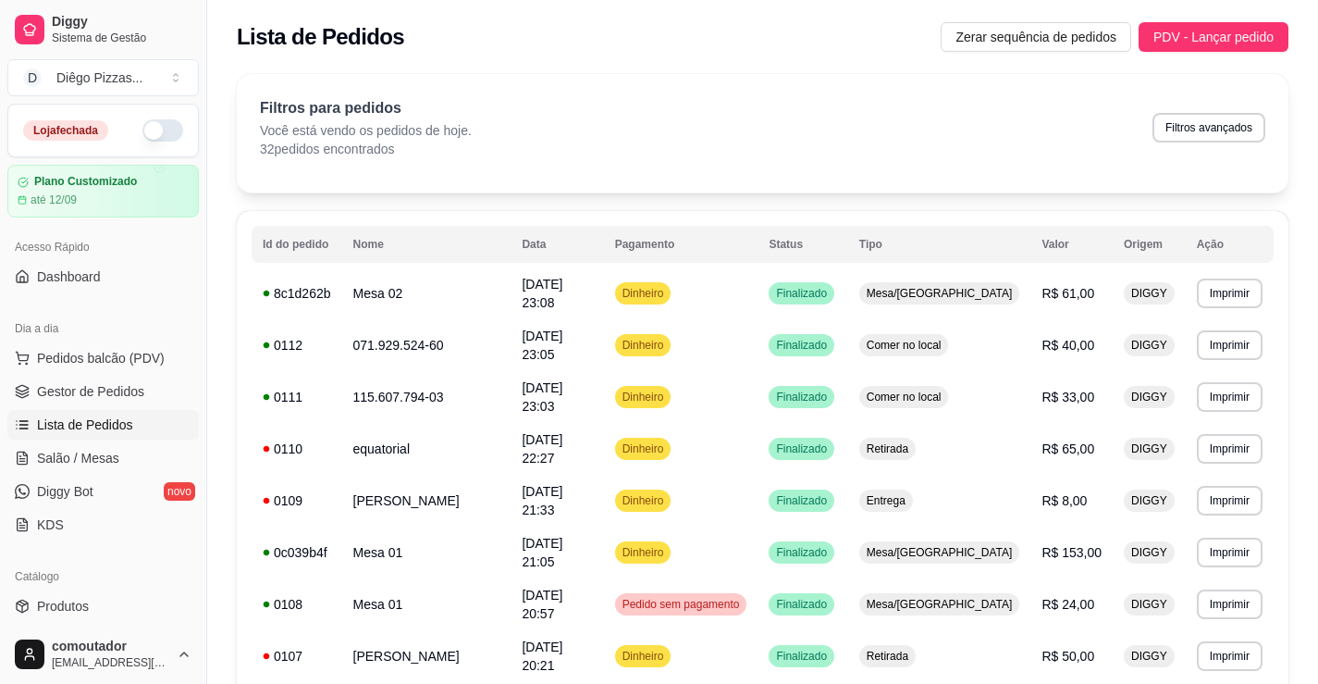
click at [89, 406] on ul "Pedidos balcão (PDV) Gestor de Pedidos Lista de Pedidos Salão / Mesas Diggy Bot…" at bounding box center [102, 441] width 191 height 196
click at [92, 399] on span "Gestor de Pedidos" at bounding box center [90, 391] width 107 height 19
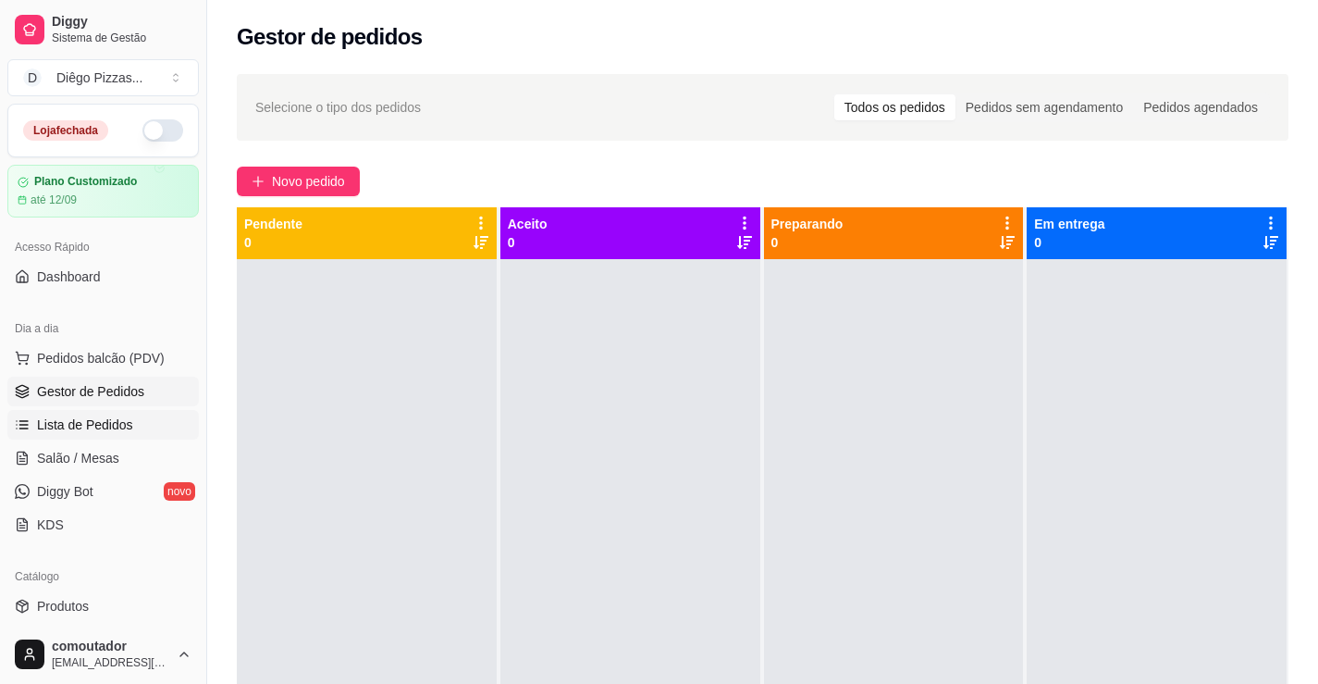
click at [99, 431] on span "Lista de Pedidos" at bounding box center [85, 424] width 96 height 19
